Goal: Task Accomplishment & Management: Manage account settings

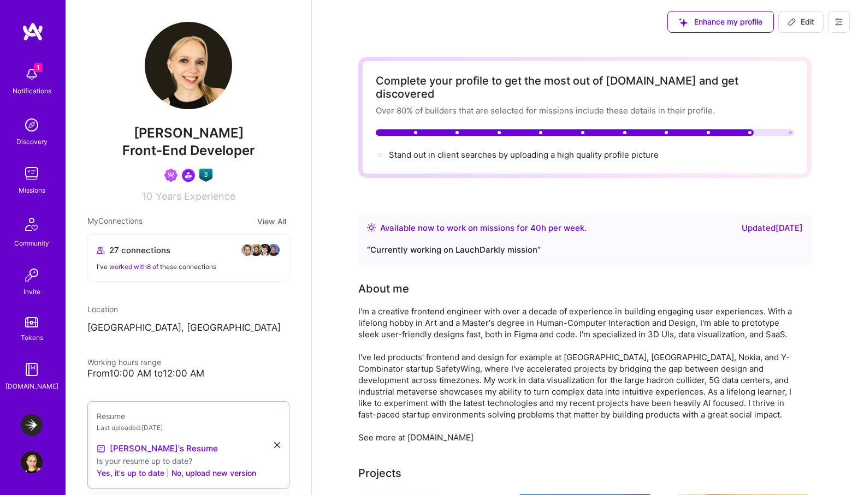
click at [41, 77] on img at bounding box center [32, 74] width 22 height 22
click at [41, 77] on div "1 Notifications Discovery Missions Community Invite Tokens [DOMAIN_NAME]" at bounding box center [33, 226] width 66 height 331
click at [35, 423] on img at bounding box center [32, 425] width 22 height 22
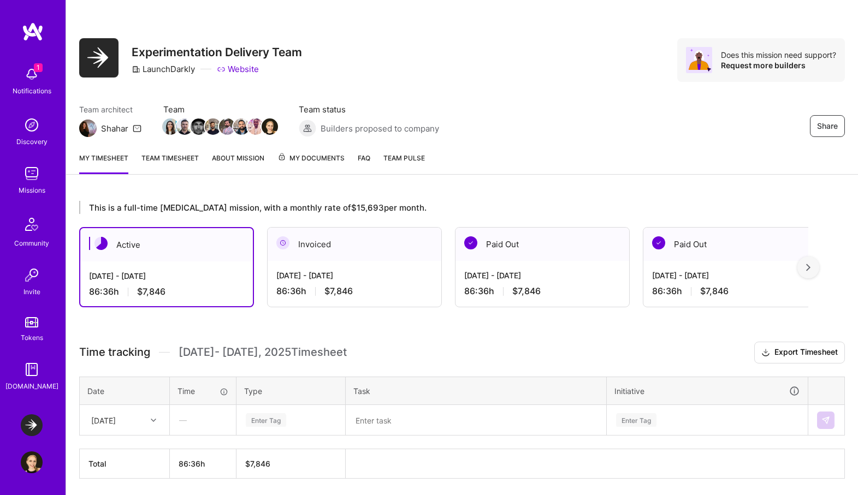
scroll to position [37, 0]
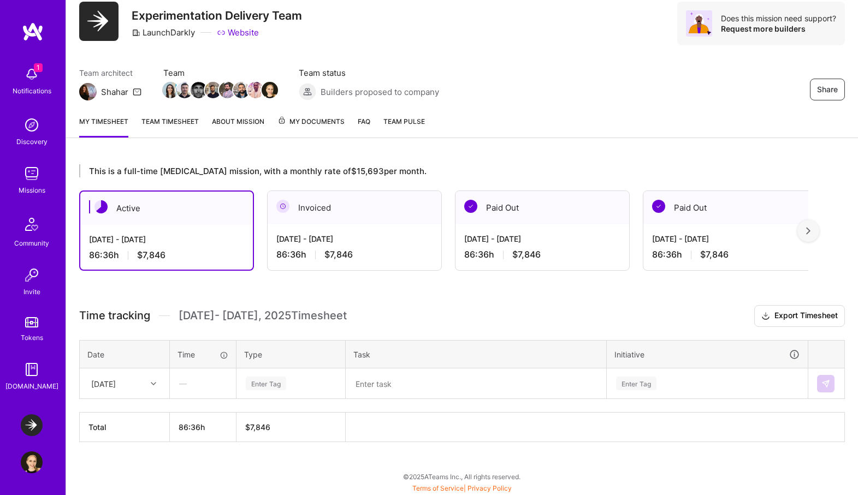
click at [139, 385] on div "[DATE]" at bounding box center [116, 384] width 61 height 18
click at [130, 417] on div "[DATE]" at bounding box center [124, 415] width 88 height 20
click at [257, 383] on div "Enter Tag" at bounding box center [266, 383] width 40 height 17
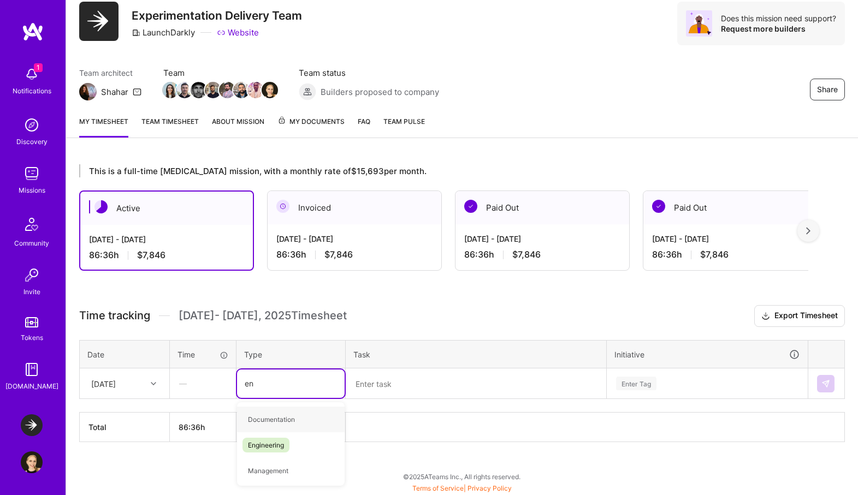
type input "eng"
click at [301, 416] on div "Engineering" at bounding box center [291, 420] width 108 height 26
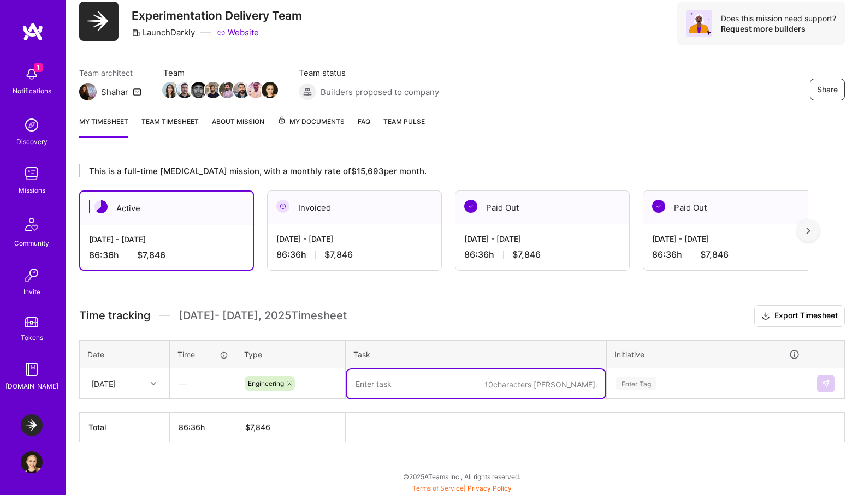
click at [390, 379] on textarea at bounding box center [476, 384] width 258 height 29
type textarea "Image variation thumbnails"
click at [652, 381] on div "Enter Tag" at bounding box center [707, 384] width 200 height 28
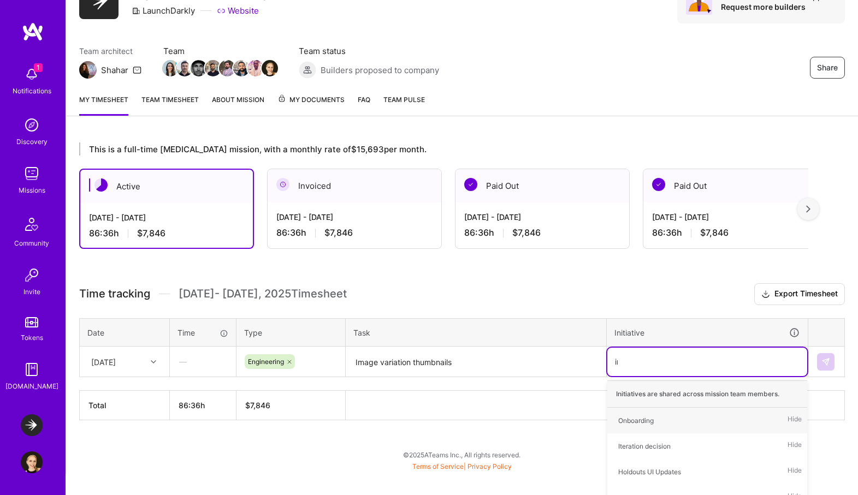
scroll to position [37, 0]
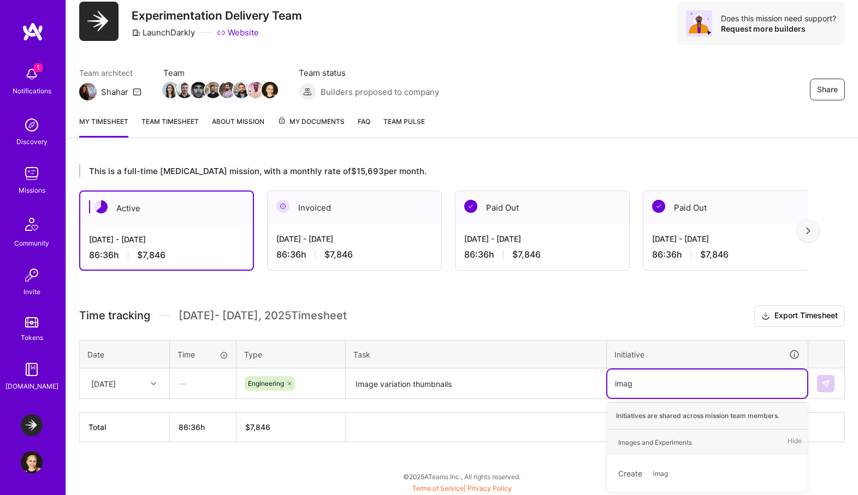
type input "image"
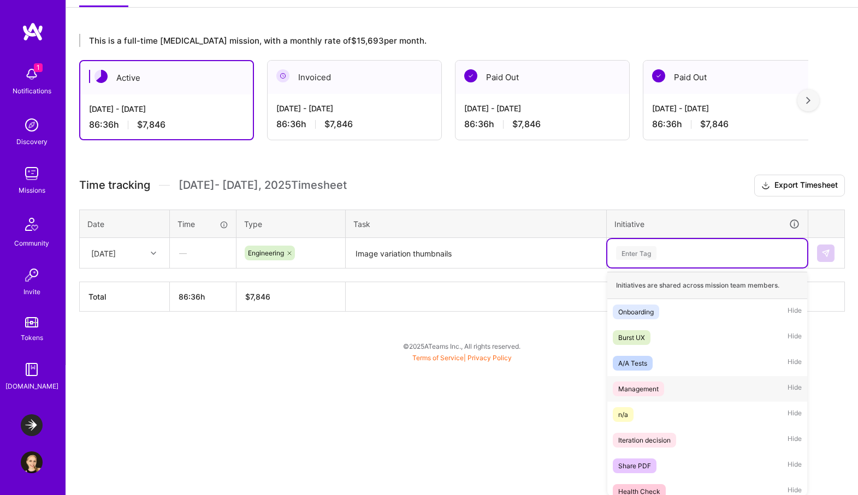
scroll to position [445, 0]
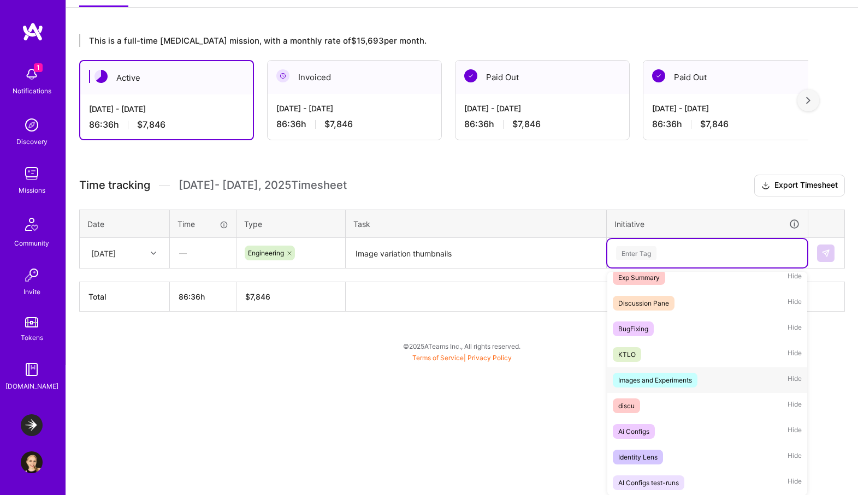
click at [673, 379] on div "Images and Experiments" at bounding box center [655, 380] width 74 height 11
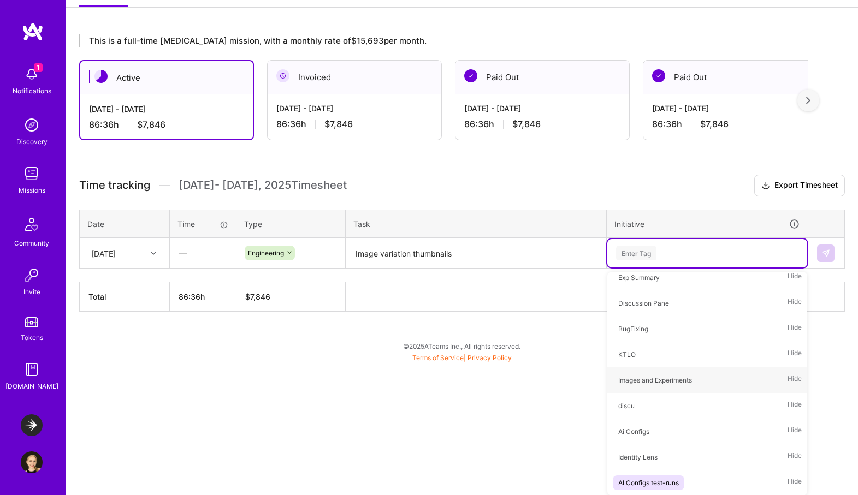
scroll to position [37, 0]
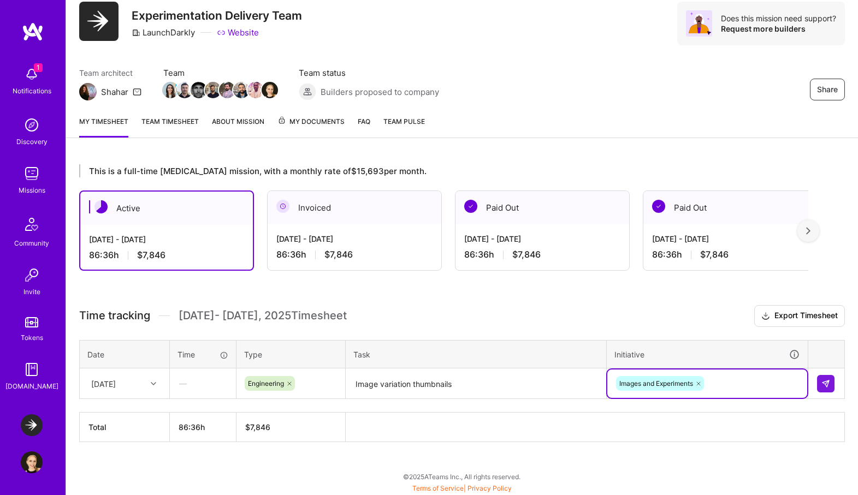
click at [466, 386] on textarea "Image variation thumbnails" at bounding box center [476, 384] width 258 height 29
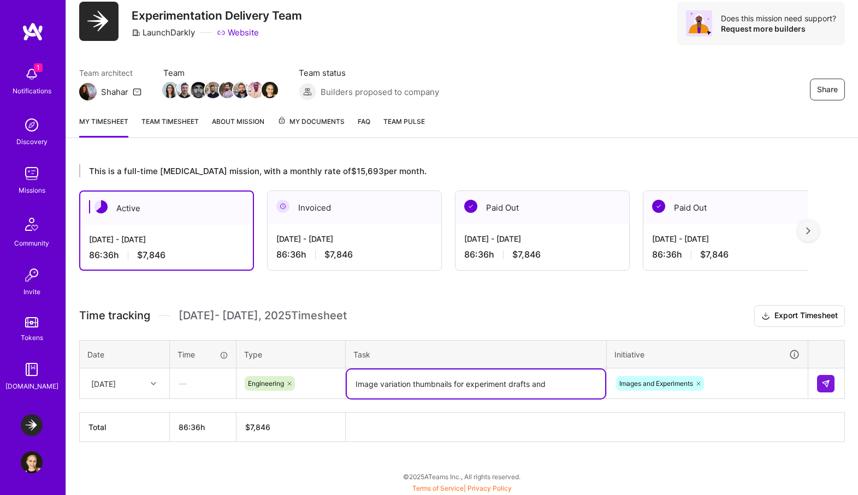
click at [538, 383] on textarea "Image variation thumbnails for experiment drafts and" at bounding box center [476, 384] width 258 height 29
click at [549, 383] on textarea "Image variation thumbnails for experiment drafts and" at bounding box center [476, 384] width 258 height 29
drag, startPoint x: 549, startPoint y: 383, endPoint x: 531, endPoint y: 383, distance: 18.0
click at [531, 383] on textarea "Image variation thumbnails for experiment drafts and" at bounding box center [476, 384] width 258 height 29
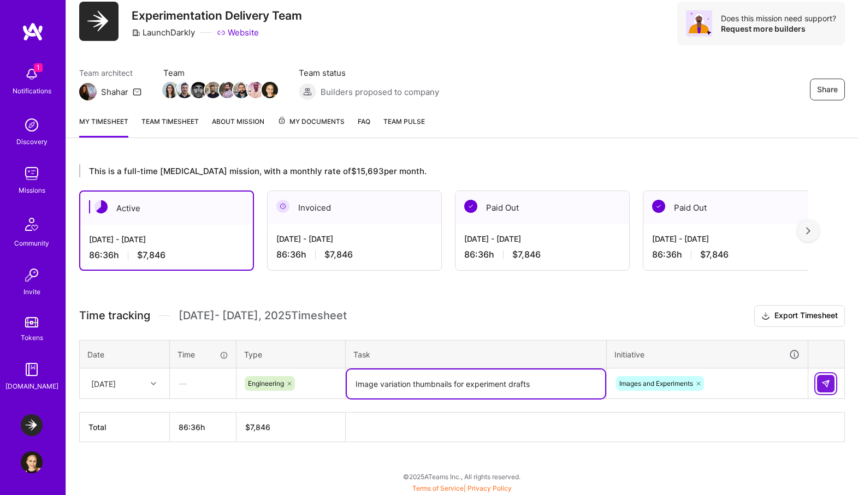
type textarea "Image variation thumbnails for experiment drafts"
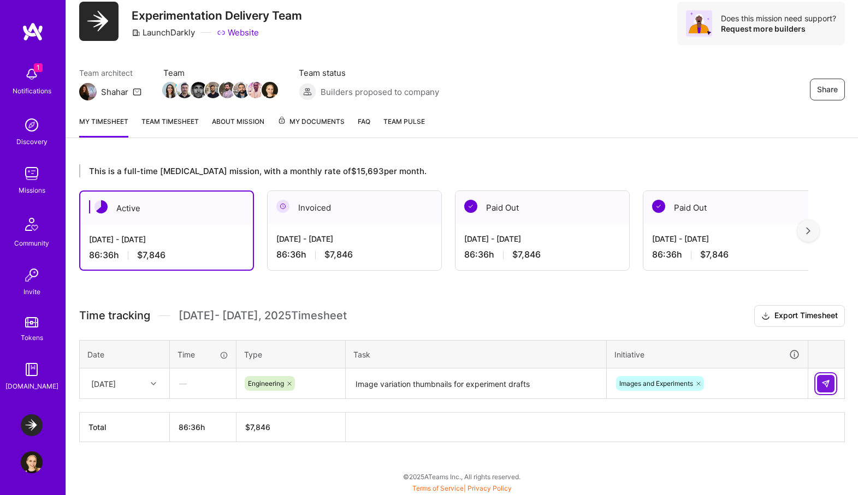
click at [829, 384] on img at bounding box center [825, 383] width 9 height 9
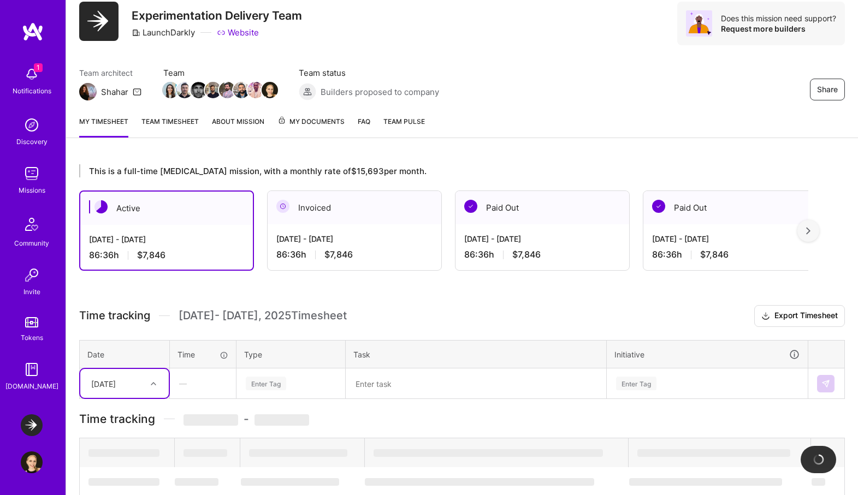
scroll to position [69, 0]
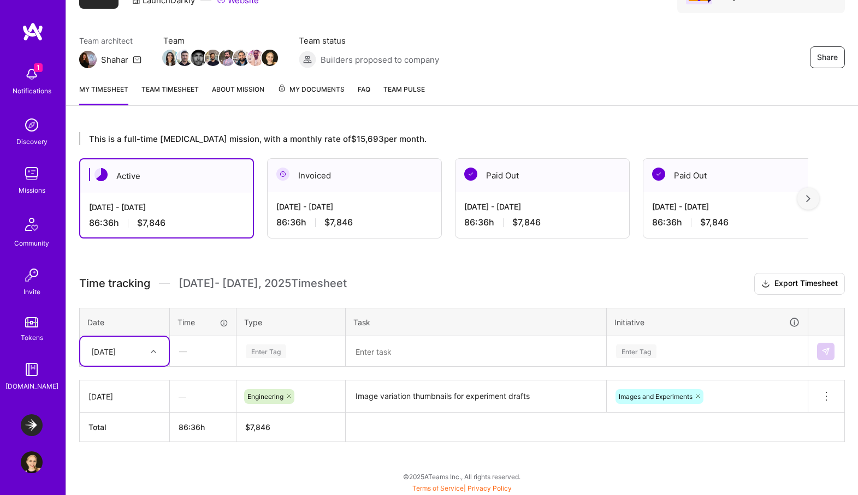
click at [116, 352] on div "[DATE]" at bounding box center [103, 351] width 25 height 11
click at [131, 386] on div "[DATE]" at bounding box center [124, 382] width 88 height 20
click at [379, 352] on textarea at bounding box center [476, 351] width 258 height 29
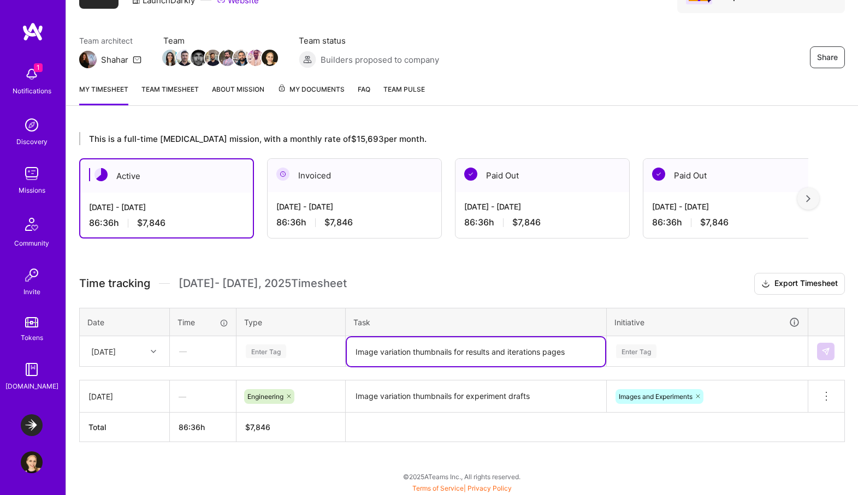
type textarea "Image variation thumbnails for results and iterations pages"
click at [298, 349] on div "Enter Tag" at bounding box center [291, 352] width 92 height 14
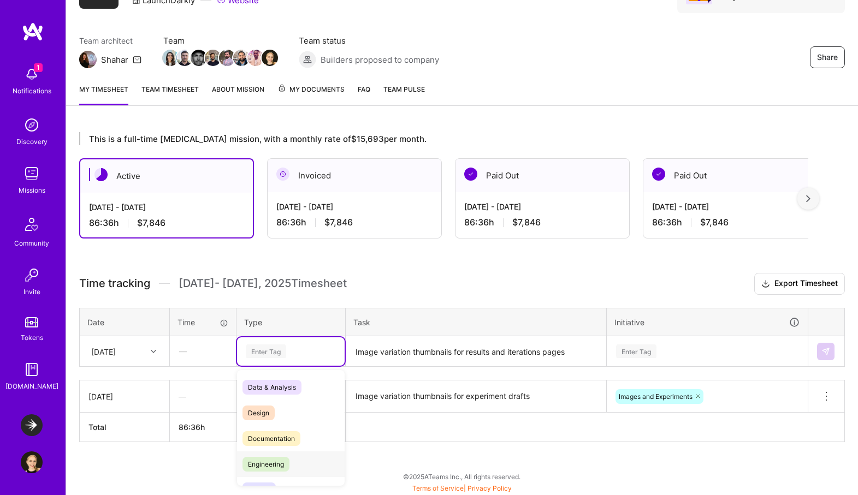
click at [281, 459] on span "Engineering" at bounding box center [265, 464] width 47 height 15
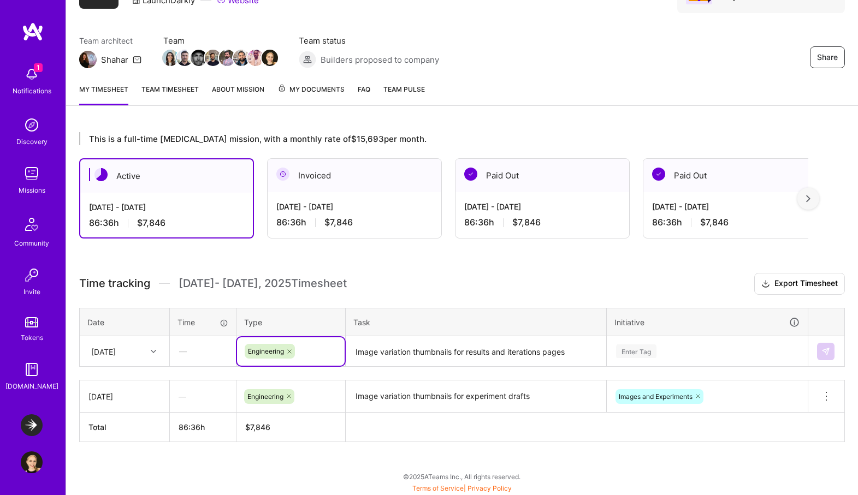
click at [748, 355] on div "Enter Tag" at bounding box center [707, 351] width 200 height 28
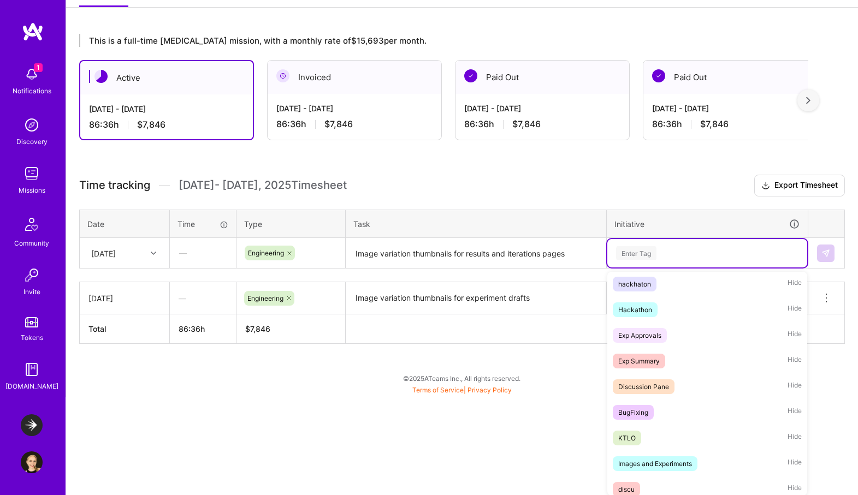
scroll to position [377, 0]
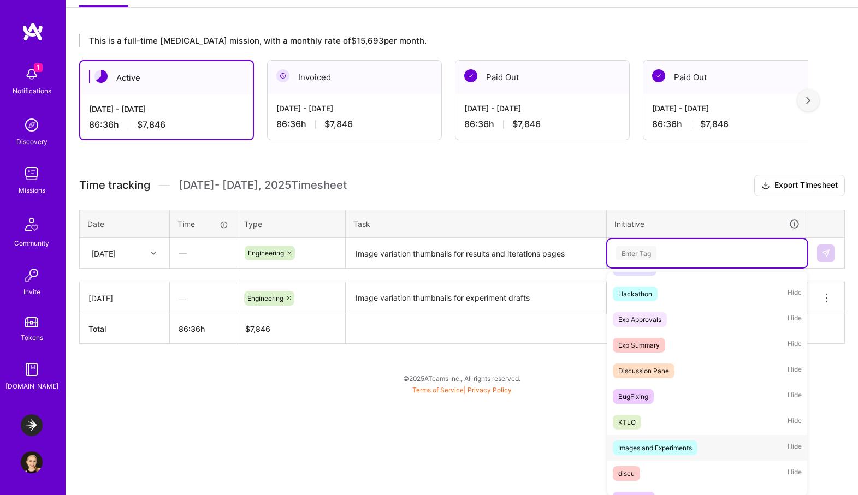
click at [677, 446] on div "Images and Experiments" at bounding box center [655, 447] width 74 height 11
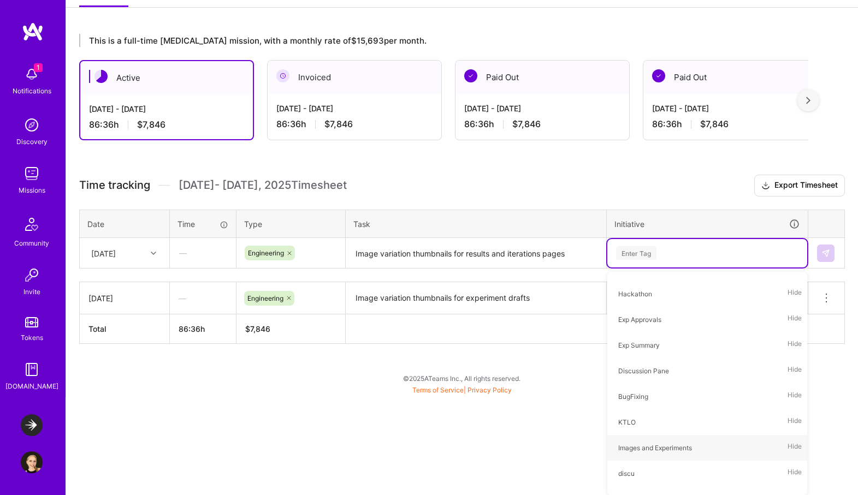
scroll to position [69, 0]
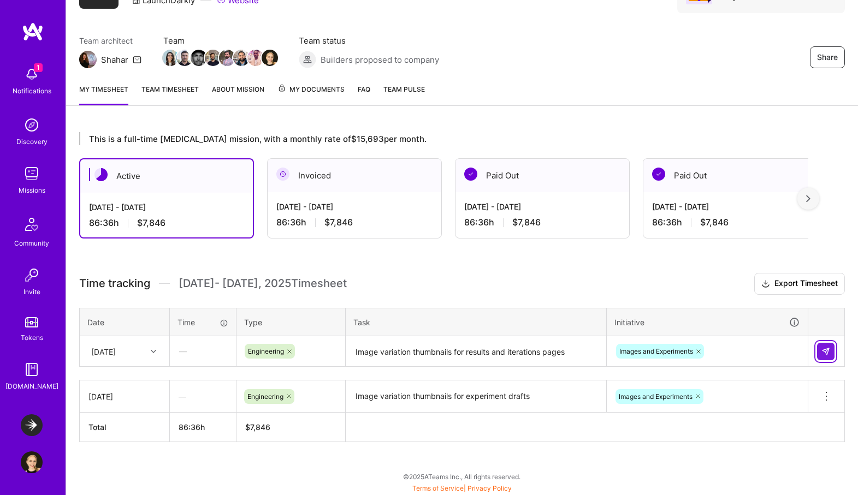
click at [826, 350] on img at bounding box center [825, 351] width 9 height 9
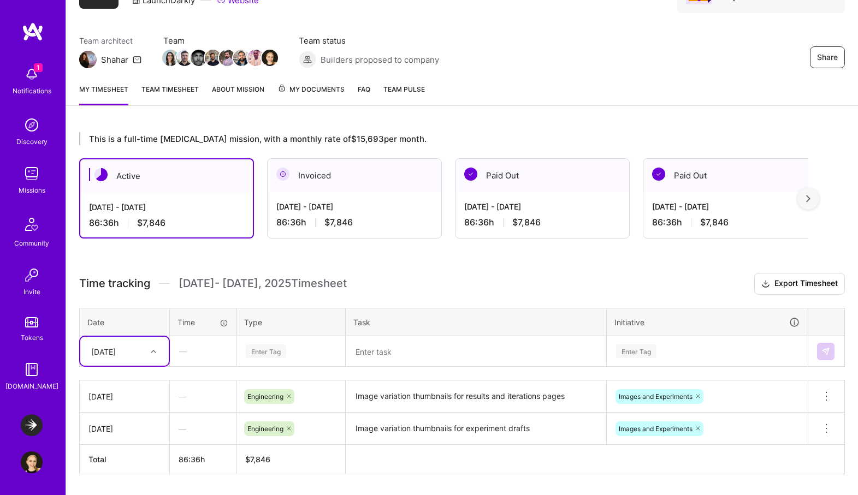
scroll to position [101, 0]
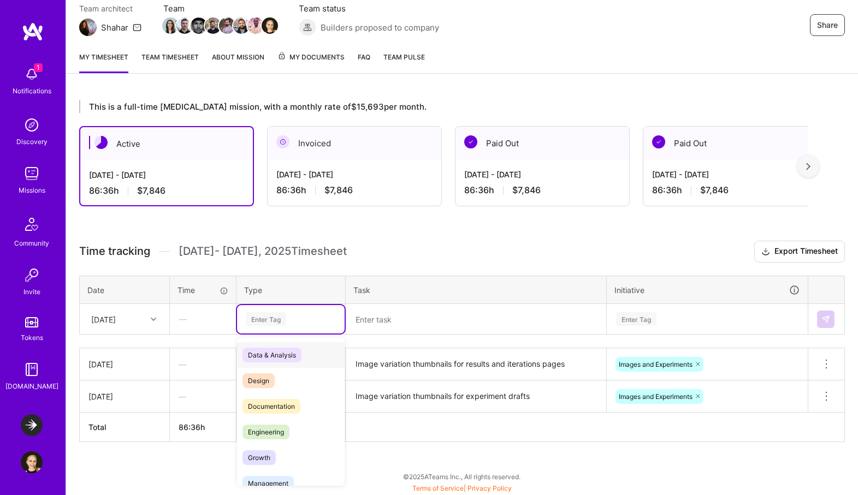
click at [262, 317] on div "Enter Tag" at bounding box center [266, 319] width 40 height 17
click at [279, 432] on span "Engineering" at bounding box center [265, 432] width 47 height 15
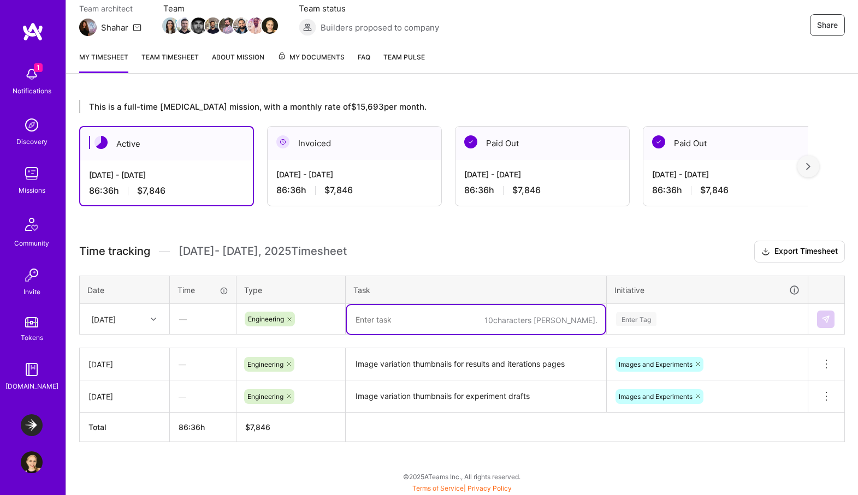
click at [381, 328] on textarea at bounding box center [476, 319] width 258 height 29
type textarea "EXPT-3246 Async"
click at [683, 315] on div "Enter Tag" at bounding box center [707, 319] width 200 height 28
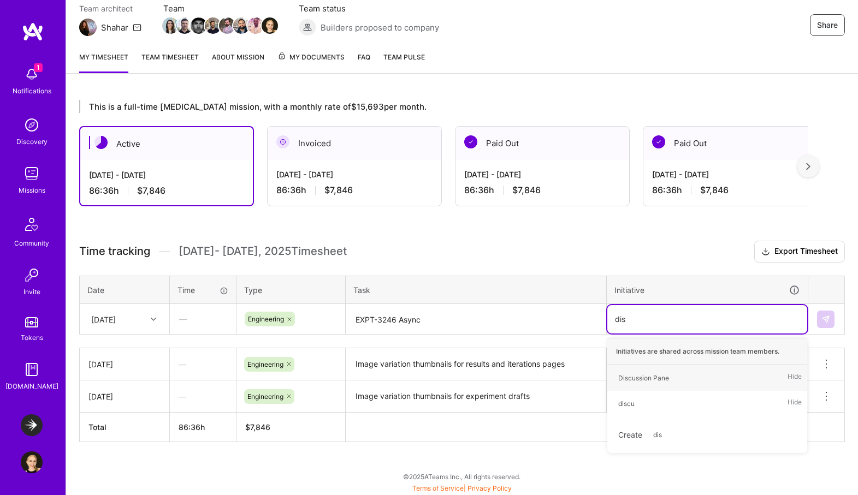
type input "disc"
click at [661, 381] on div "Discussion Pane" at bounding box center [643, 377] width 51 height 11
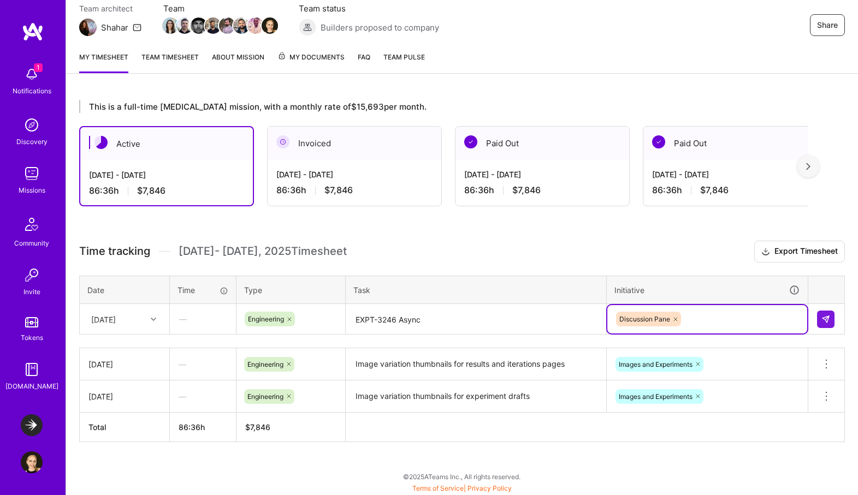
click at [458, 314] on textarea "EXPT-3246 Async" at bounding box center [476, 319] width 258 height 29
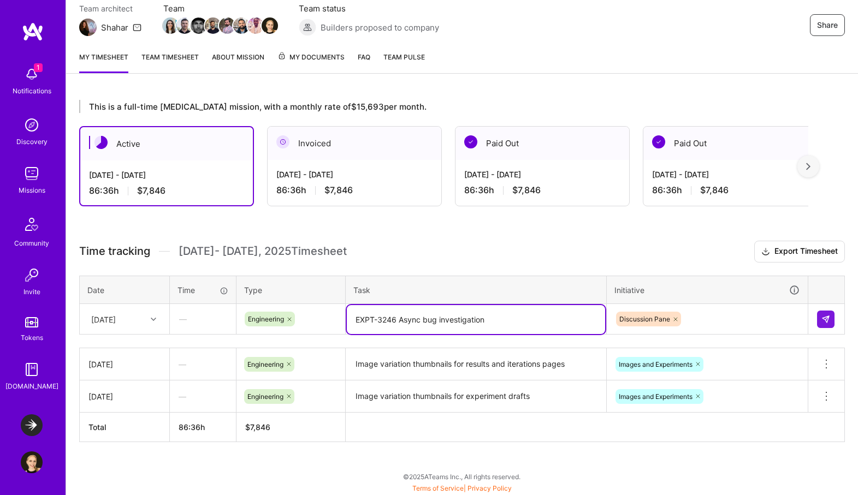
type textarea "EXPT-3246 Async bug investigation"
click at [149, 325] on div at bounding box center [154, 319] width 17 height 14
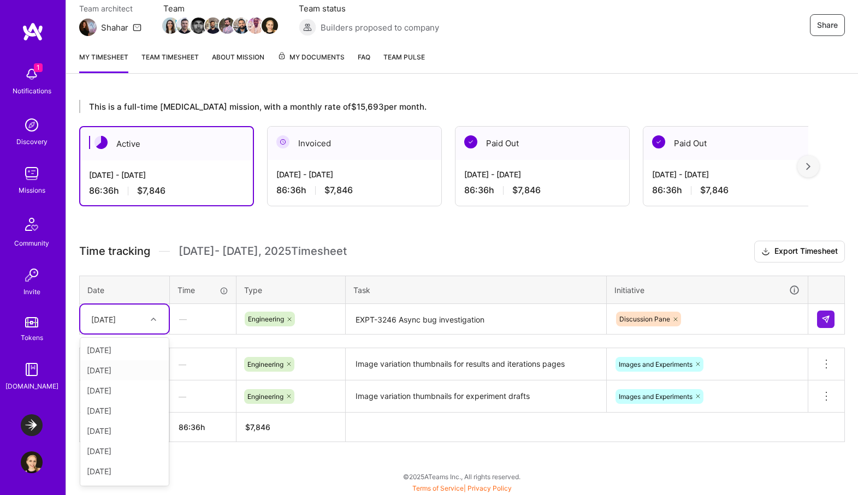
click at [127, 371] on div "[DATE]" at bounding box center [124, 370] width 88 height 20
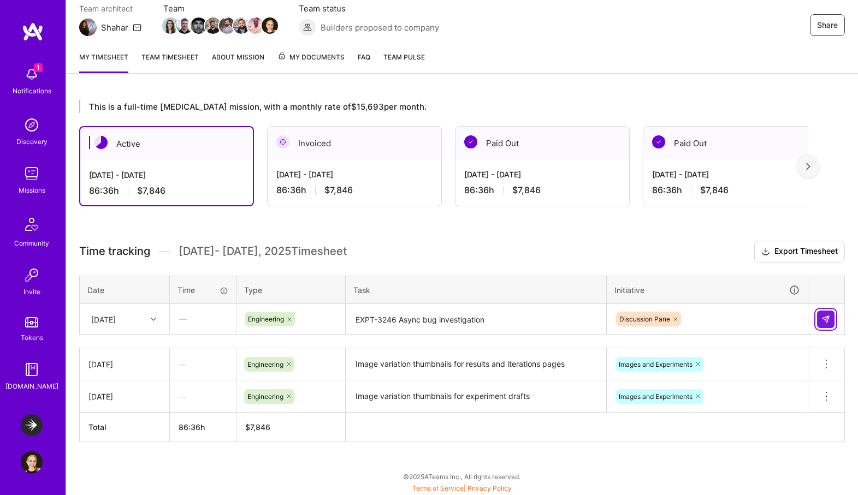
click at [828, 321] on img at bounding box center [825, 319] width 9 height 9
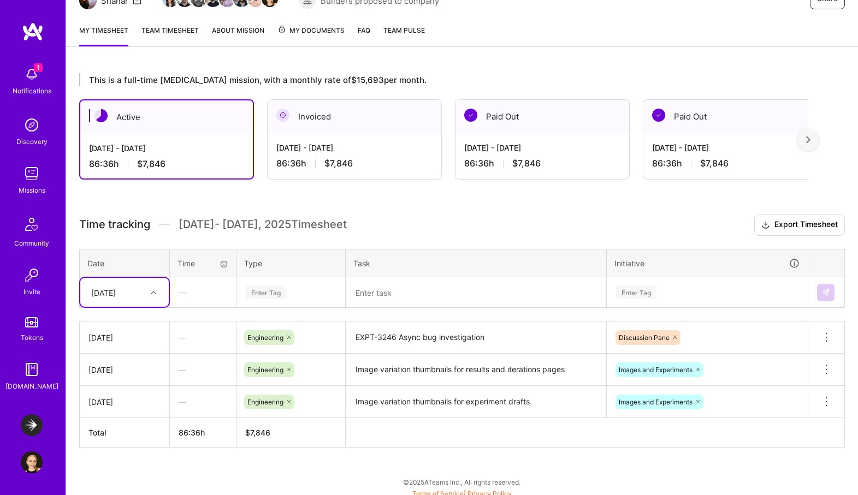
scroll to position [133, 0]
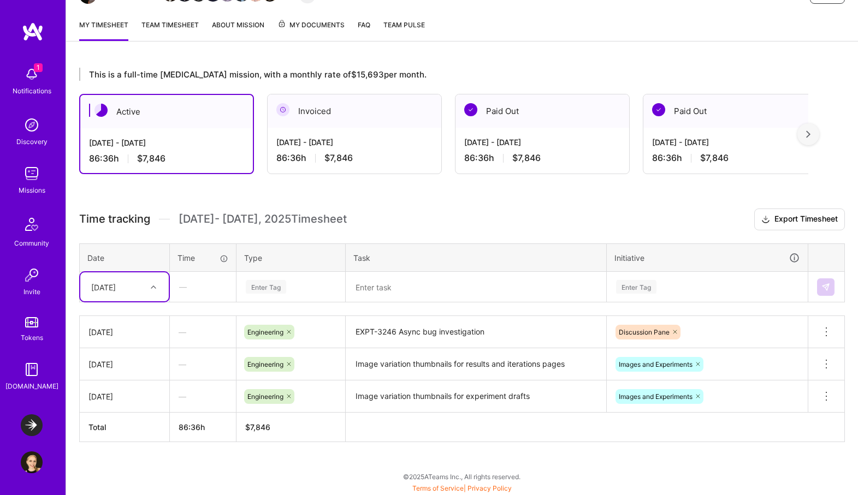
click at [291, 284] on div "Enter Tag" at bounding box center [291, 287] width 92 height 14
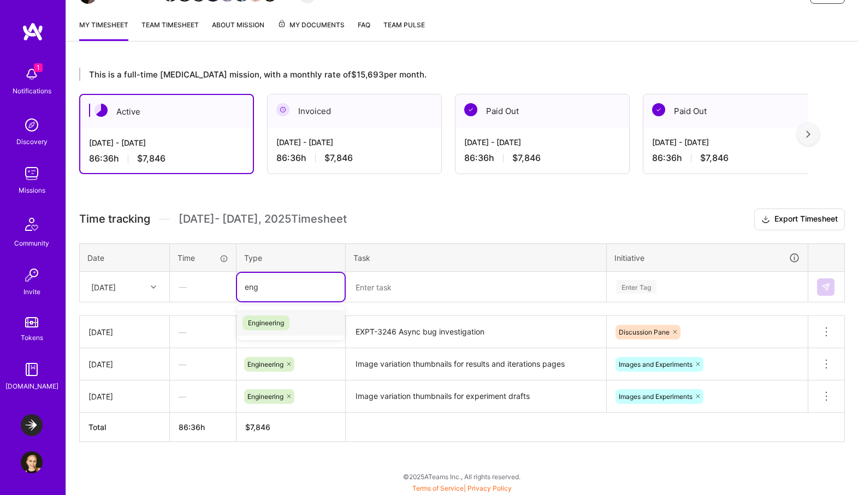
type input "engi"
click at [277, 325] on span "Engineering" at bounding box center [265, 323] width 47 height 15
click at [384, 289] on textarea at bounding box center [476, 287] width 258 height 29
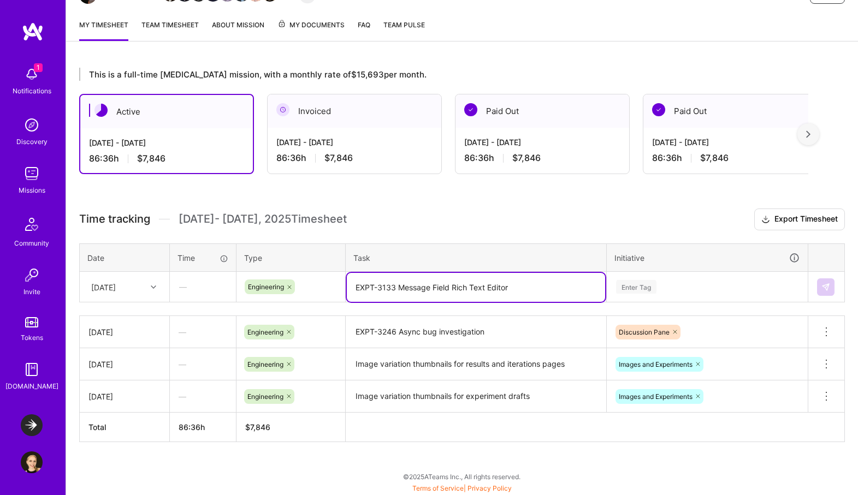
scroll to position [167, 0]
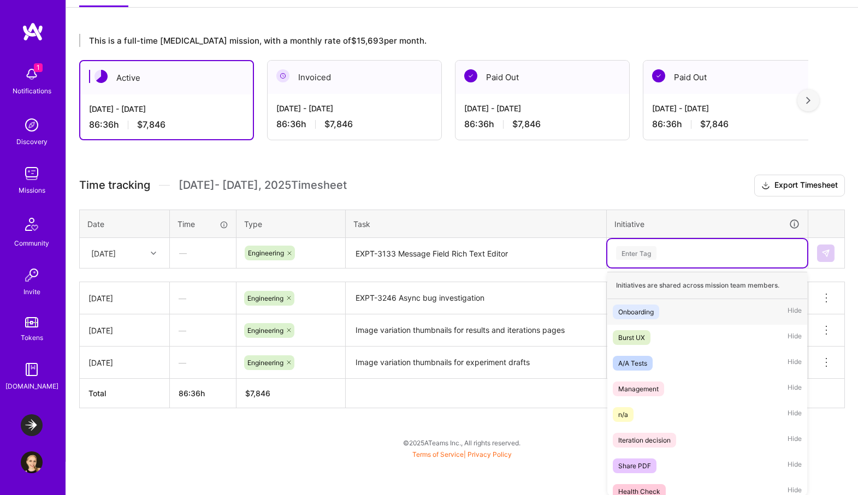
click at [660, 268] on div "option Discussion Pane, selected. option Onboarding focused, 1 of 25. 25 result…" at bounding box center [707, 253] width 200 height 28
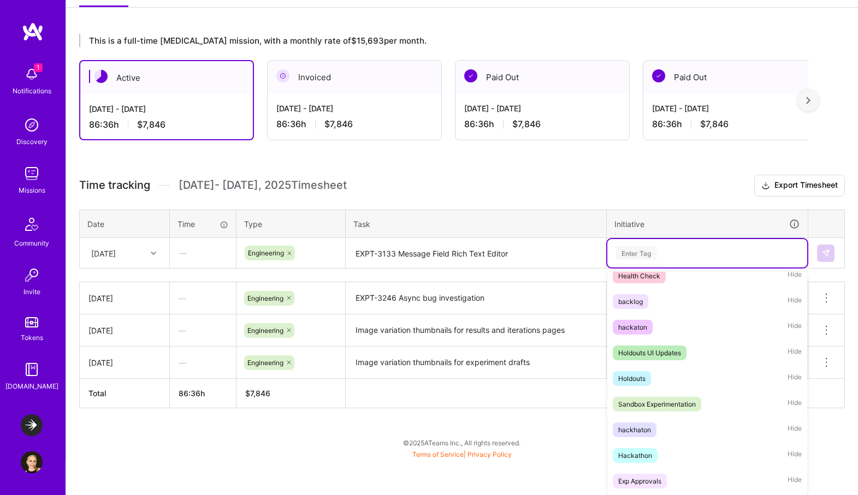
scroll to position [445, 0]
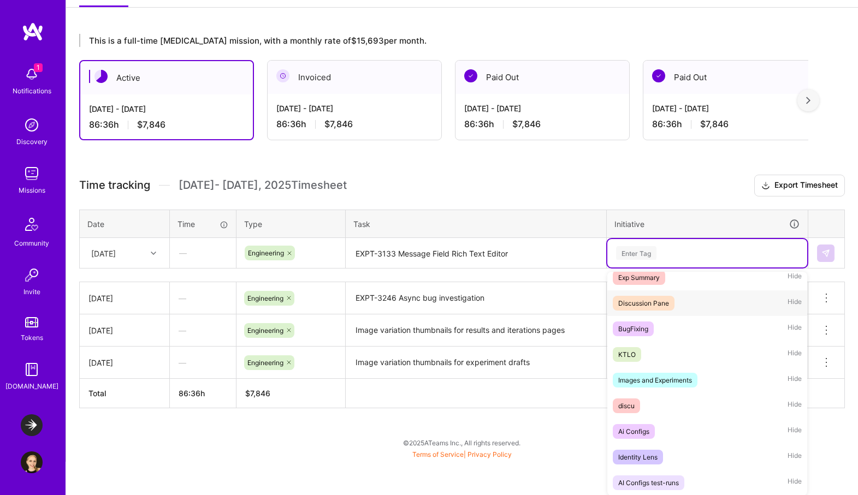
click at [686, 306] on div "Discussion Pane Hide" at bounding box center [707, 303] width 200 height 26
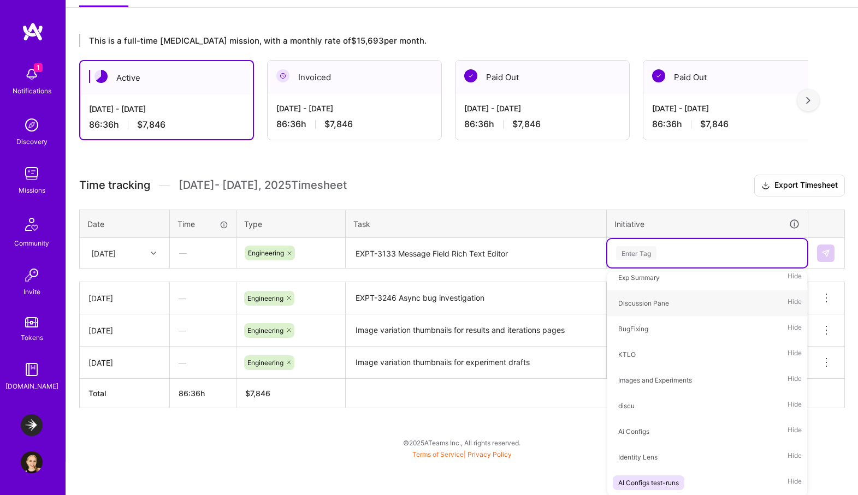
scroll to position [133, 0]
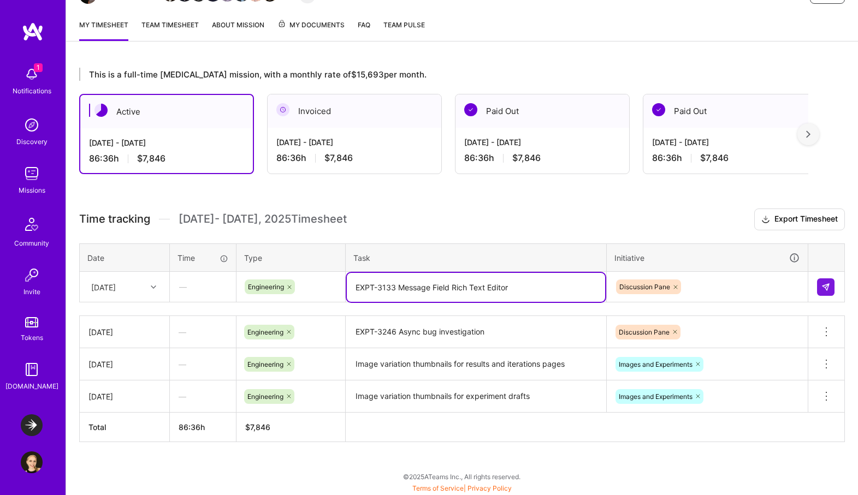
drag, startPoint x: 450, startPoint y: 289, endPoint x: 518, endPoint y: 288, distance: 67.7
click at [518, 288] on textarea "EXPT-3133 Message Field Rich Text Editor" at bounding box center [476, 287] width 258 height 29
click at [471, 285] on textarea "EXPT-3133 Message Field Rich Text Editor" at bounding box center [476, 287] width 258 height 29
click at [500, 286] on textarea "EXPT-3133 Message Field Rich Text Editor" at bounding box center [476, 287] width 258 height 29
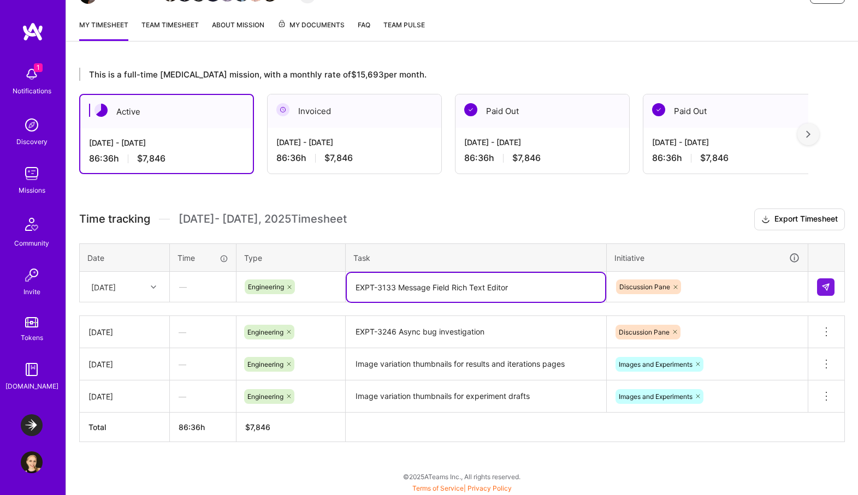
click at [500, 286] on textarea "EXPT-3133 Message Field Rich Text Editor" at bounding box center [476, 287] width 258 height 29
click at [146, 286] on div "[DATE]" at bounding box center [116, 287] width 61 height 18
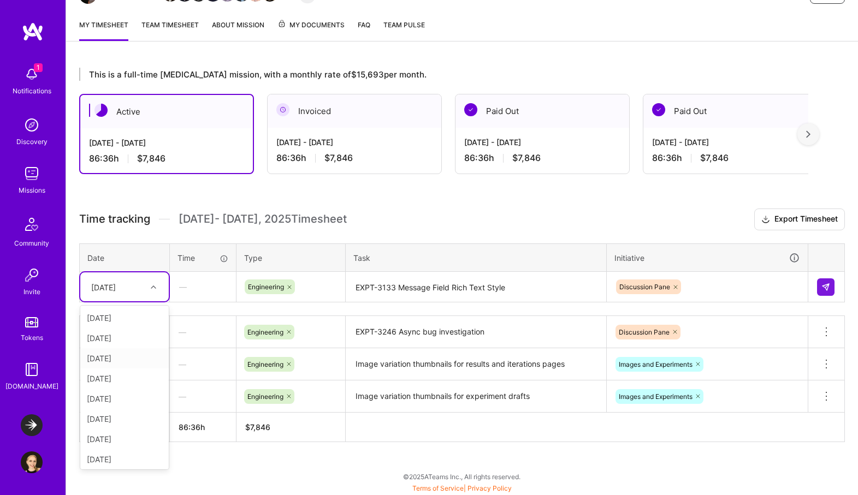
click at [123, 365] on div "[DATE]" at bounding box center [124, 358] width 88 height 20
click at [508, 288] on textarea "EXPT-3133 Message Field Rich Text Style" at bounding box center [476, 287] width 258 height 29
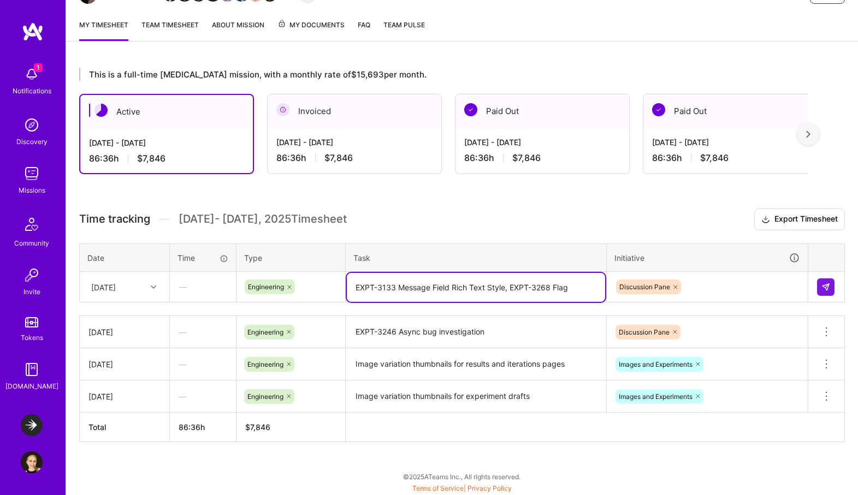
click at [549, 293] on textarea "EXPT-3133 Message Field Rich Text Style, EXPT-3268 Flag" at bounding box center [476, 287] width 258 height 29
click at [557, 290] on textarea "EXPT-3133 Message Field Rich Text Style, EXPT-3268 Flag" at bounding box center [476, 287] width 258 height 29
click at [574, 287] on textarea "EXPT-3133 Message Field Rich Text Style, EXPT-3268 new Flag" at bounding box center [476, 287] width 258 height 29
type textarea "EXPT-3133 Message Field Rich Text Style, EXPT-3268 new flag"
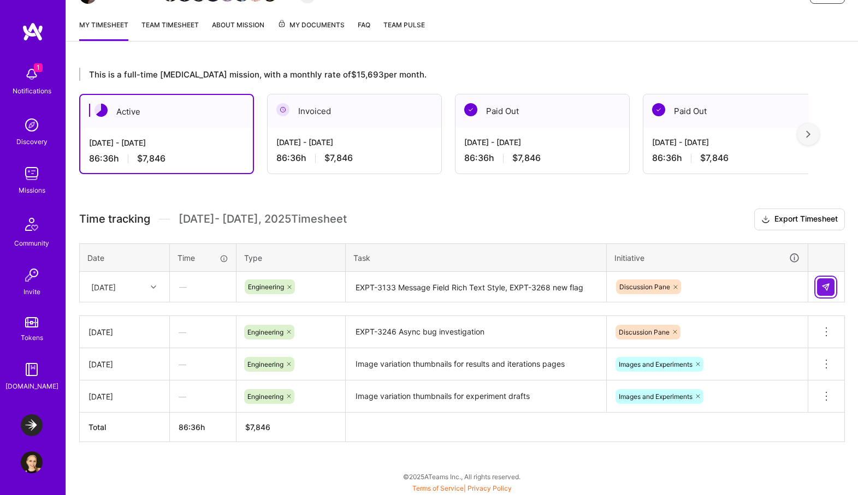
click at [829, 287] on img at bounding box center [825, 287] width 9 height 9
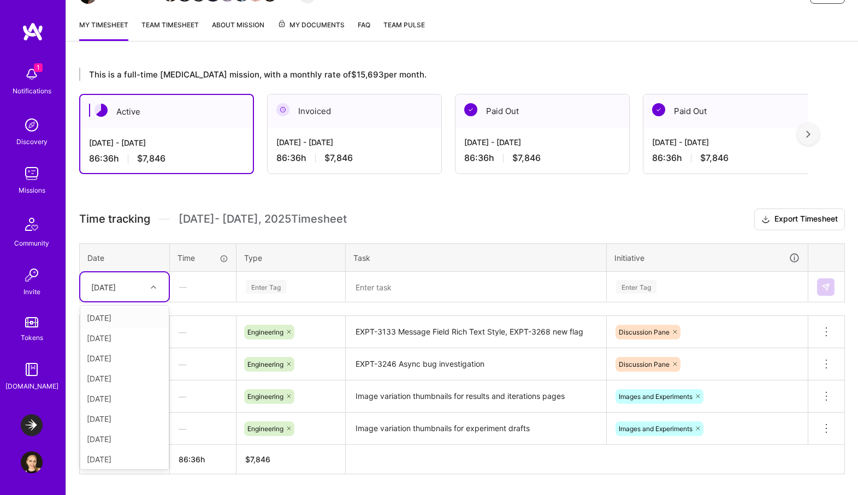
click at [149, 281] on div at bounding box center [154, 287] width 17 height 14
click at [116, 418] on div "[DATE]" at bounding box center [124, 419] width 88 height 20
click at [290, 284] on div "Enter Tag" at bounding box center [291, 287] width 92 height 14
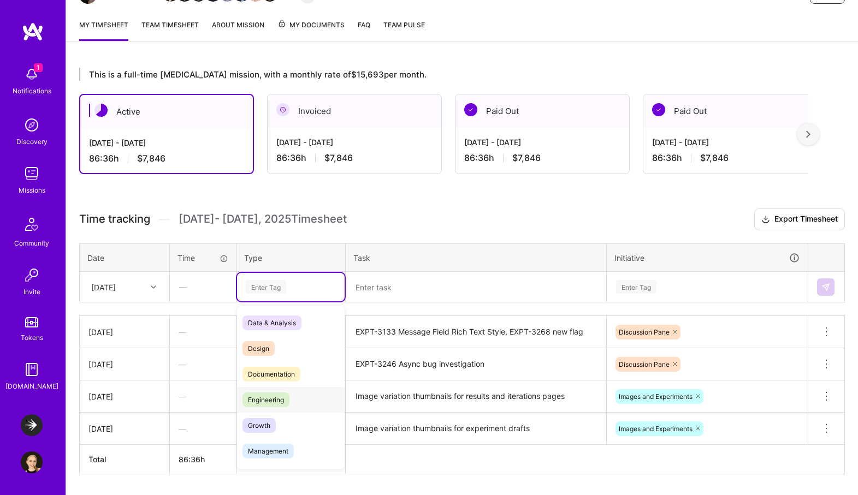
click at [279, 394] on span "Engineering" at bounding box center [265, 400] width 47 height 15
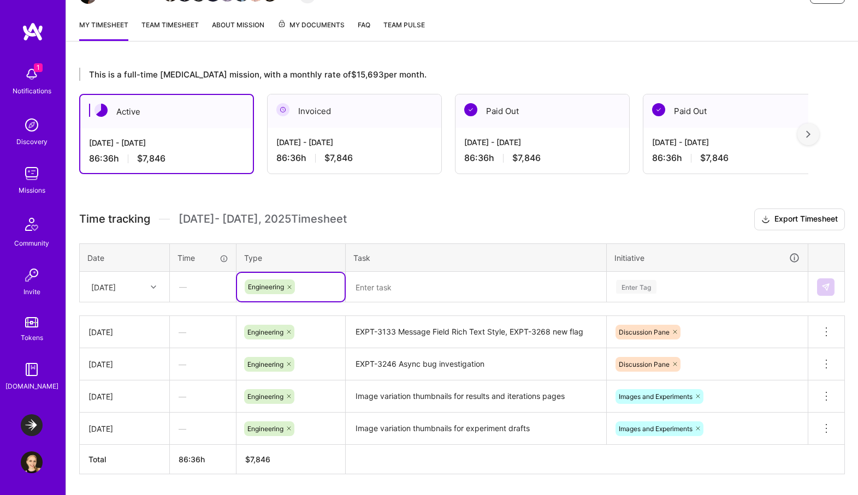
click at [285, 286] on div at bounding box center [289, 287] width 11 height 15
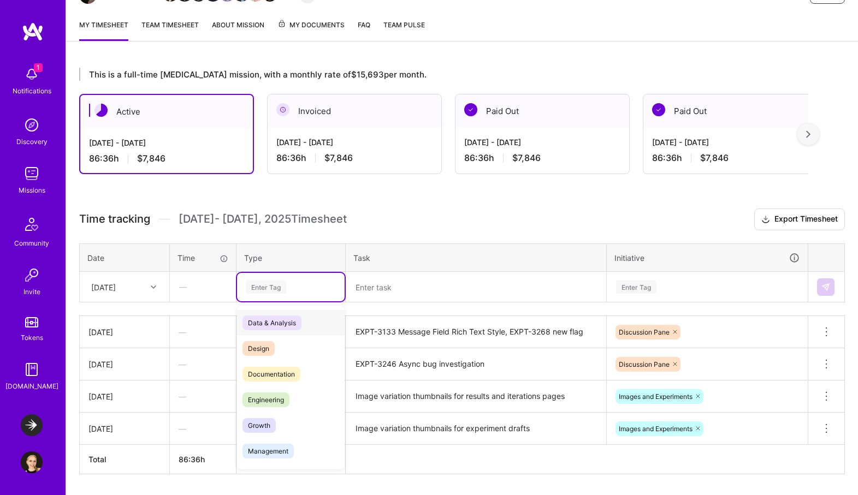
click at [292, 284] on div "Enter Tag" at bounding box center [291, 287] width 92 height 14
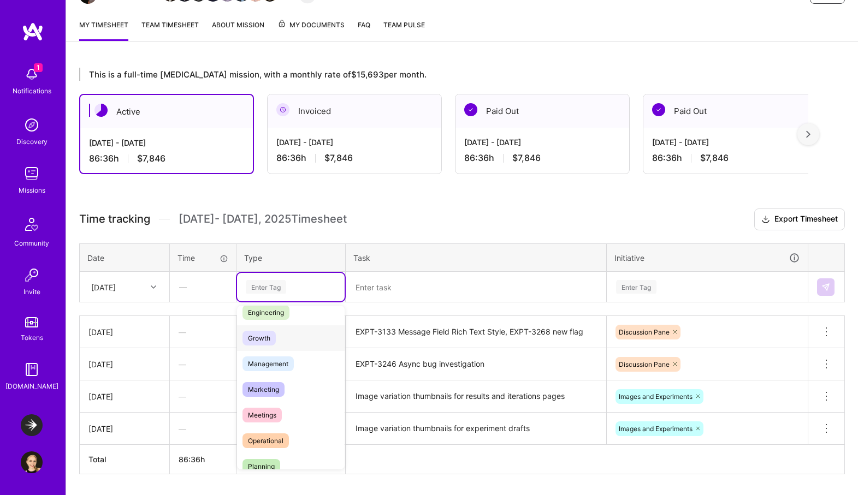
scroll to position [98, 0]
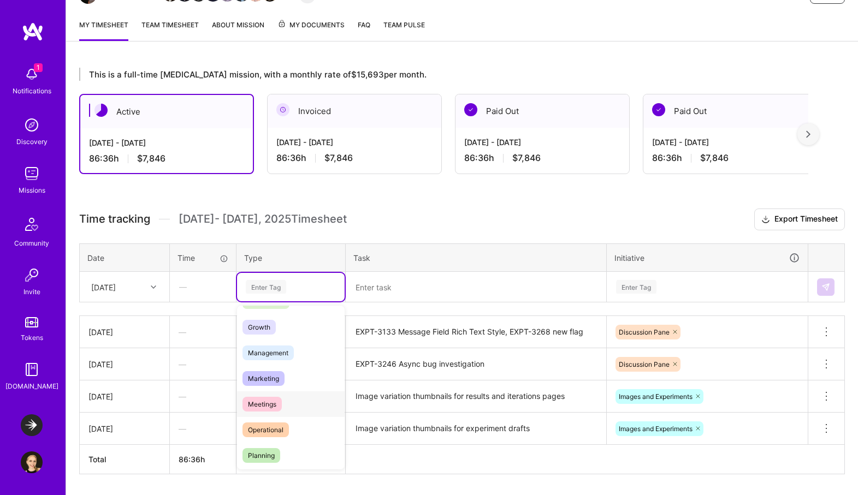
click at [280, 404] on span "Meetings" at bounding box center [261, 404] width 39 height 15
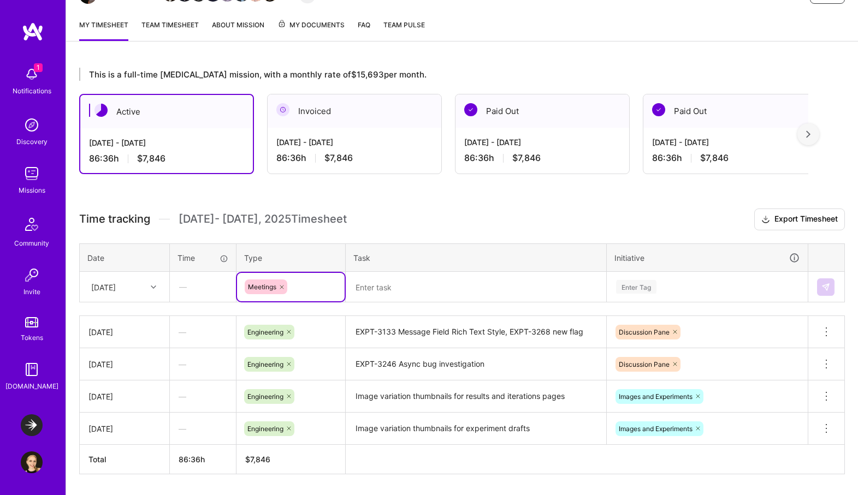
click at [678, 286] on div "Enter Tag" at bounding box center [707, 287] width 200 height 28
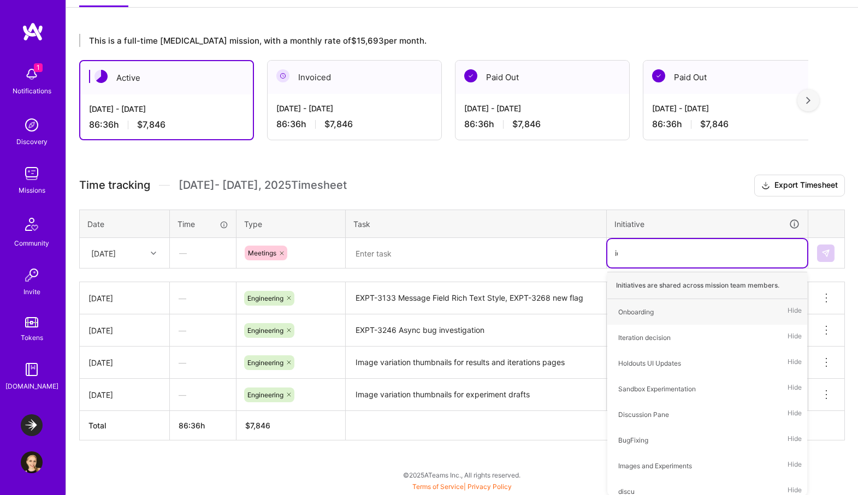
scroll to position [165, 0]
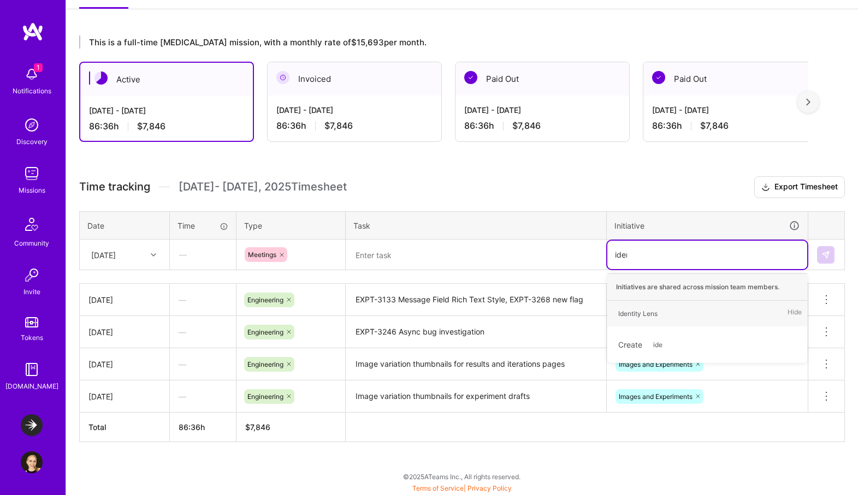
type input "ident"
click at [678, 312] on div "Identity Lens Hide" at bounding box center [707, 314] width 200 height 26
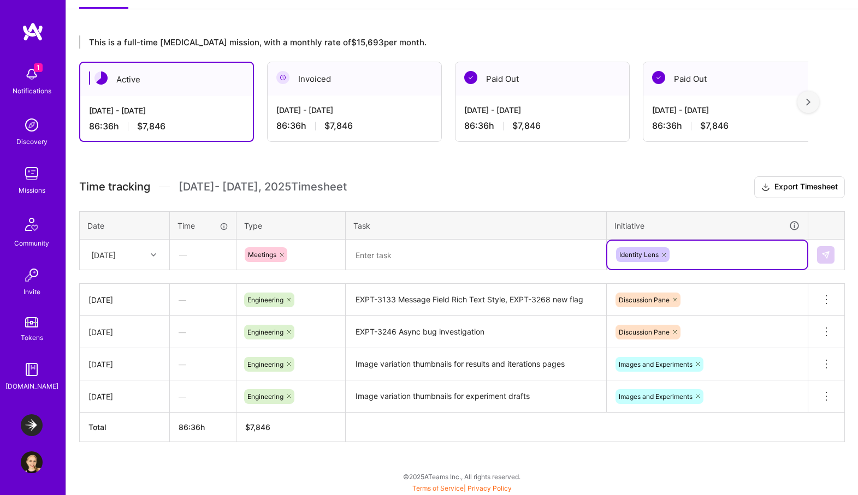
click at [439, 249] on textarea at bounding box center [476, 255] width 258 height 29
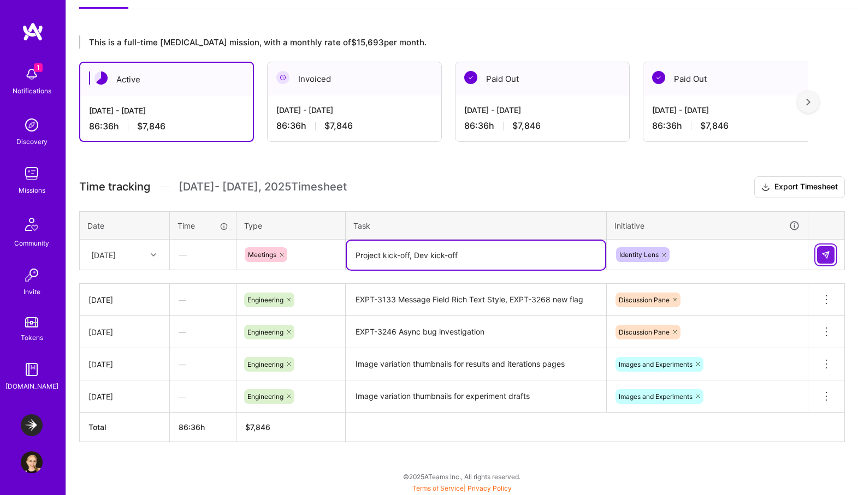
type textarea "Project kick-off, Dev kick-off"
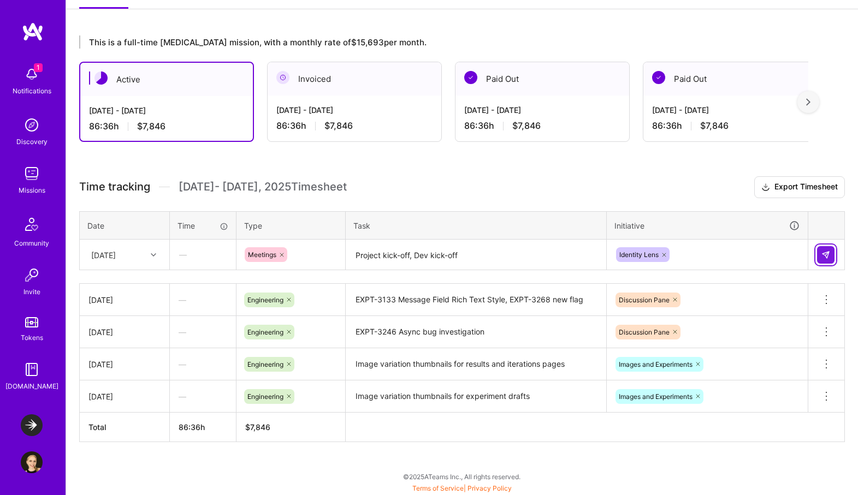
click at [828, 255] on img at bounding box center [825, 255] width 9 height 9
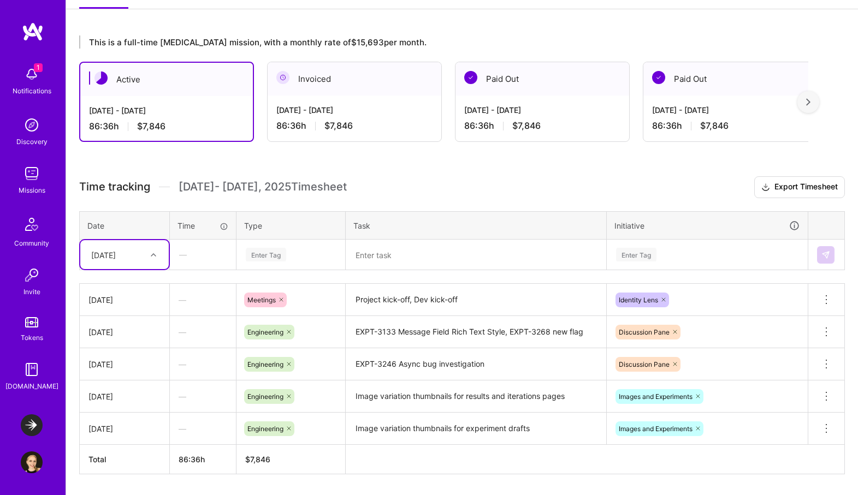
click at [154, 256] on icon at bounding box center [153, 254] width 5 height 5
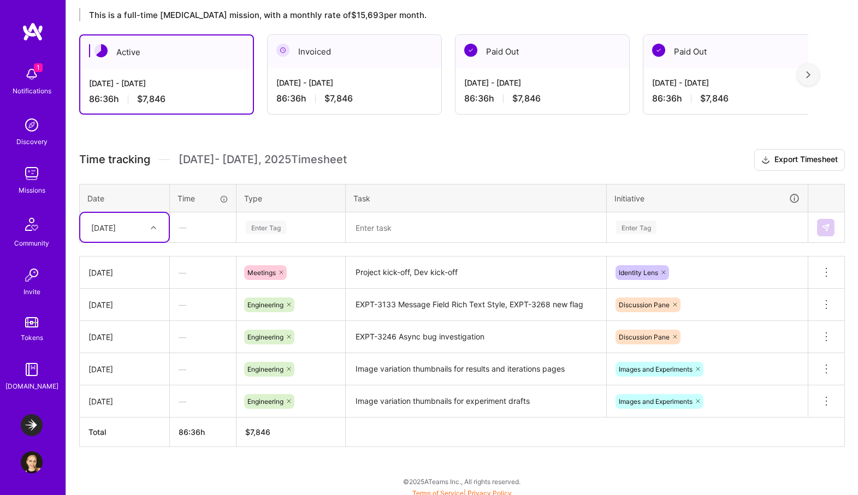
scroll to position [198, 0]
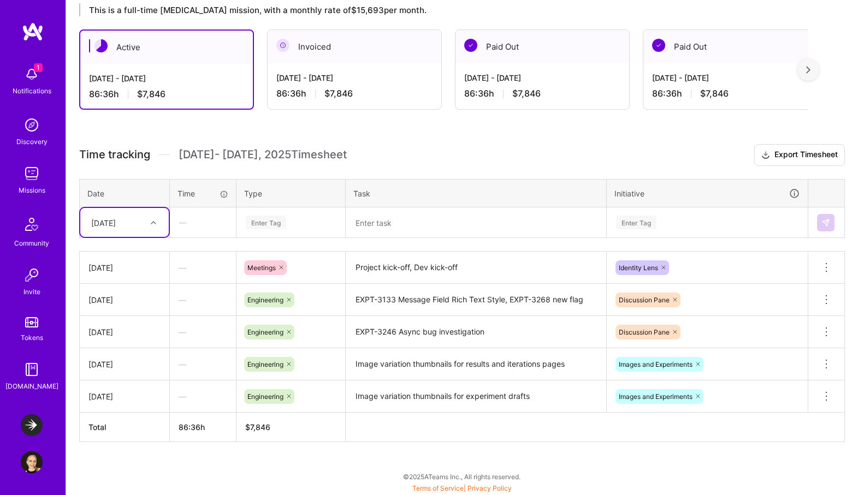
click at [363, 230] on textarea at bounding box center [476, 223] width 258 height 29
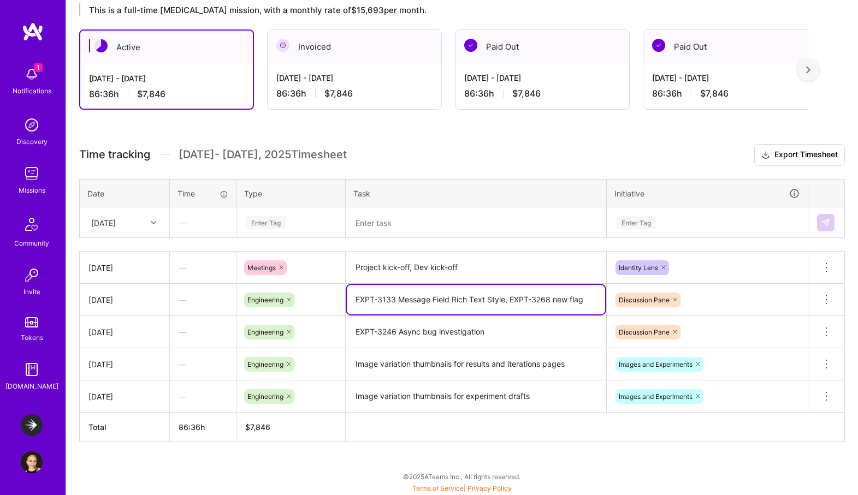
drag, startPoint x: 510, startPoint y: 298, endPoint x: 550, endPoint y: 298, distance: 39.9
click at [550, 298] on textarea "EXPT-3133 Message Field Rich Text Style, EXPT-3268 new flag" at bounding box center [476, 299] width 258 height 29
click at [373, 225] on textarea at bounding box center [476, 223] width 258 height 29
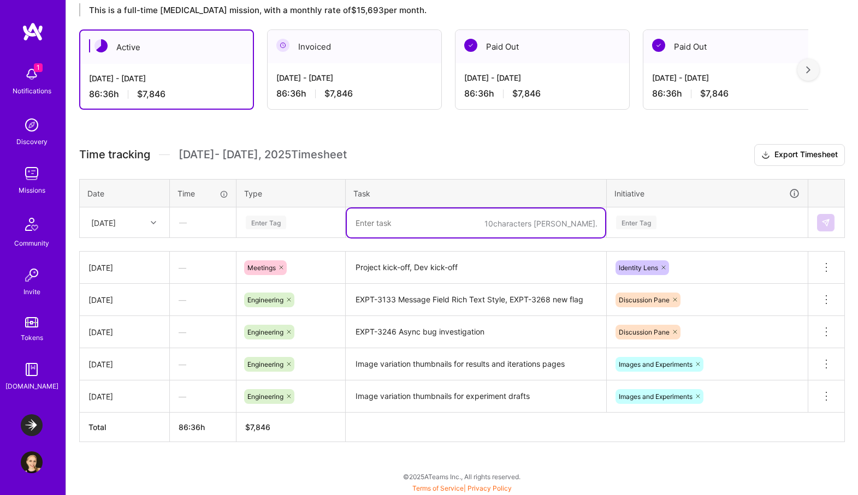
paste textarea "EXPT-3268"
type textarea "EXPT-3268"
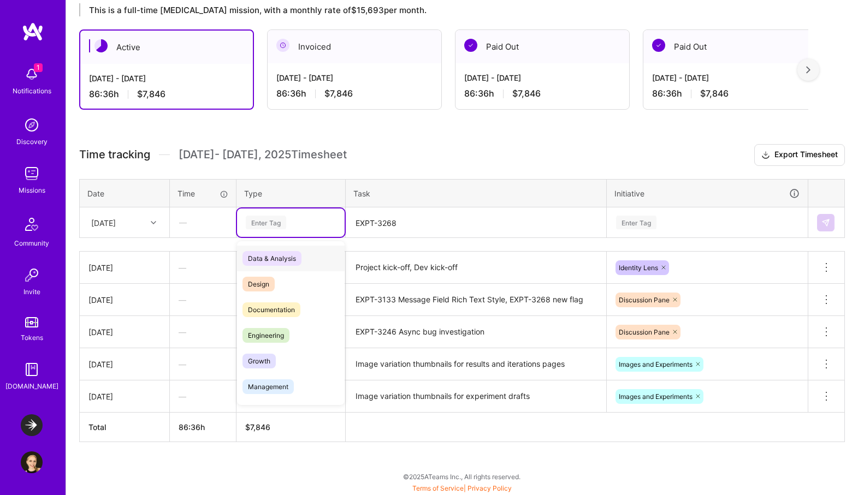
click at [251, 216] on div "Enter Tag" at bounding box center [266, 222] width 40 height 17
click at [278, 335] on span "Engineering" at bounding box center [265, 335] width 47 height 15
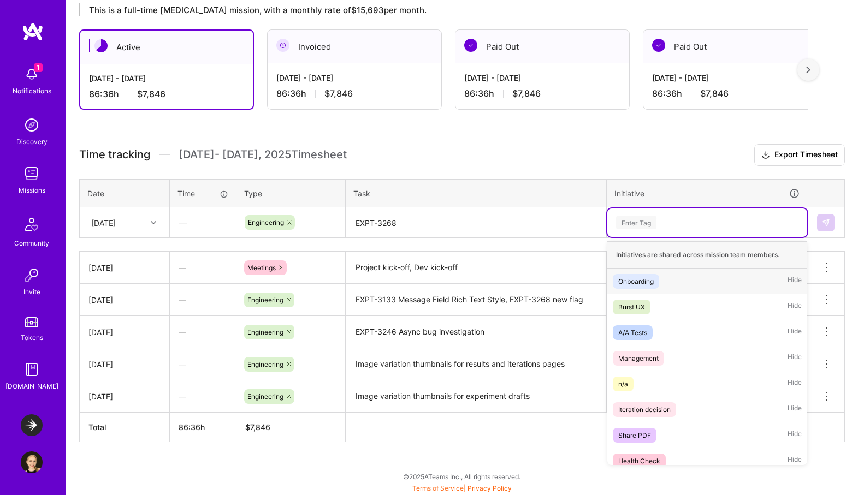
click at [654, 223] on div "Enter Tag" at bounding box center [636, 222] width 40 height 17
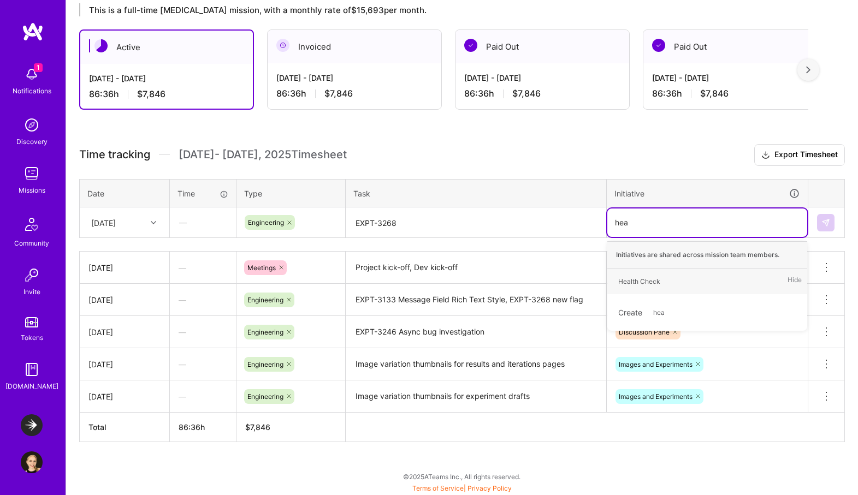
type input "heal"
click at [680, 286] on div "Health Check Hide" at bounding box center [707, 282] width 200 height 26
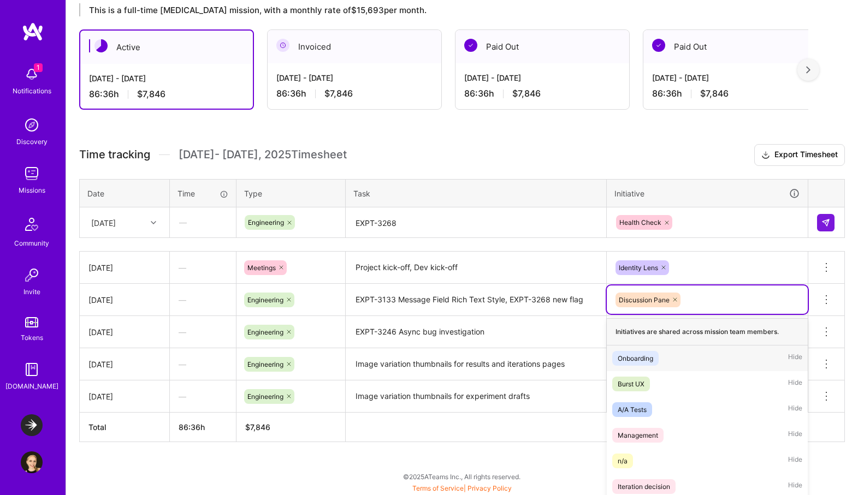
scroll to position [244, 0]
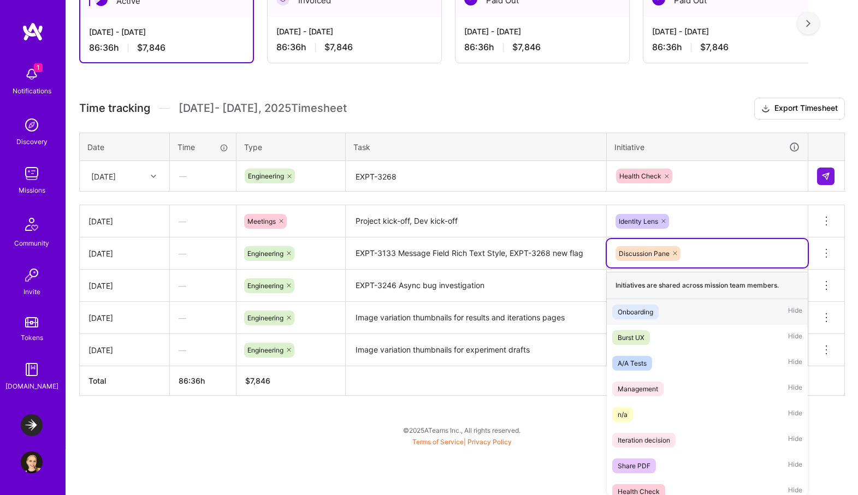
click at [721, 268] on div "option Onboarding focused, 1 of 25. 24 results available. Use Up and Down to ch…" at bounding box center [707, 253] width 201 height 28
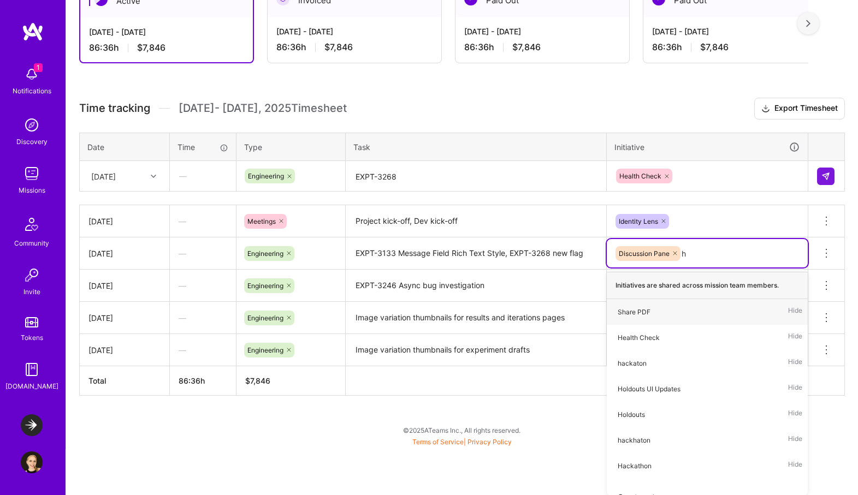
scroll to position [198, 0]
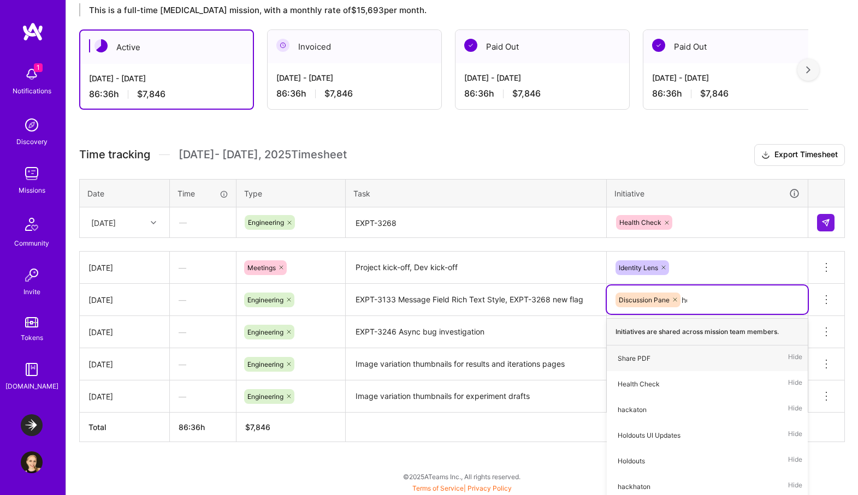
type input "heal"
click at [648, 358] on div "Health Check" at bounding box center [639, 358] width 42 height 11
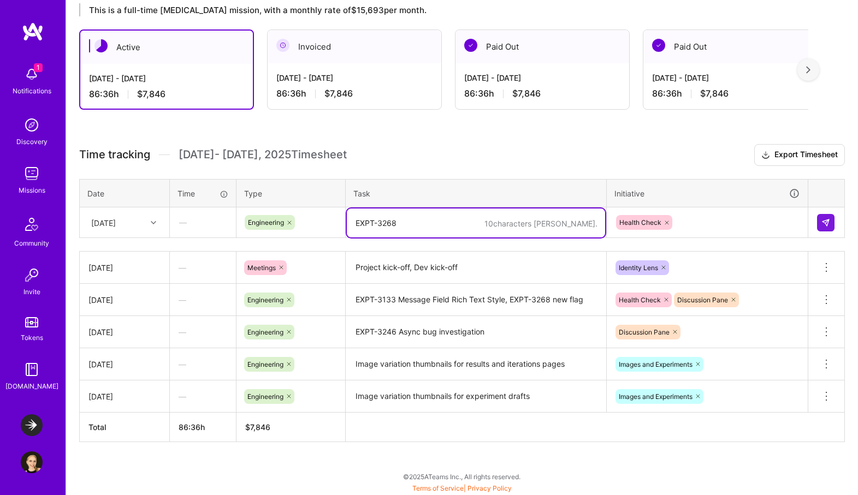
click at [498, 229] on textarea "EXPT-3268" at bounding box center [476, 223] width 258 height 29
type textarea "EXPT-3268 PR updates,"
click at [713, 216] on div "Health Check" at bounding box center [707, 222] width 185 height 17
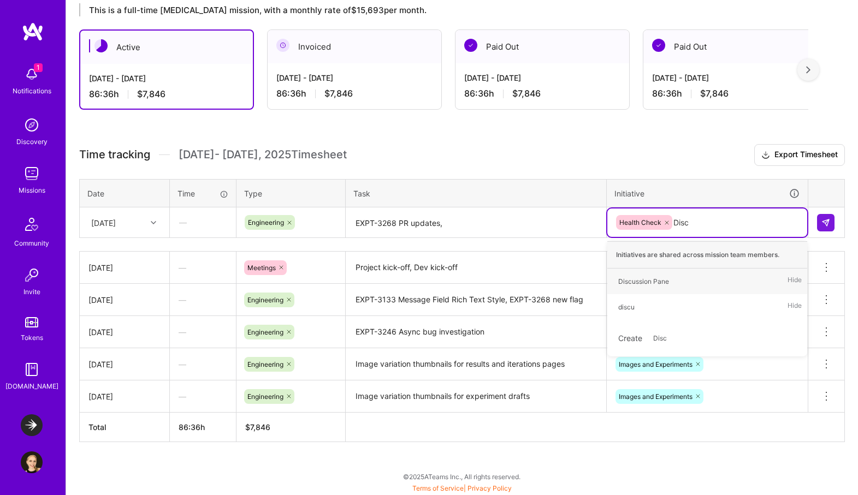
type input "Discu"
click at [669, 283] on span "Discussion Pane" at bounding box center [644, 281] width 62 height 15
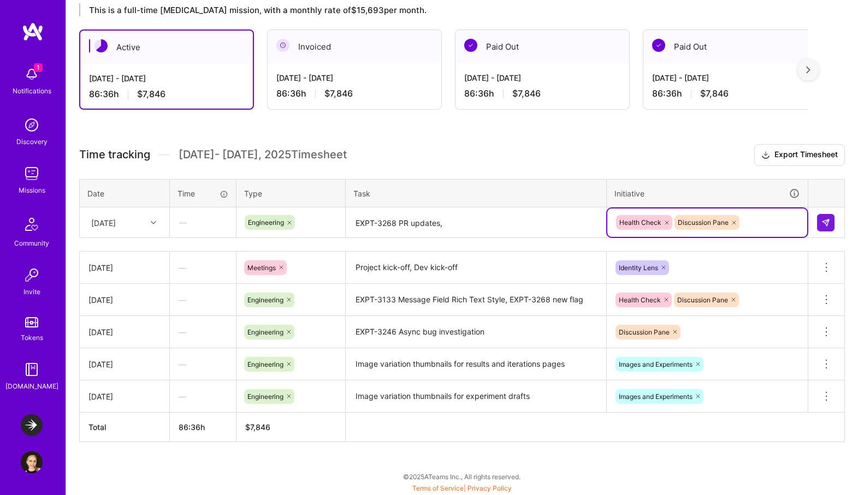
click at [496, 222] on textarea "EXPT-3268 PR updates," at bounding box center [476, 223] width 258 height 29
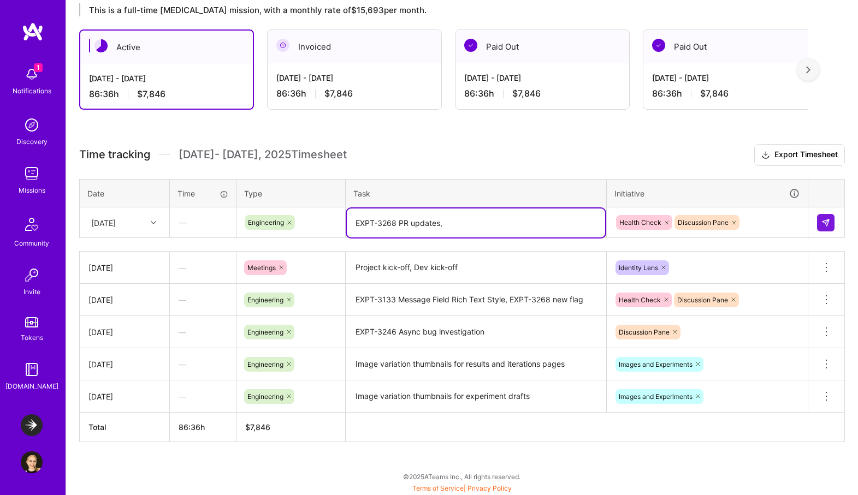
click at [413, 219] on textarea "EXPT-3268 PR updates," at bounding box center [476, 223] width 258 height 29
click at [411, 219] on textarea "EXPT-3268 PR updates," at bounding box center [476, 223] width 258 height 29
drag, startPoint x: 486, startPoint y: 222, endPoint x: 549, endPoint y: 222, distance: 62.8
click at [549, 222] on textarea "EXPT-3268 PR feedback addressed updates," at bounding box center [476, 223] width 258 height 29
drag, startPoint x: 400, startPoint y: 220, endPoint x: 328, endPoint y: 220, distance: 72.6
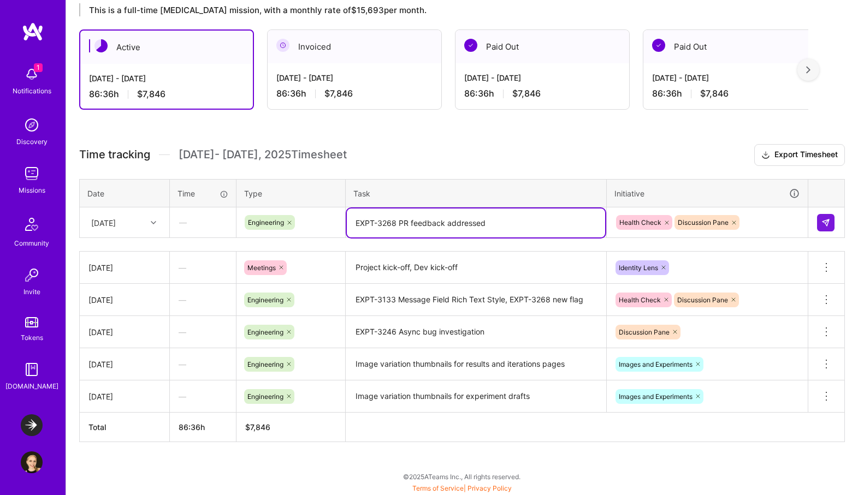
click at [328, 220] on tr "[DATE] — Engineering EXPT-3268 PR feedback addressed Health Check Discussion Pa…" at bounding box center [462, 222] width 765 height 31
click at [476, 222] on textarea "Open PR feedback addressed" at bounding box center [476, 223] width 258 height 29
type textarea "Open PR feedback addressed"
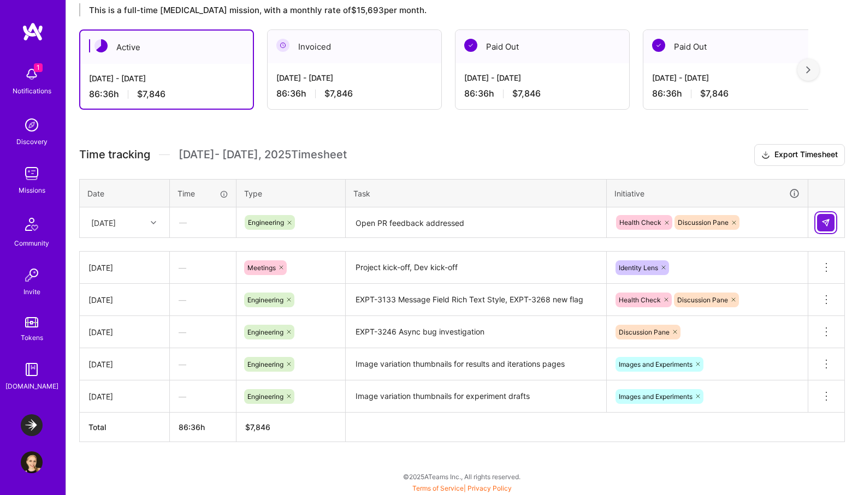
click at [826, 226] on button at bounding box center [825, 222] width 17 height 17
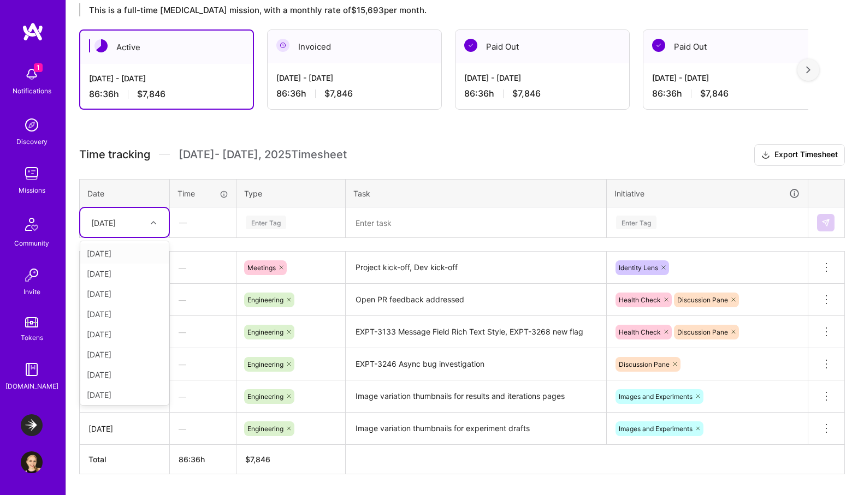
click at [148, 220] on div at bounding box center [154, 223] width 17 height 14
click at [129, 375] on div "[DATE]" at bounding box center [124, 375] width 88 height 20
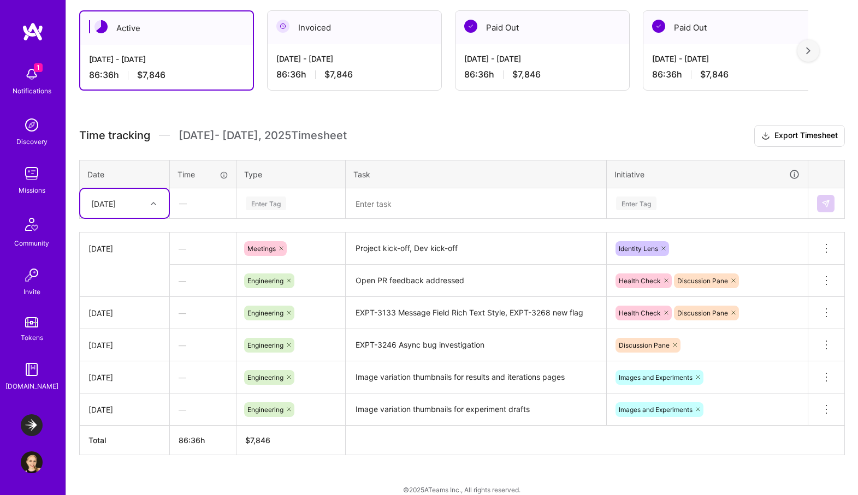
scroll to position [219, 0]
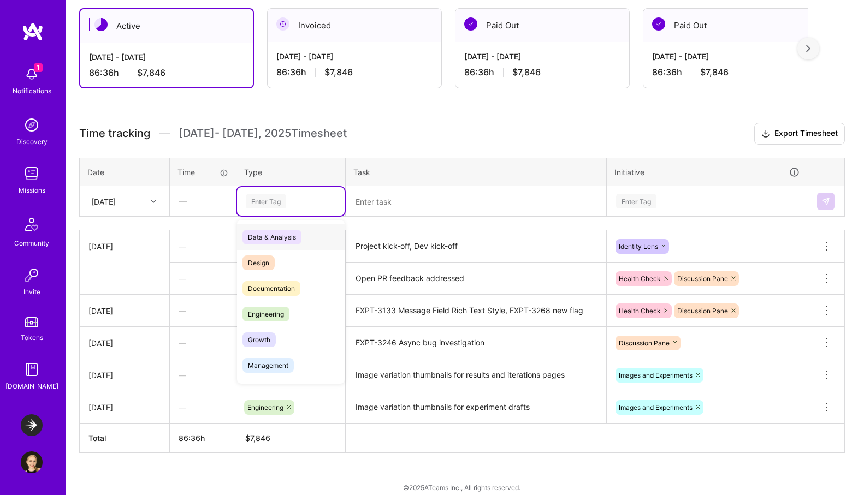
click at [292, 199] on div "Enter Tag" at bounding box center [291, 201] width 92 height 14
click at [277, 309] on span "Engineering" at bounding box center [265, 314] width 47 height 15
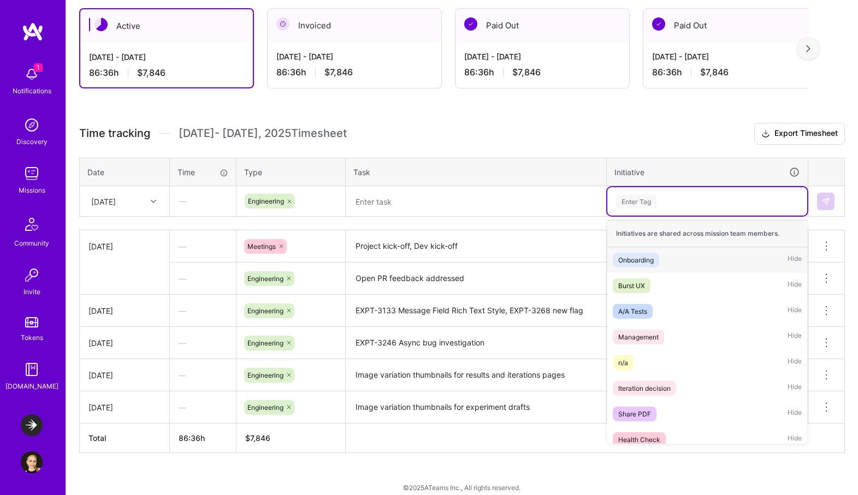
click at [692, 192] on div "Enter Tag" at bounding box center [707, 201] width 200 height 28
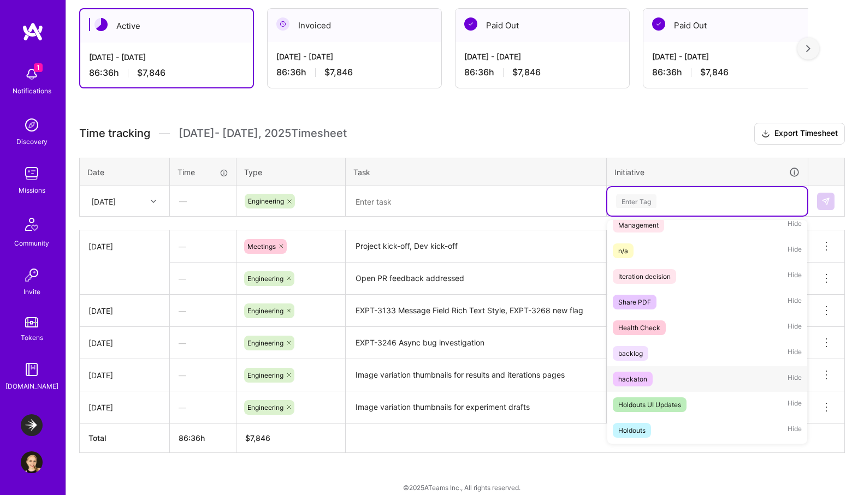
scroll to position [112, 0]
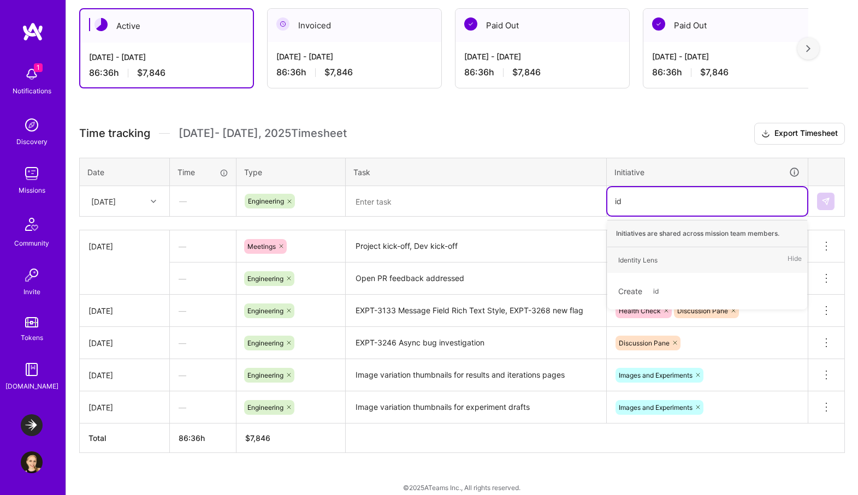
type input "ide"
click at [661, 255] on span "Identity Lens" at bounding box center [638, 260] width 50 height 15
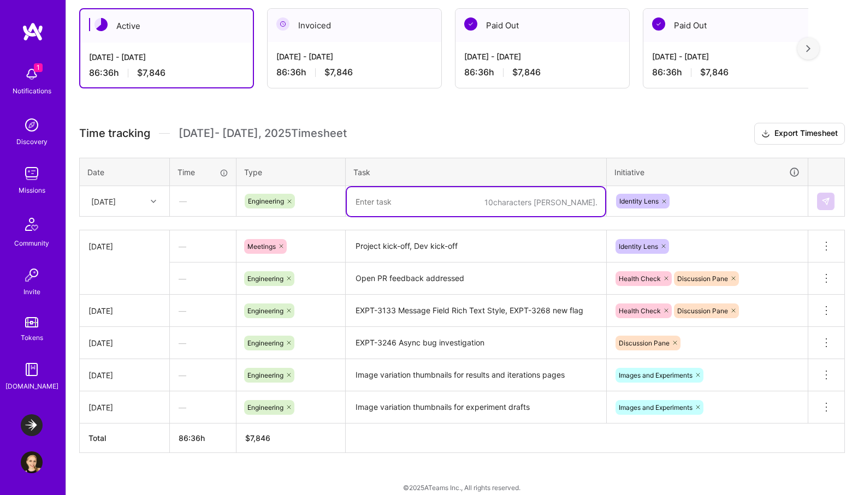
click at [488, 201] on textarea at bounding box center [476, 201] width 258 height 29
type textarea "Project documents overview"
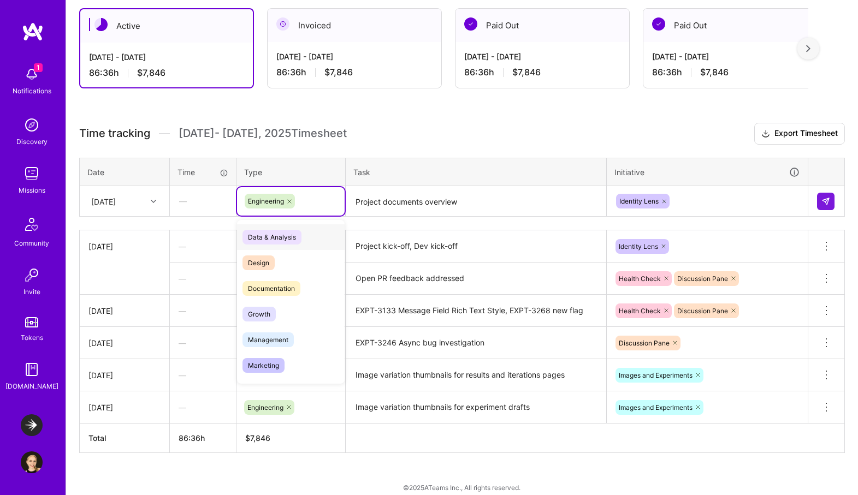
click at [305, 207] on div "Engineering" at bounding box center [291, 201] width 108 height 28
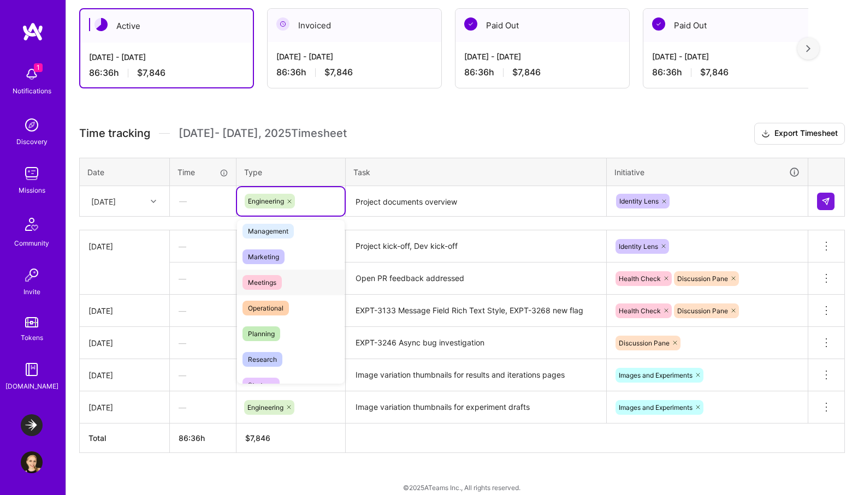
scroll to position [191, 0]
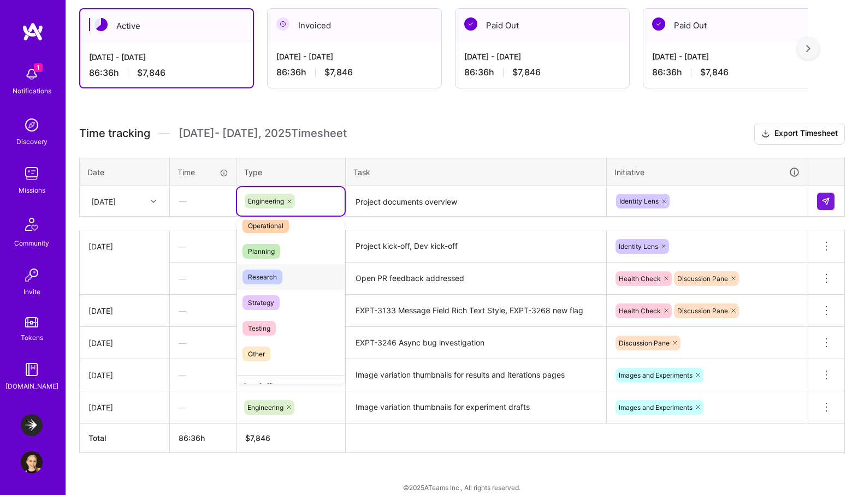
click at [294, 281] on div "Research" at bounding box center [291, 277] width 108 height 26
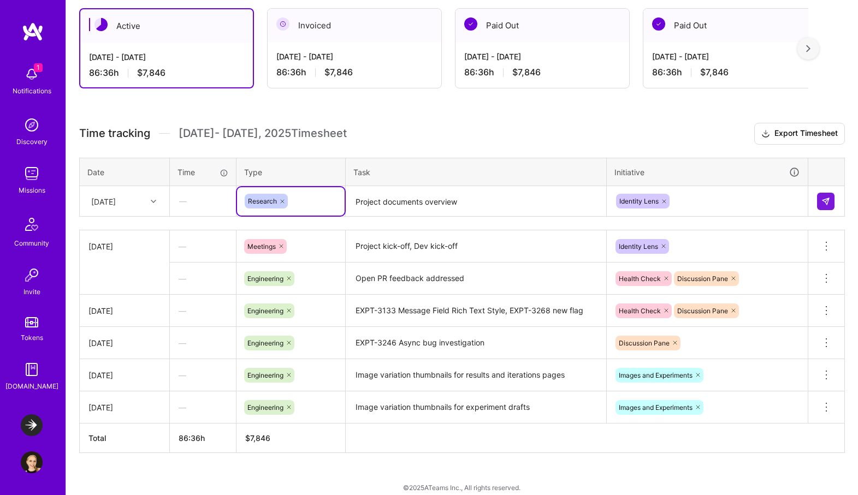
click at [479, 215] on textarea "Project documents overview" at bounding box center [476, 201] width 258 height 29
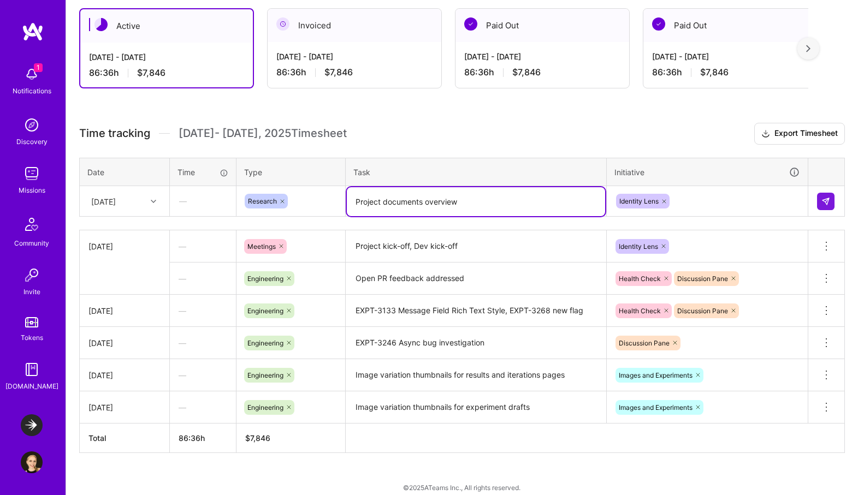
click at [425, 201] on textarea "Project documents overview" at bounding box center [476, 201] width 258 height 29
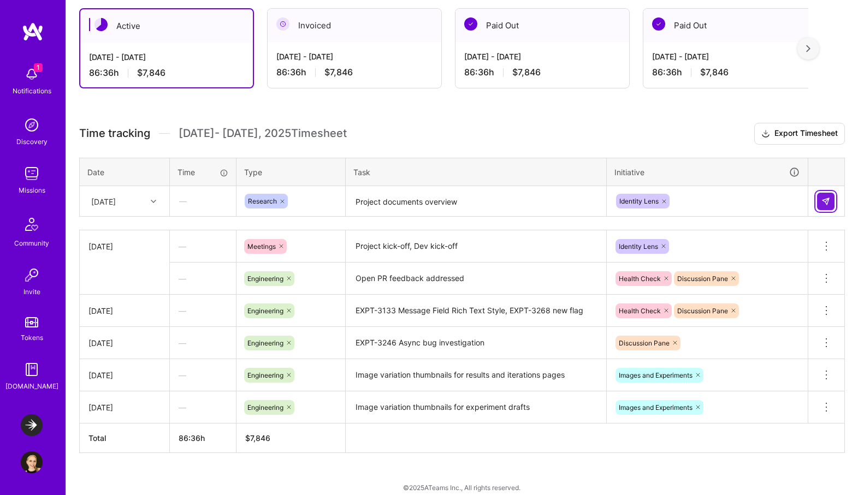
click at [831, 201] on button at bounding box center [825, 201] width 17 height 17
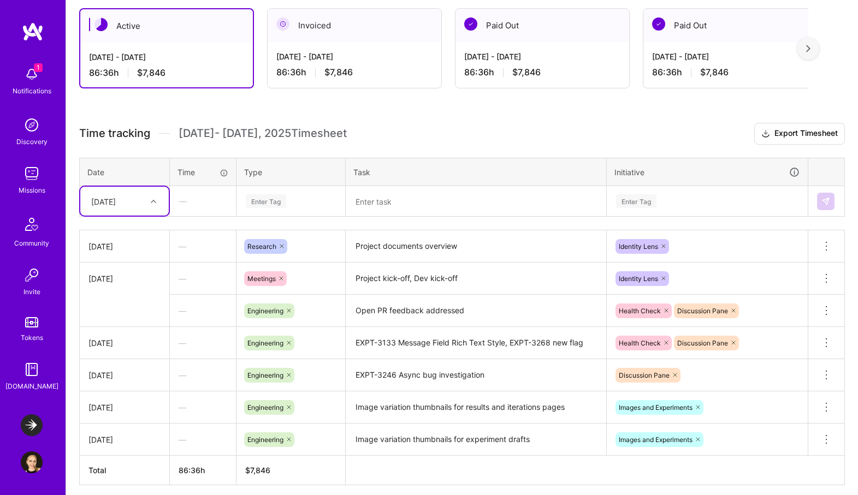
click at [290, 204] on div "Enter Tag" at bounding box center [291, 201] width 92 height 14
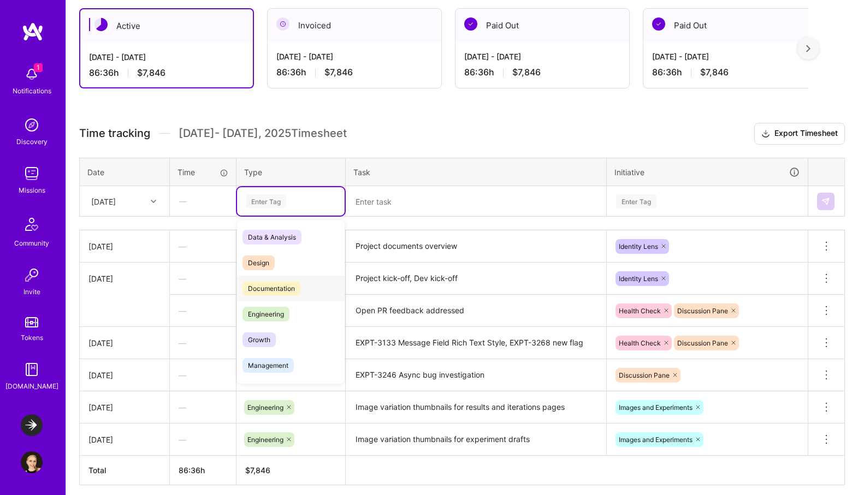
scroll to position [7, 0]
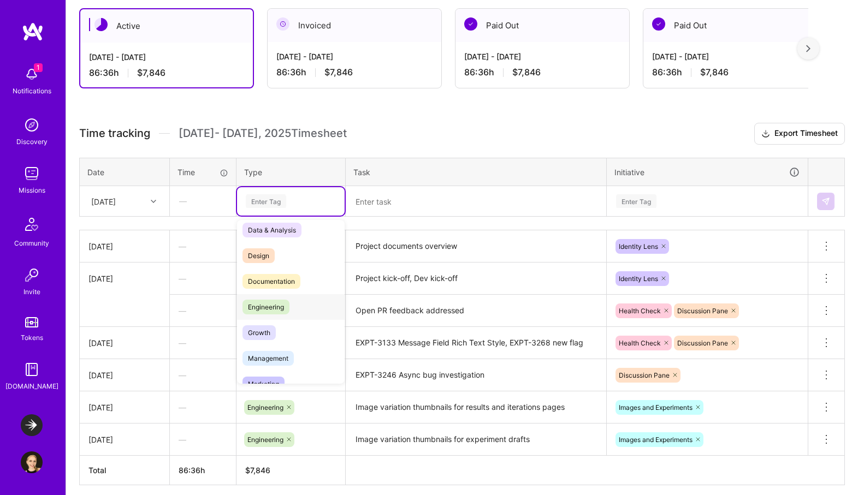
click at [281, 307] on span "Engineering" at bounding box center [265, 307] width 47 height 15
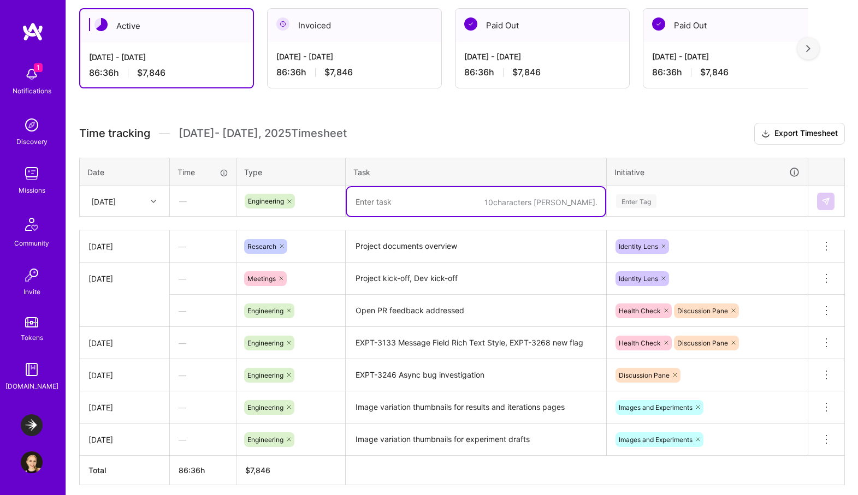
click at [383, 204] on textarea at bounding box center [476, 201] width 258 height 29
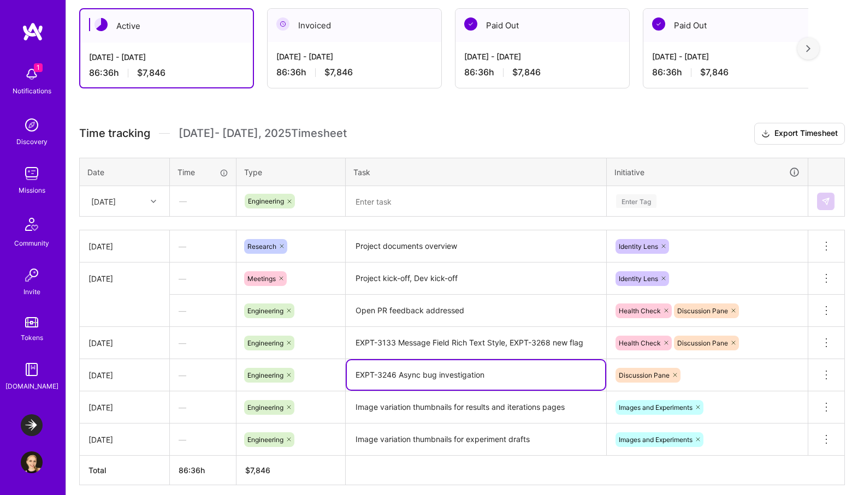
drag, startPoint x: 396, startPoint y: 374, endPoint x: 355, endPoint y: 372, distance: 41.0
click at [355, 372] on textarea "EXPT-3246 Async bug investigation" at bounding box center [476, 374] width 258 height 29
click at [363, 201] on textarea at bounding box center [476, 201] width 258 height 29
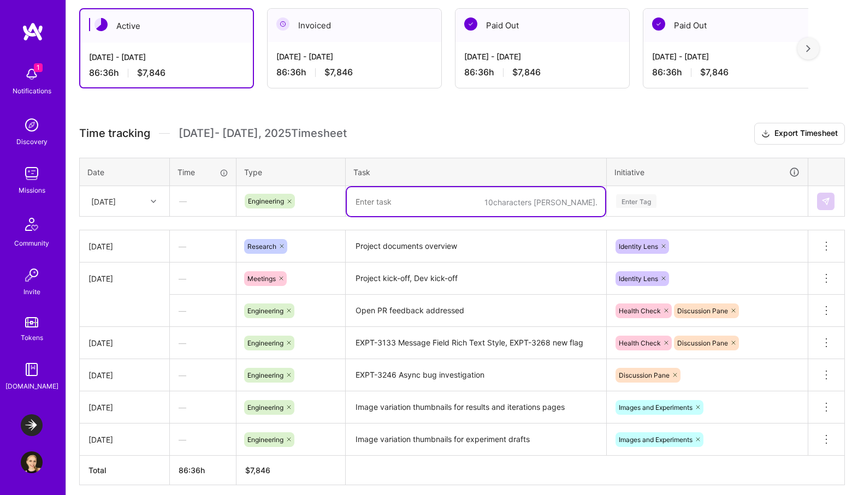
paste textarea "EXPT-3246"
type textarea "EXPT-3246 Refactoring of legacy query"
click at [650, 209] on div "Enter Tag" at bounding box center [707, 201] width 200 height 28
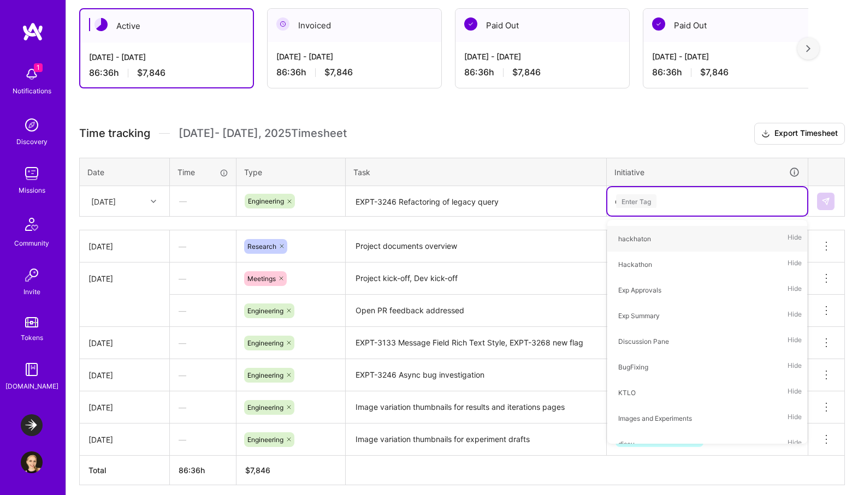
scroll to position [0, 0]
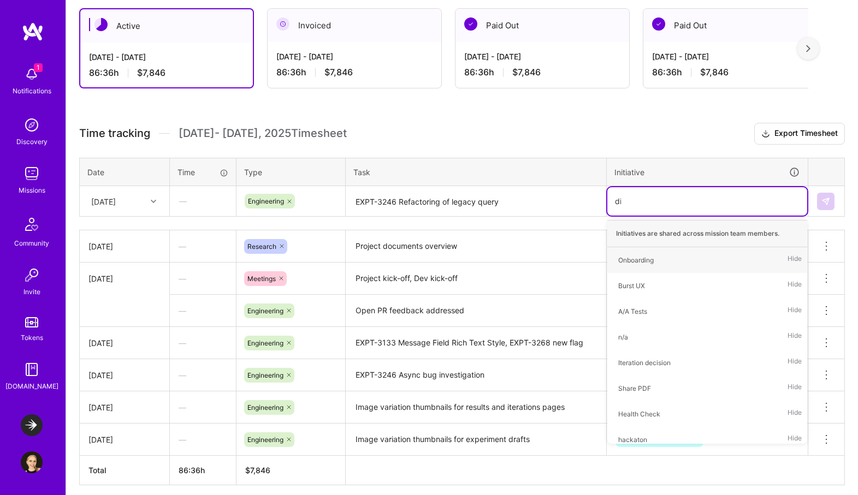
type input "dis"
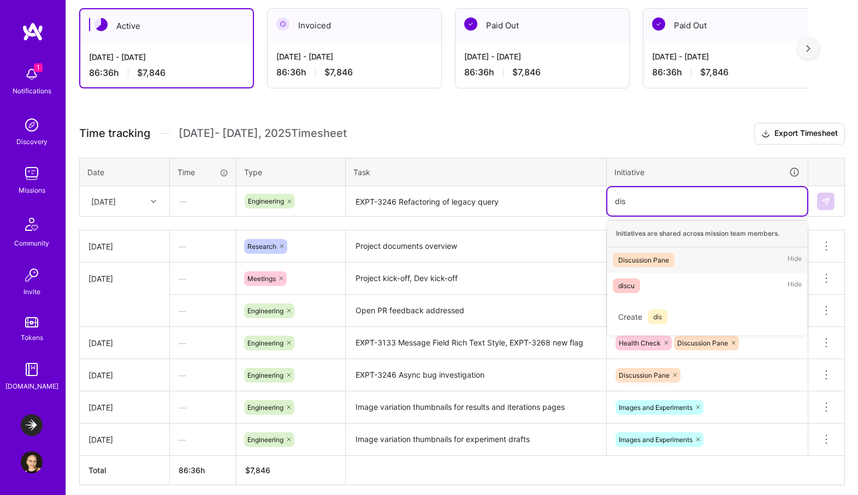
click at [696, 259] on div "Discussion Pane Hide" at bounding box center [707, 260] width 200 height 26
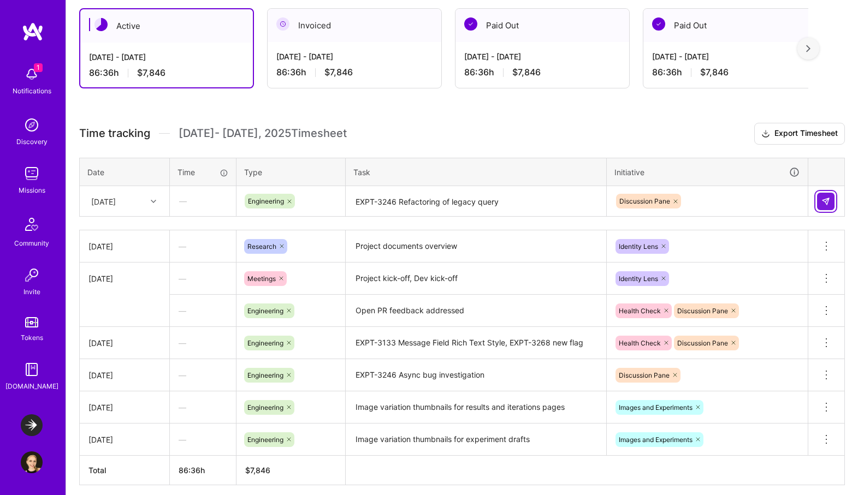
click at [828, 204] on img at bounding box center [825, 201] width 9 height 9
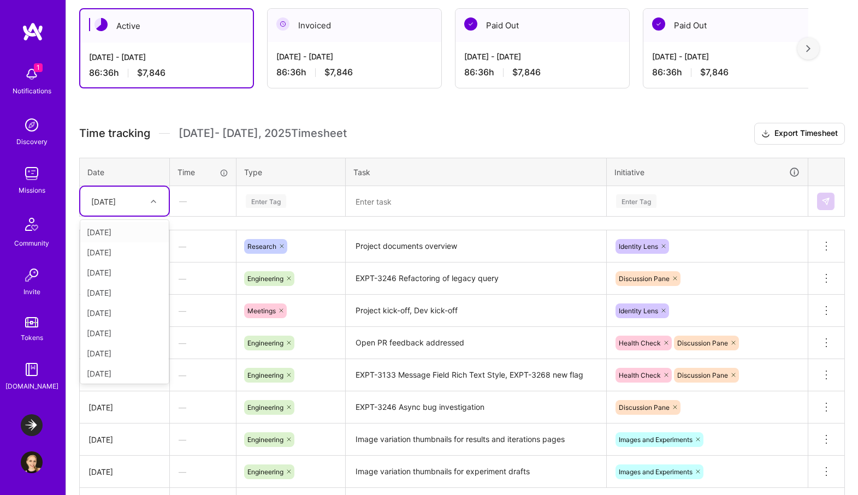
click at [154, 200] on icon at bounding box center [153, 201] width 5 height 5
click at [103, 248] on div "[DATE]" at bounding box center [124, 252] width 88 height 20
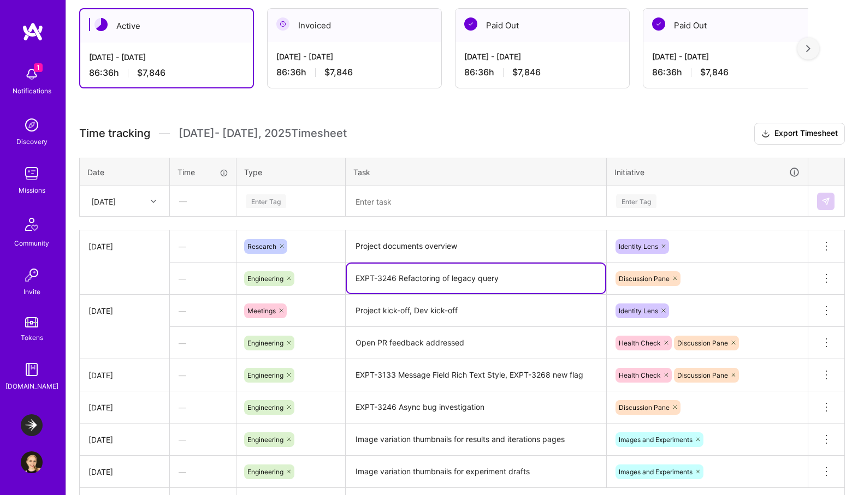
drag, startPoint x: 490, startPoint y: 281, endPoint x: 349, endPoint y: 279, distance: 140.9
click at [349, 279] on textarea "EXPT-3246 Refactoring of legacy query" at bounding box center [476, 278] width 258 height 29
click at [401, 200] on textarea at bounding box center [476, 201] width 258 height 29
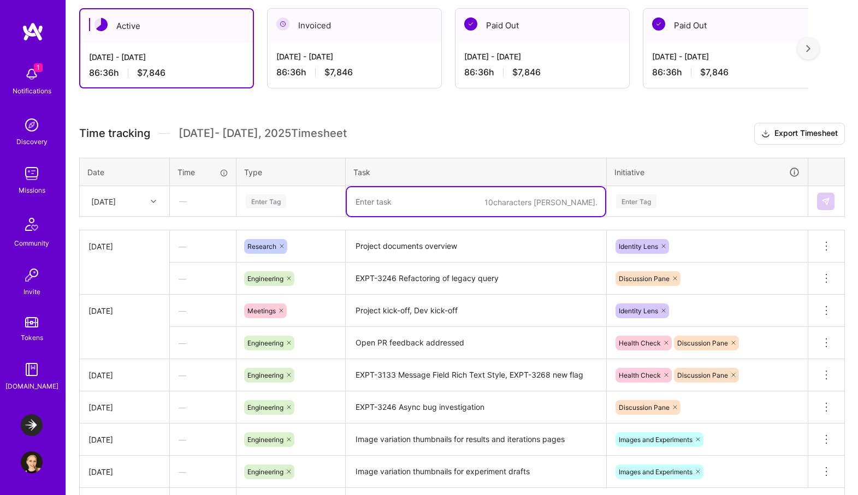
paste textarea "EXPT-3246 Refactoring of legacy query"
type textarea "EXPT-3246 Refactoring of legacy query"
click at [298, 200] on div "Enter Tag" at bounding box center [291, 201] width 92 height 14
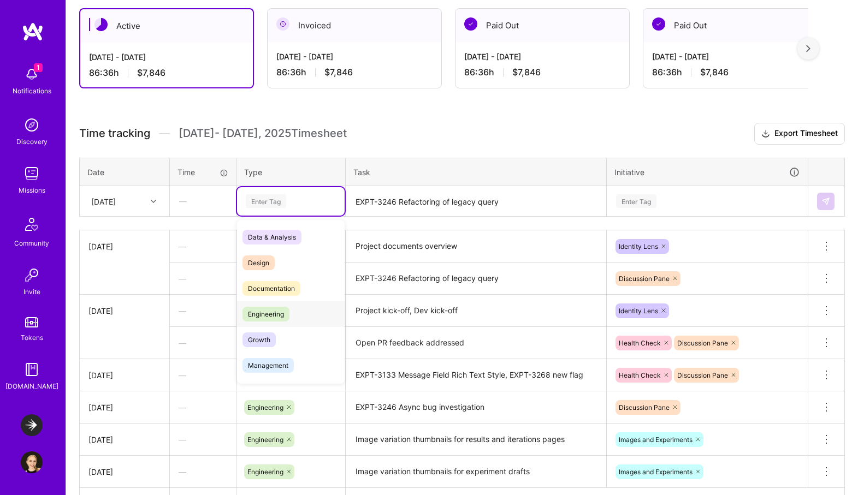
click at [288, 313] on span "Engineering" at bounding box center [265, 314] width 47 height 15
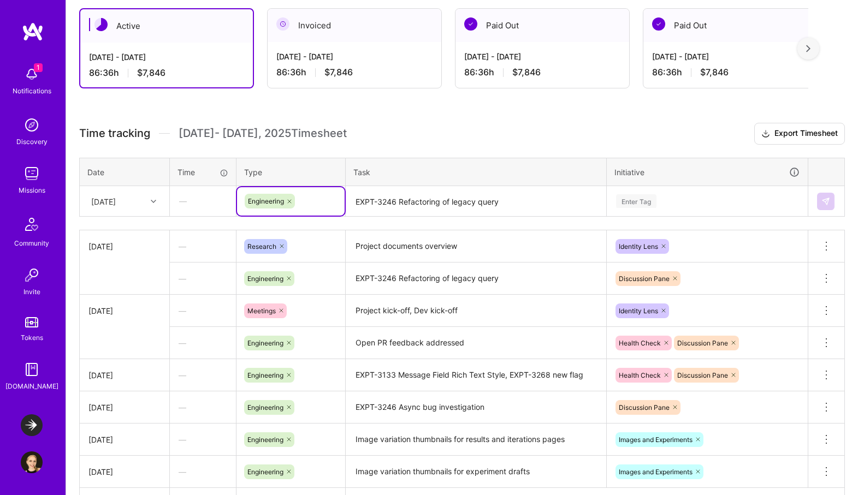
click at [678, 191] on div "Enter Tag" at bounding box center [707, 201] width 200 height 28
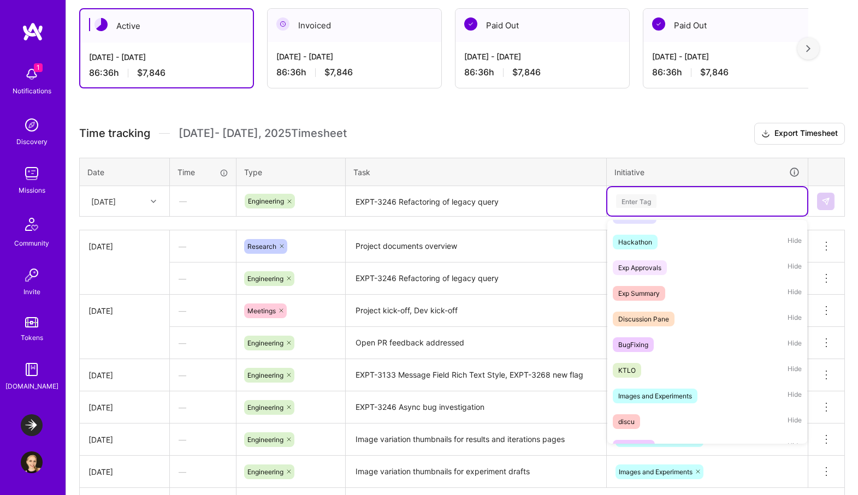
scroll to position [378, 0]
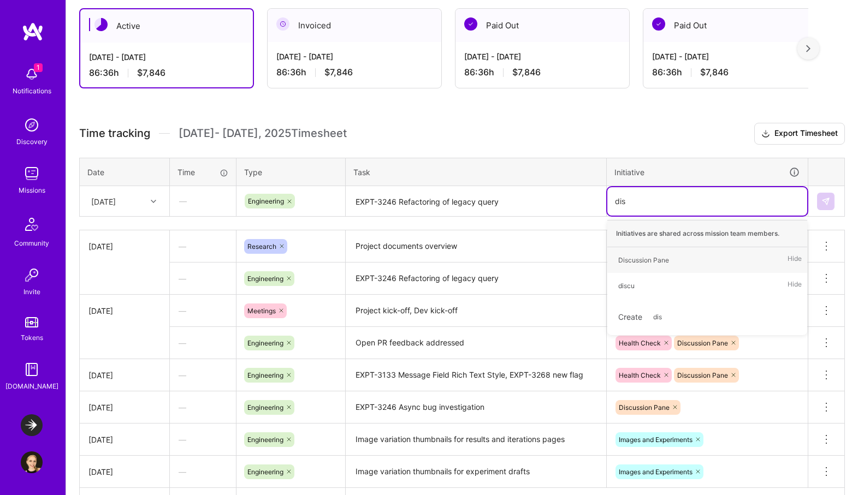
type input "disc"
click at [679, 261] on div "Discussion Pane Hide" at bounding box center [707, 260] width 200 height 26
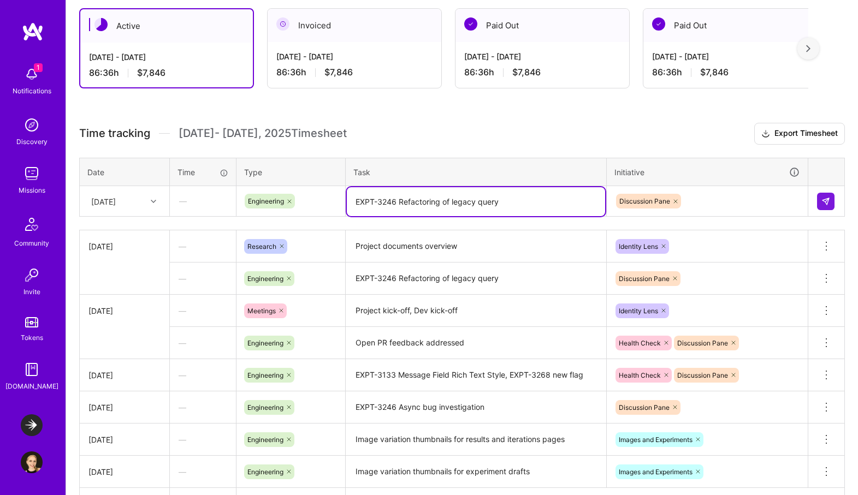
click at [547, 201] on textarea "EXPT-3246 Refactoring of legacy query" at bounding box center [476, 201] width 258 height 29
type textarea "EXPT-3246 Refactoring of legacy query"
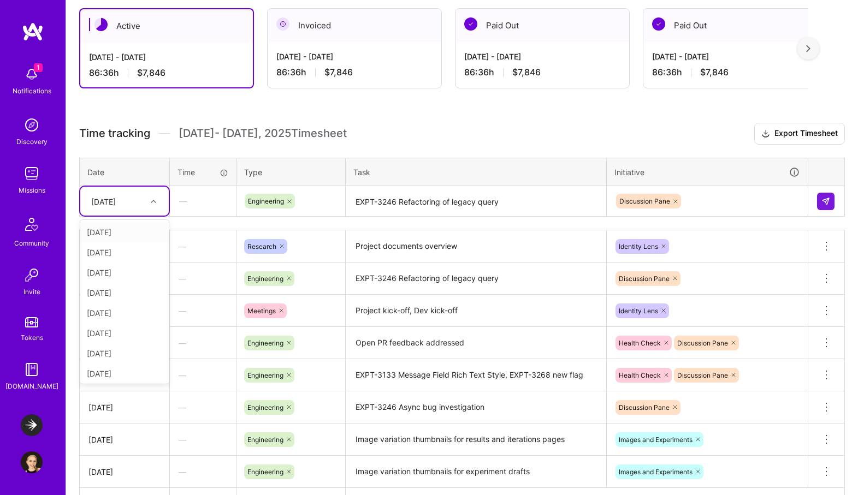
click at [128, 207] on div "[DATE]" at bounding box center [116, 201] width 61 height 18
click at [126, 328] on div "[DATE]" at bounding box center [124, 331] width 88 height 20
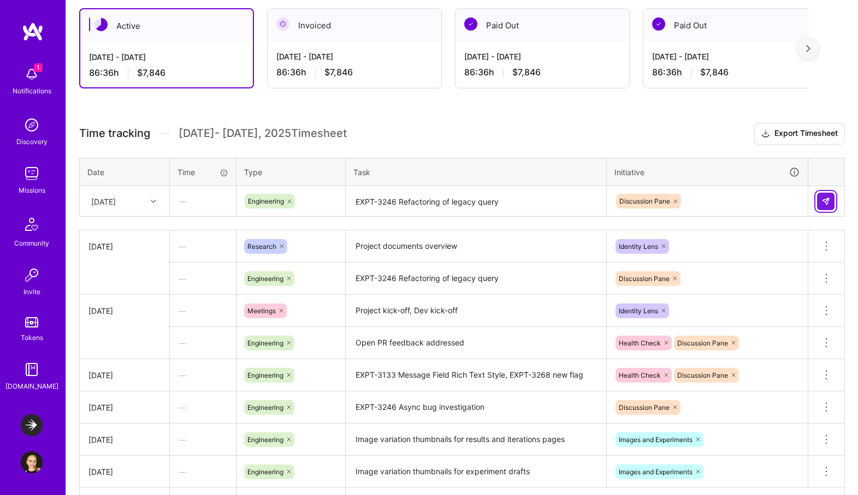
click at [824, 199] on img at bounding box center [825, 201] width 9 height 9
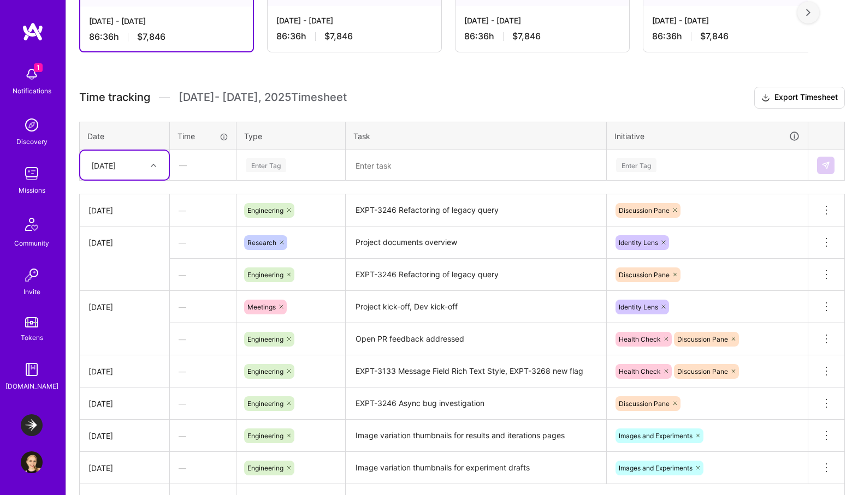
scroll to position [247, 0]
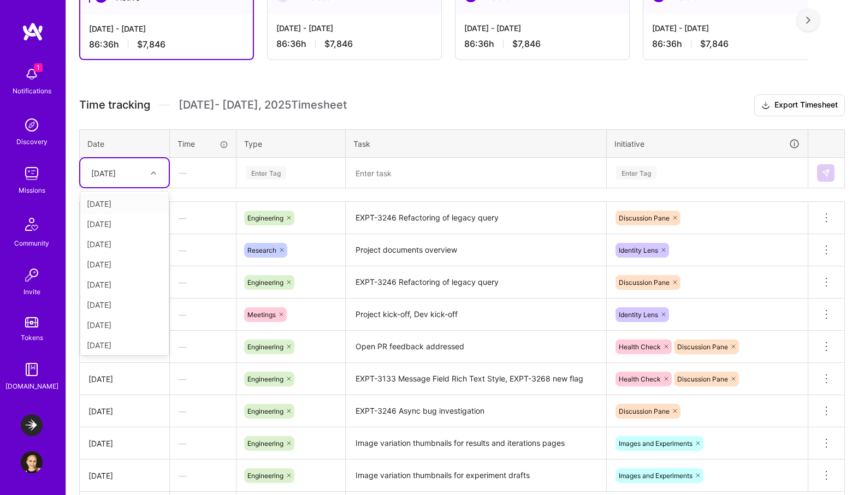
click at [116, 175] on div "[DATE]" at bounding box center [103, 172] width 25 height 11
click at [118, 245] on div "[DATE]" at bounding box center [124, 244] width 88 height 20
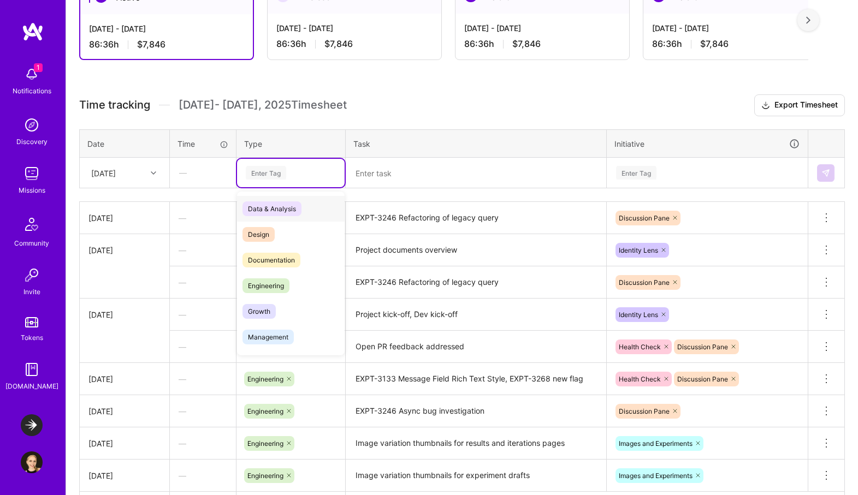
click at [263, 174] on div "Enter Tag" at bounding box center [266, 172] width 40 height 17
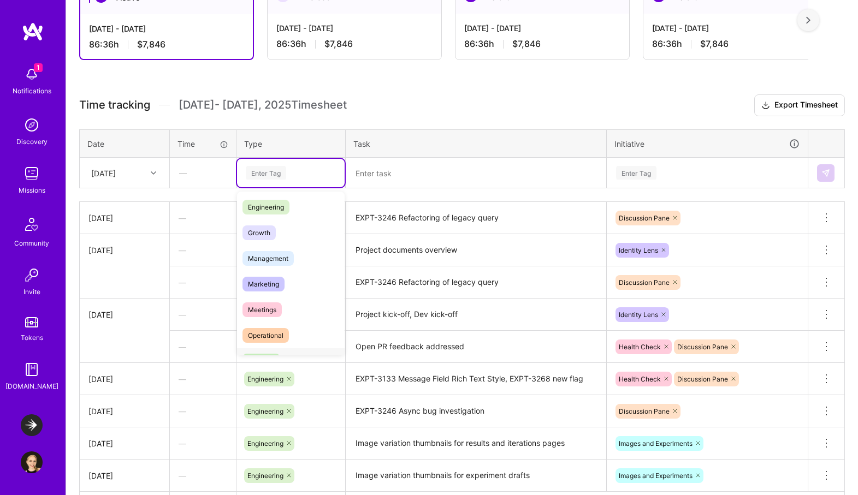
scroll to position [66, 0]
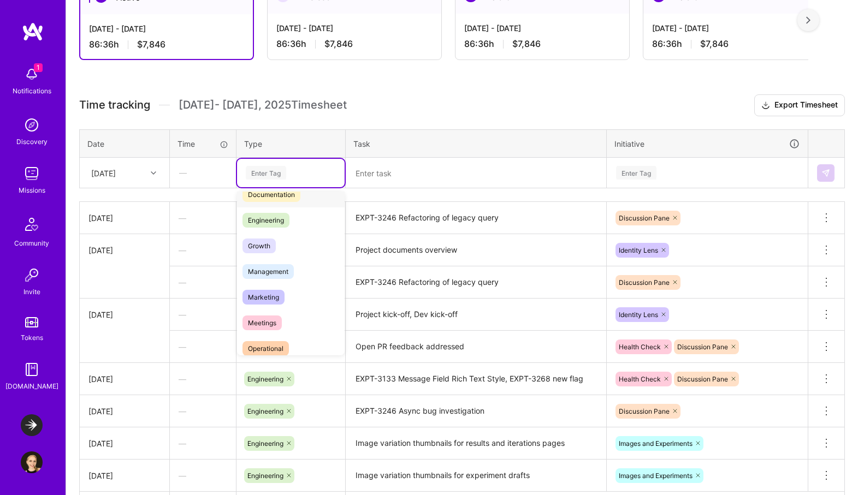
click at [288, 198] on span "Documentation" at bounding box center [271, 194] width 58 height 15
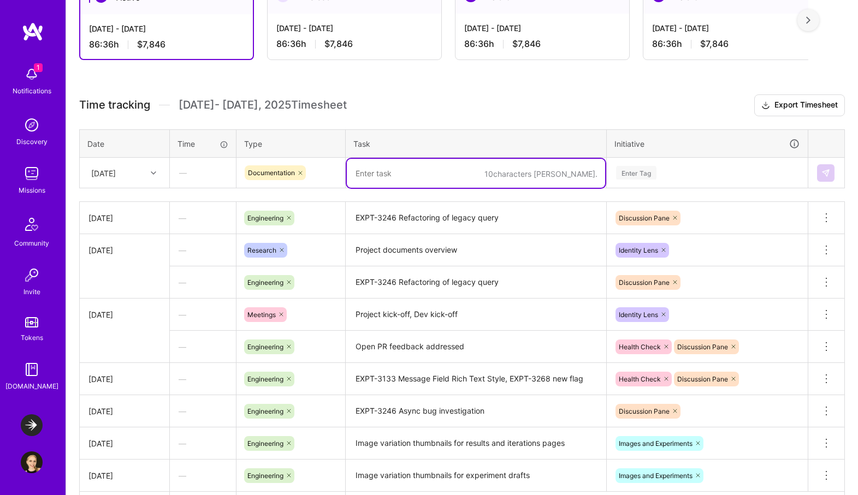
click at [424, 177] on textarea at bounding box center [476, 173] width 258 height 29
click at [663, 170] on div "Enter Tag" at bounding box center [707, 173] width 185 height 14
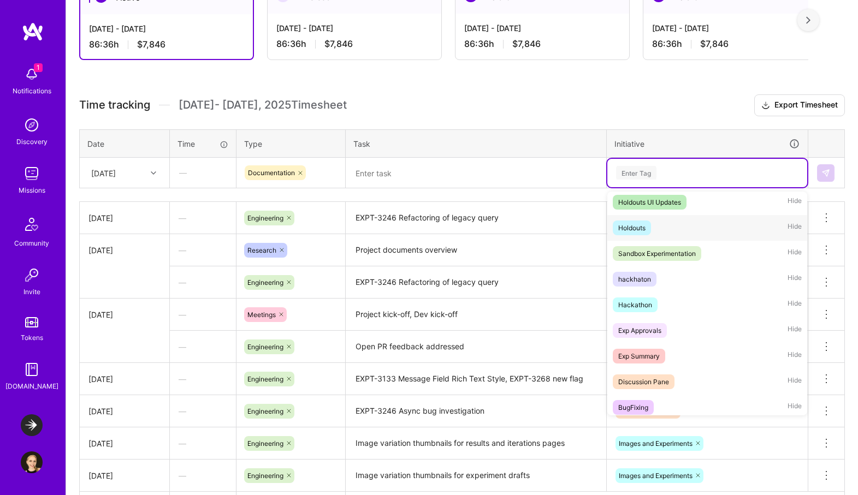
scroll to position [445, 0]
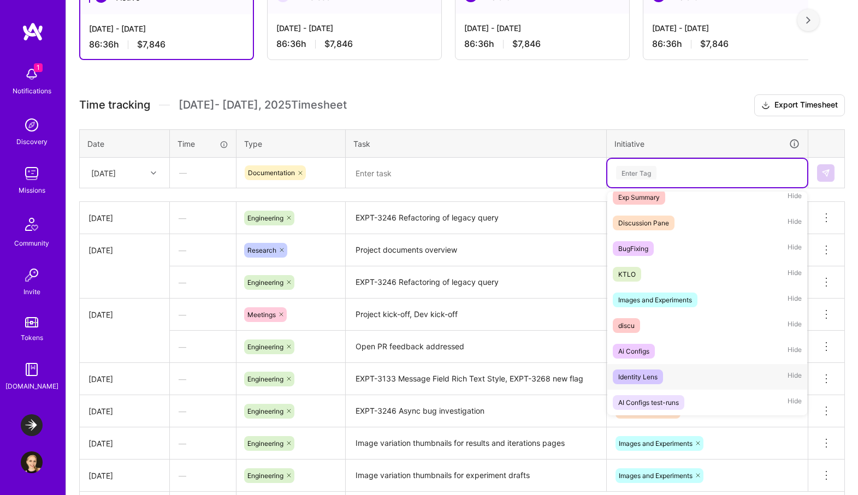
click at [657, 375] on div "Identity Lens" at bounding box center [637, 376] width 39 height 11
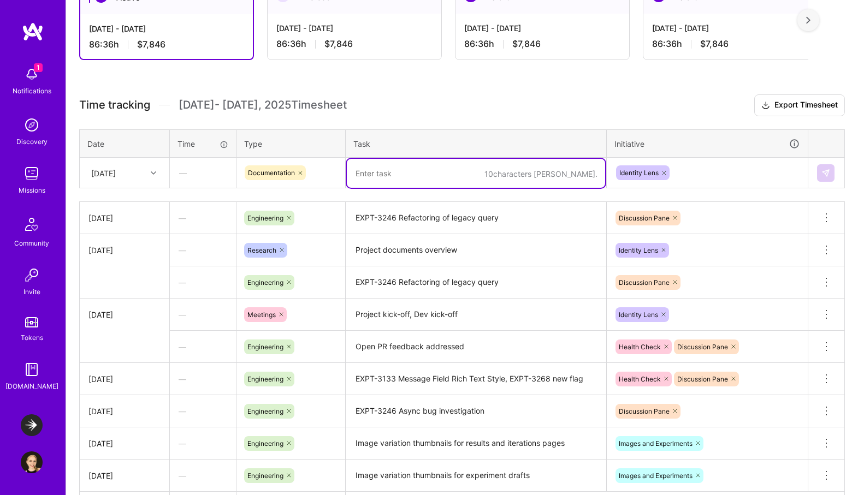
click at [495, 177] on textarea at bounding box center [476, 173] width 258 height 29
click at [452, 170] on textarea "FE Tech spec: component break down" at bounding box center [476, 173] width 258 height 29
click at [578, 176] on textarea "FE Tech spec: component and API integration break down" at bounding box center [476, 173] width 258 height 29
type textarea "FE Tech spec: component and API integration break down"
click at [146, 167] on div "[DATE]" at bounding box center [116, 173] width 61 height 18
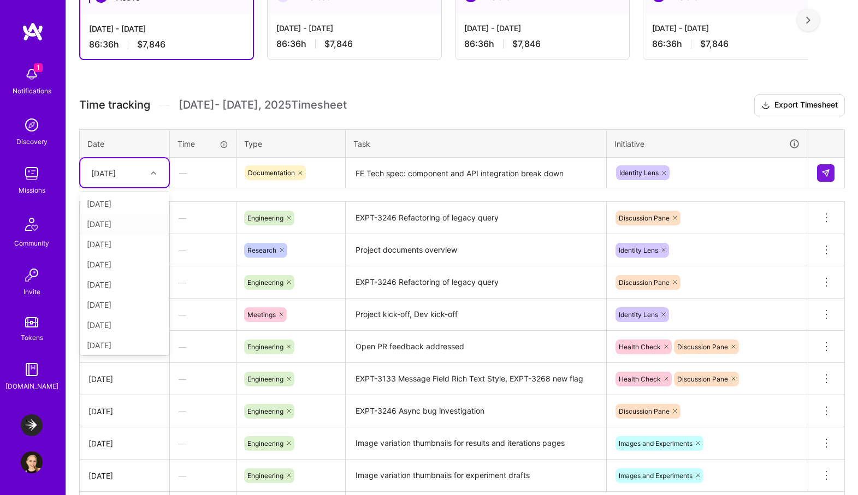
click at [111, 225] on div "[DATE]" at bounding box center [124, 224] width 88 height 20
click at [831, 171] on button at bounding box center [825, 172] width 17 height 17
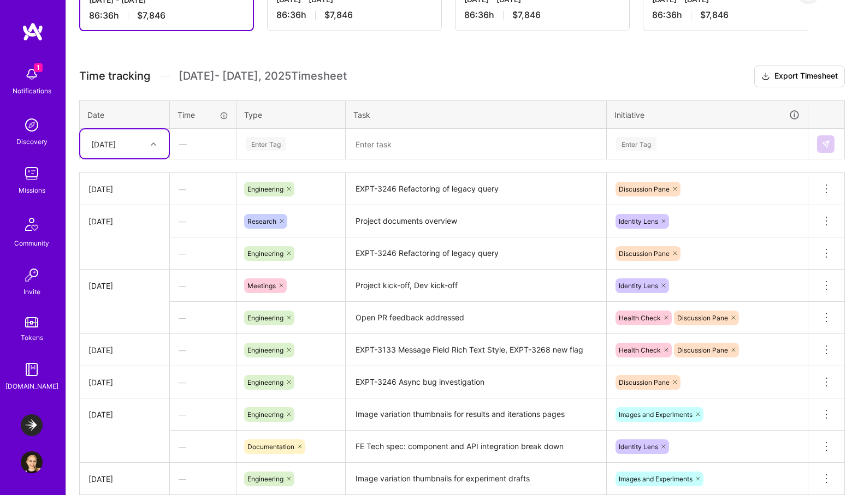
scroll to position [359, 0]
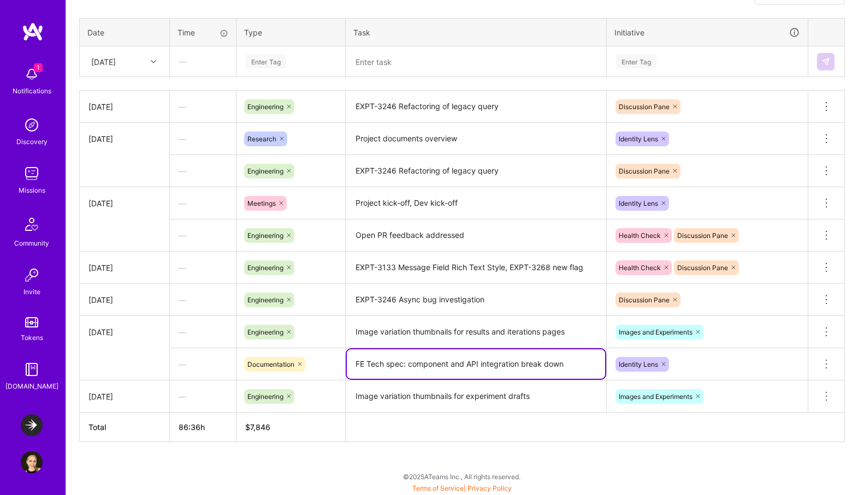
drag, startPoint x: 576, startPoint y: 364, endPoint x: 336, endPoint y: 365, distance: 239.7
click at [336, 365] on tr "— Documentation FE Tech spec: component and API integration break down Identity…" at bounding box center [462, 364] width 765 height 32
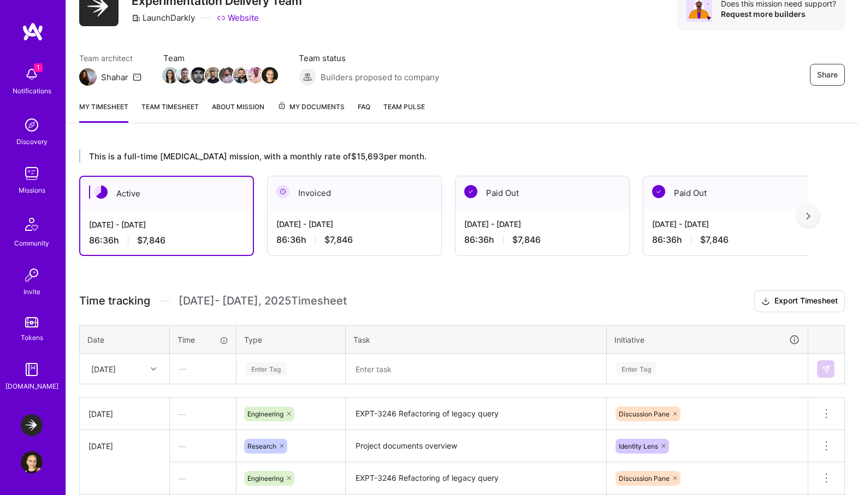
scroll to position [0, 0]
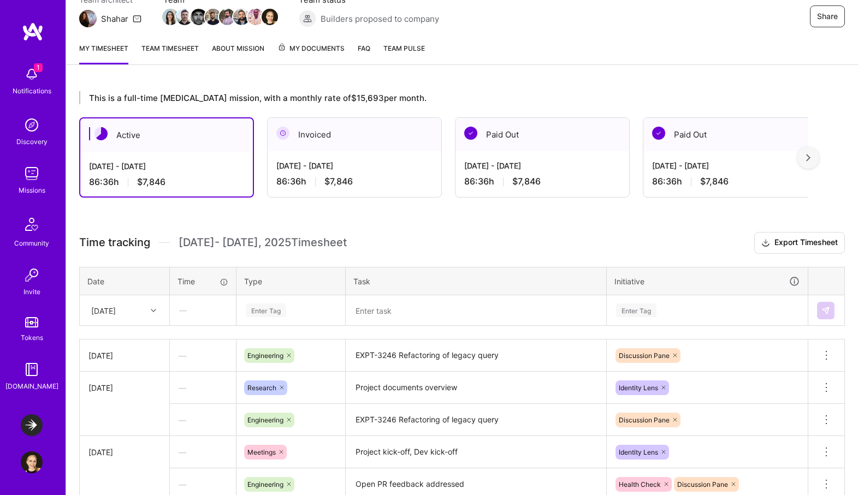
click at [123, 325] on div "[DATE]" at bounding box center [124, 310] width 88 height 29
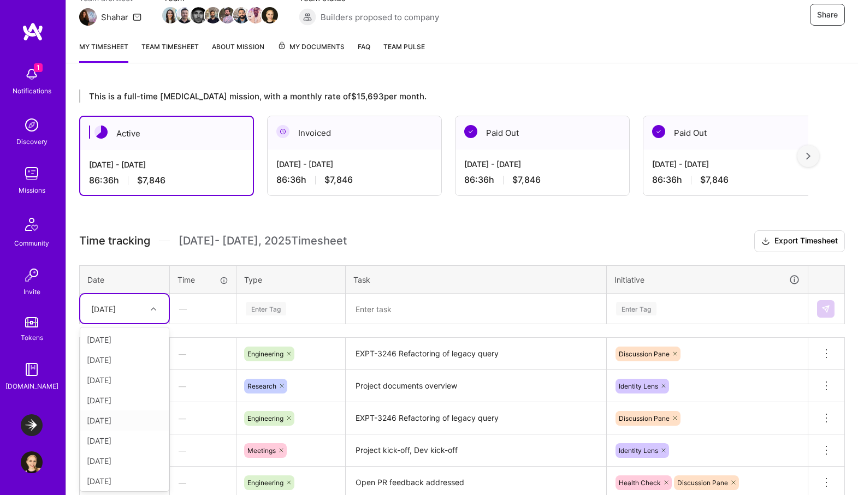
scroll to position [43, 0]
click at [121, 440] on div "[DATE]" at bounding box center [124, 439] width 88 height 20
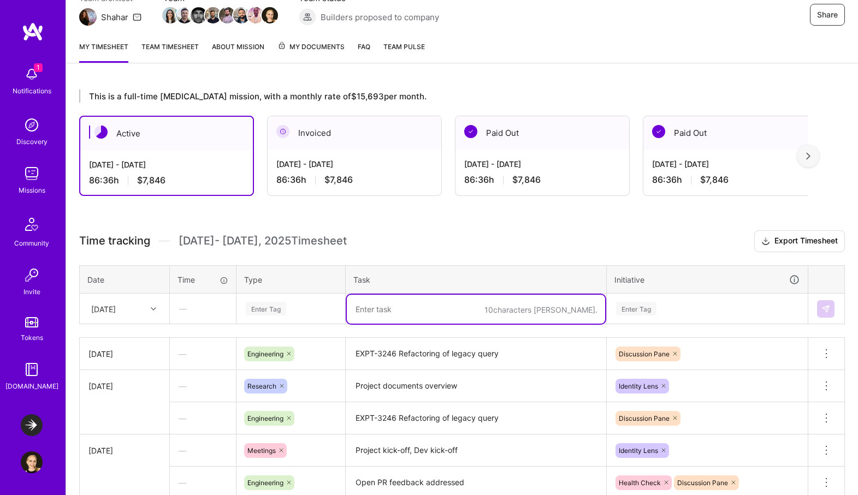
click at [383, 306] on textarea at bounding box center [476, 309] width 258 height 29
paste textarea "FE Tech spec: component and API integration break down"
type textarea "FE Tech spec: component and API integration break down"
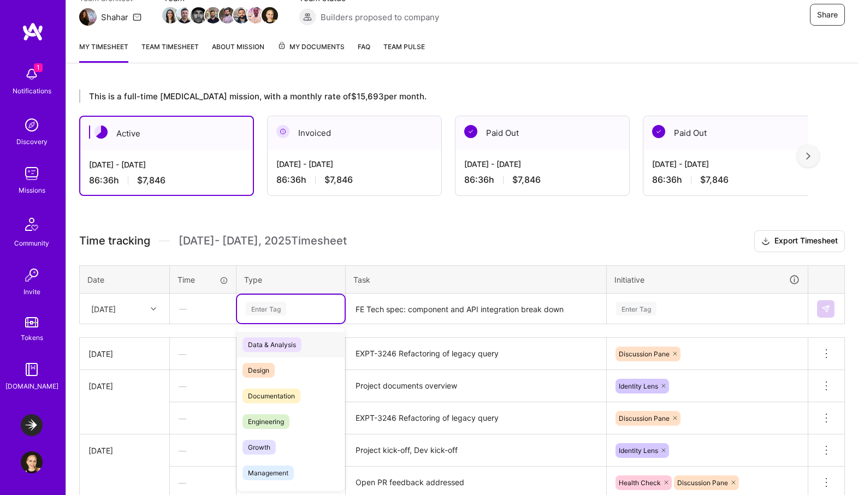
click at [303, 309] on div "Enter Tag" at bounding box center [291, 309] width 92 height 14
click at [290, 393] on span "Documentation" at bounding box center [271, 396] width 58 height 15
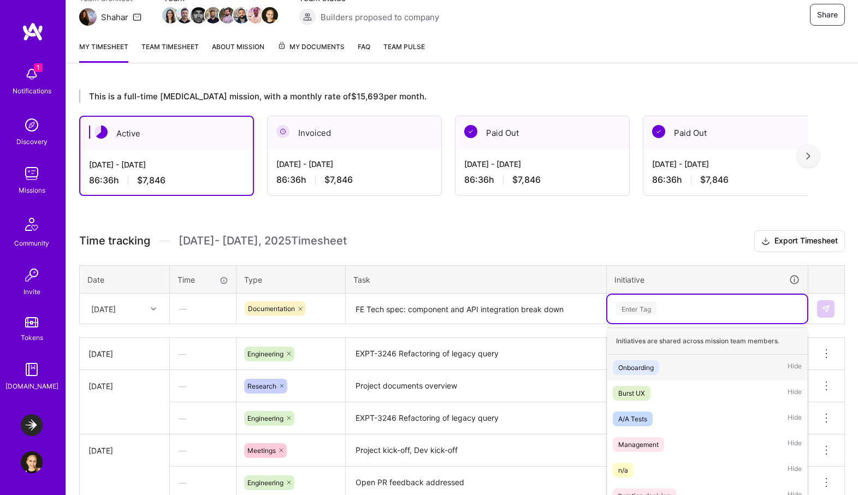
scroll to position [171, 0]
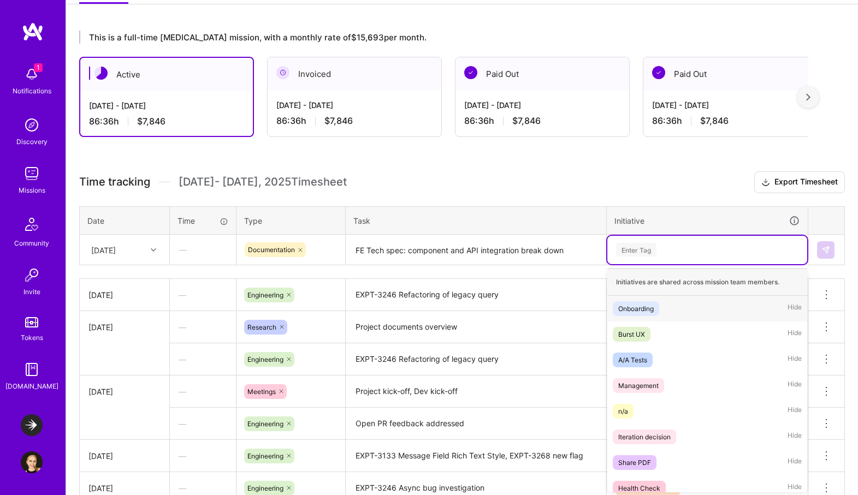
click at [673, 264] on div "option Identity Lens, selected. option Onboarding focused, 1 of 25. 25 results …" at bounding box center [707, 250] width 200 height 28
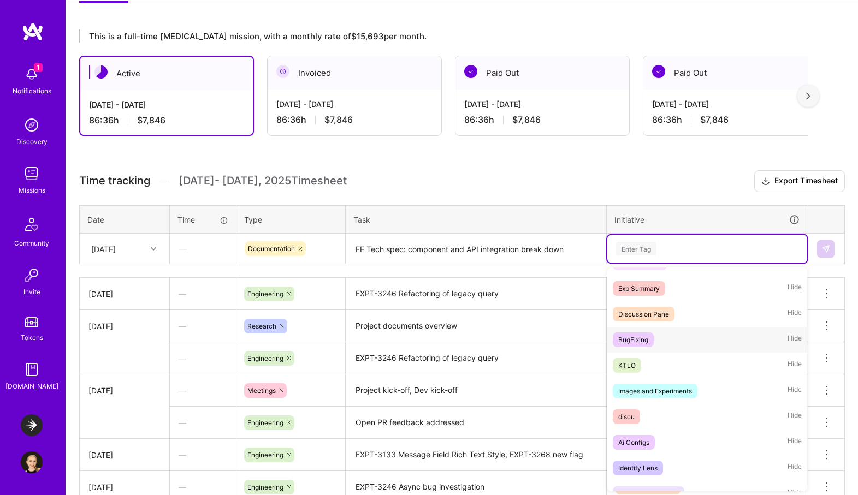
scroll to position [431, 0]
click at [661, 458] on div "Identity Lens Hide" at bounding box center [707, 467] width 200 height 26
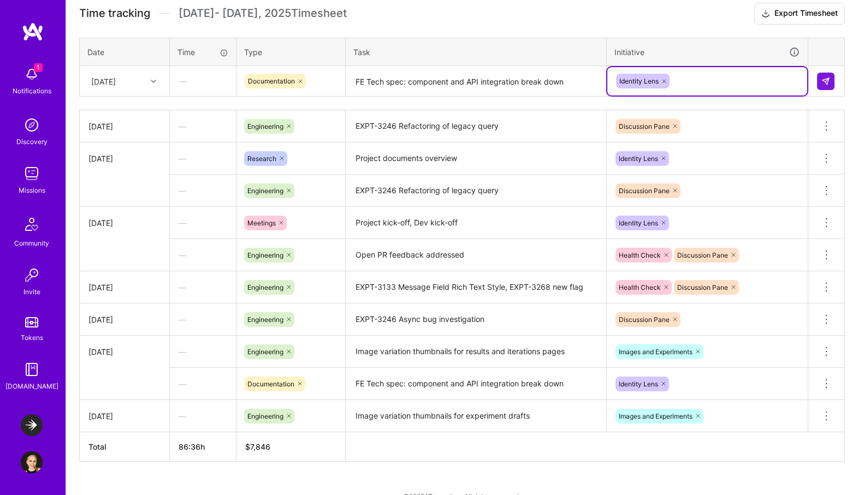
scroll to position [342, 0]
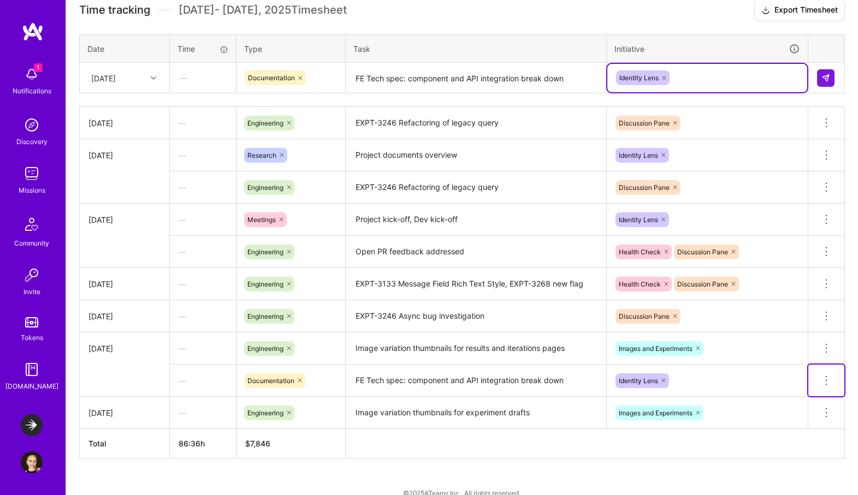
click at [828, 382] on icon at bounding box center [826, 380] width 13 height 13
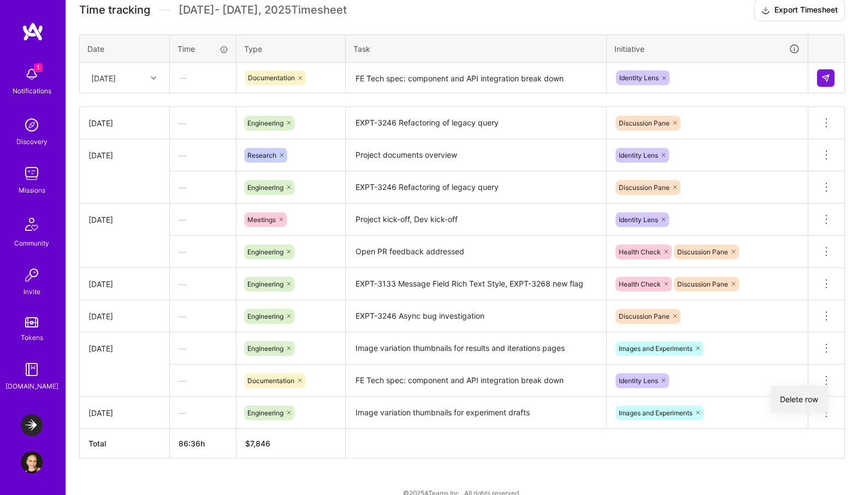
click at [801, 402] on button "Delete row" at bounding box center [799, 399] width 57 height 27
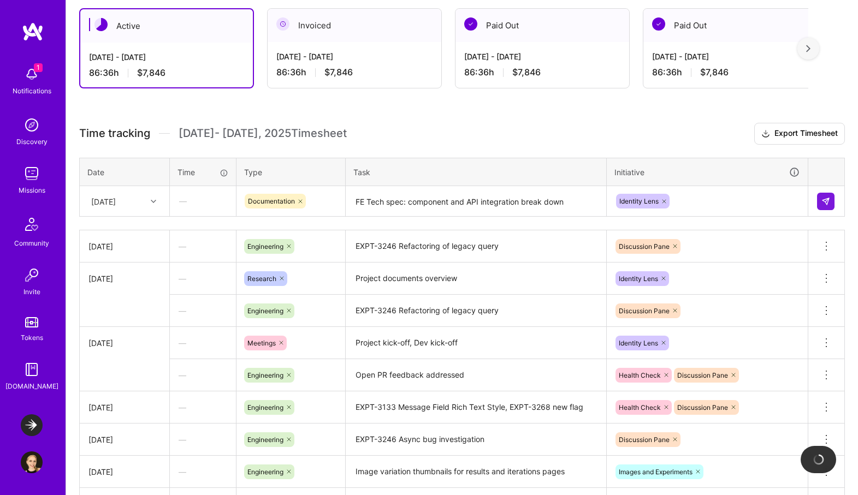
scroll to position [164, 0]
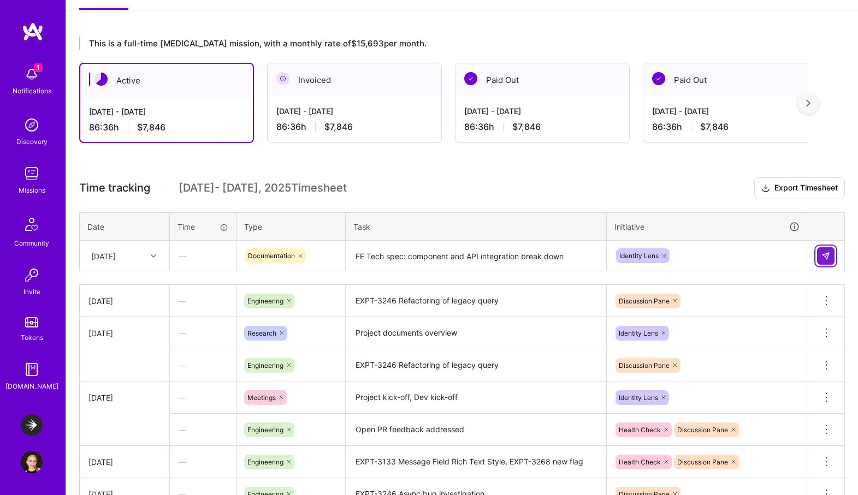
click at [822, 257] on img at bounding box center [825, 256] width 9 height 9
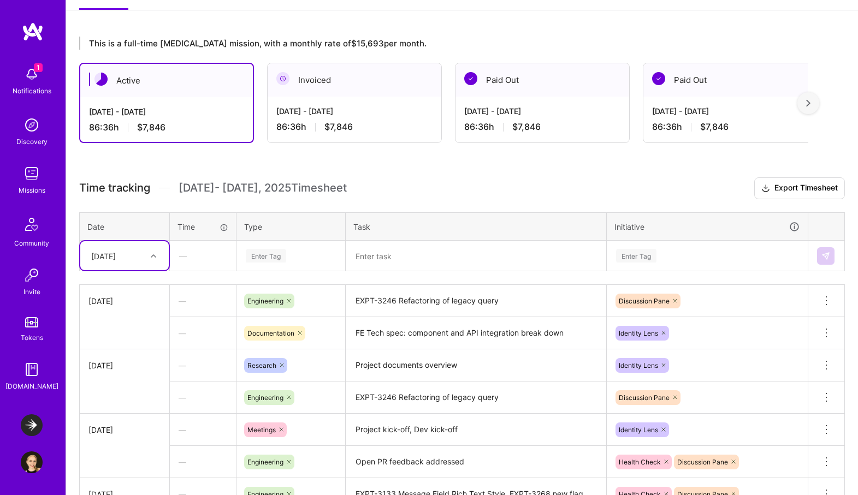
click at [116, 256] on div "[DATE]" at bounding box center [103, 255] width 25 height 11
click at [121, 416] on div "[DATE]" at bounding box center [124, 426] width 88 height 20
click at [138, 252] on div "[DATE]" at bounding box center [116, 256] width 61 height 18
drag, startPoint x: 123, startPoint y: 407, endPoint x: 123, endPoint y: 422, distance: 14.8
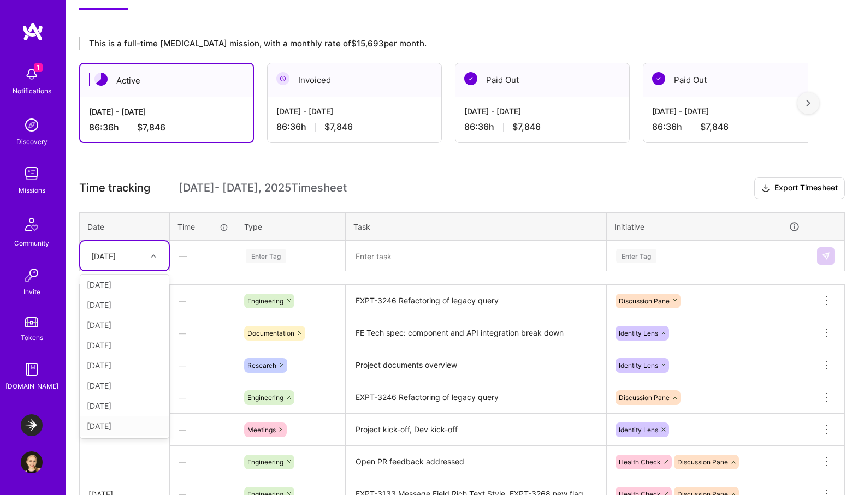
click at [123, 422] on div "[DATE] [DATE] [DATE] [DATE] [DATE] [DATE] [DATE] [DATE] [DATE] [DATE]" at bounding box center [124, 357] width 88 height 164
click at [126, 422] on div "[DATE]" at bounding box center [124, 426] width 88 height 20
click at [283, 254] on div "Enter Tag" at bounding box center [266, 255] width 40 height 17
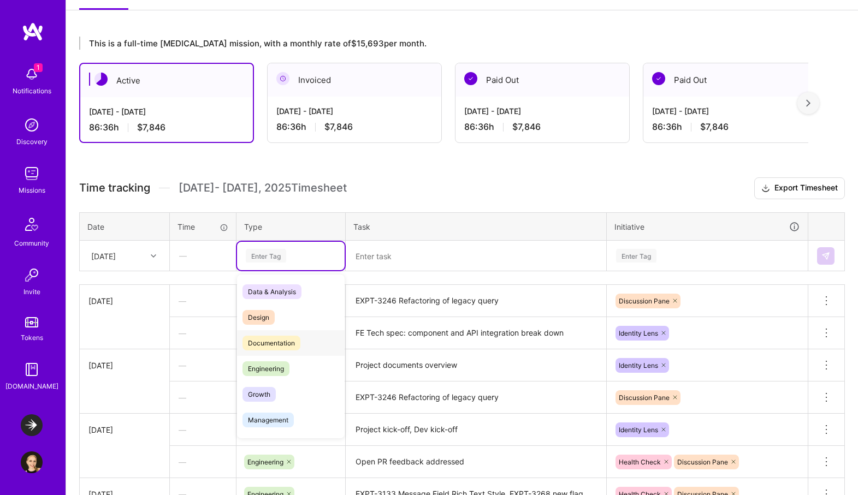
click at [272, 347] on span "Documentation" at bounding box center [271, 343] width 58 height 15
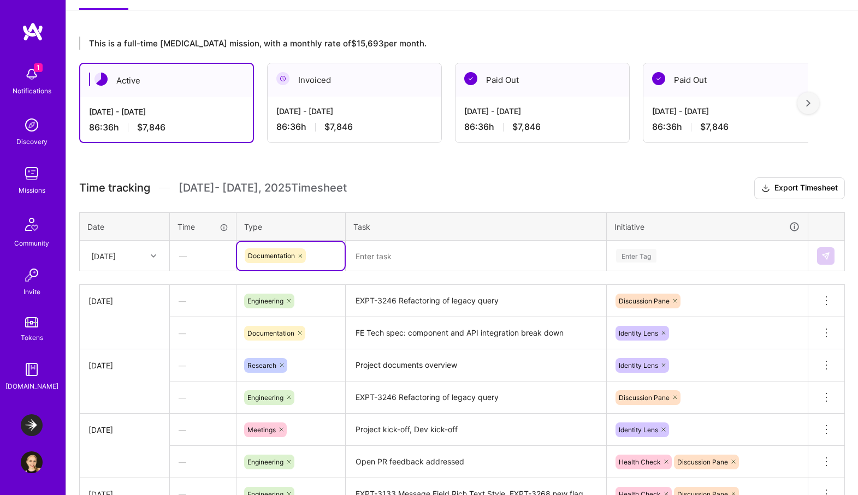
click at [410, 250] on textarea at bounding box center [476, 256] width 258 height 29
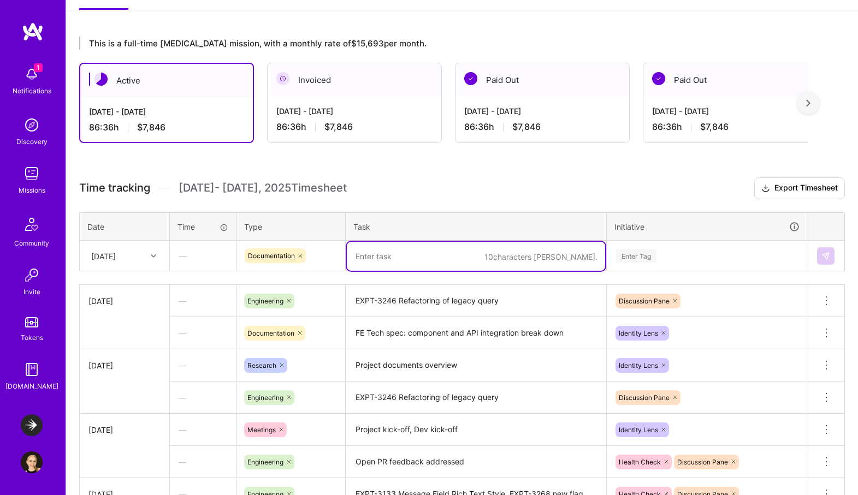
type textarea "T"
type textarea "D"
type textarea "FE Tech Spec: Architecture and state management draft"
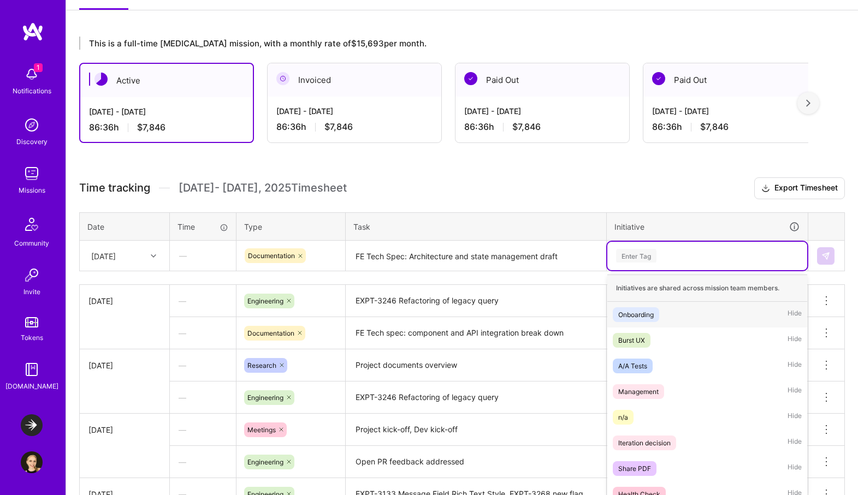
scroll to position [171, 0]
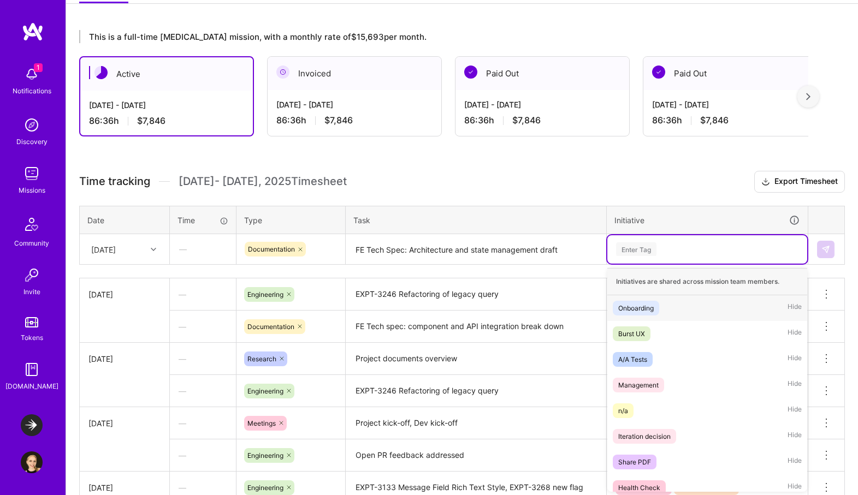
click at [646, 259] on div "Enter Tag" at bounding box center [707, 249] width 200 height 28
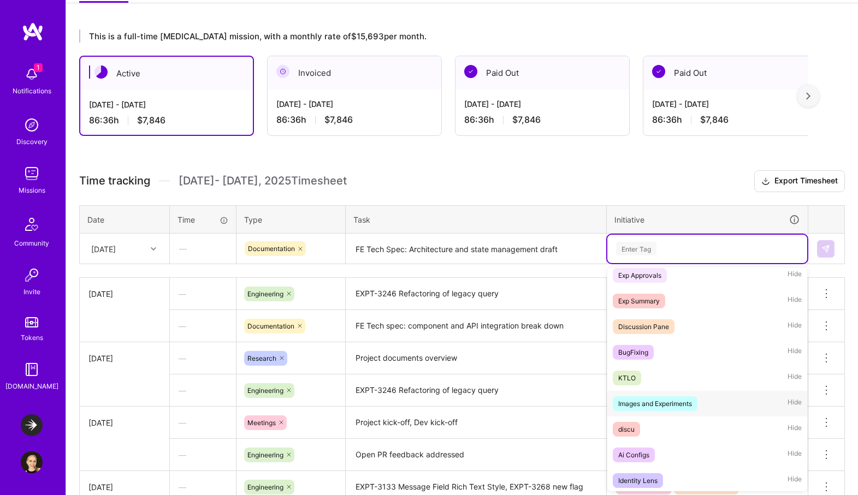
scroll to position [445, 0]
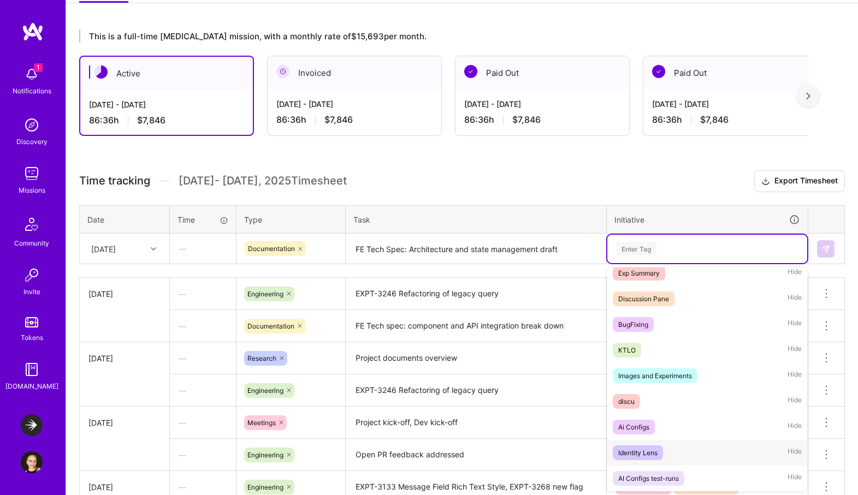
click at [683, 446] on div "Identity Lens Hide" at bounding box center [707, 453] width 200 height 26
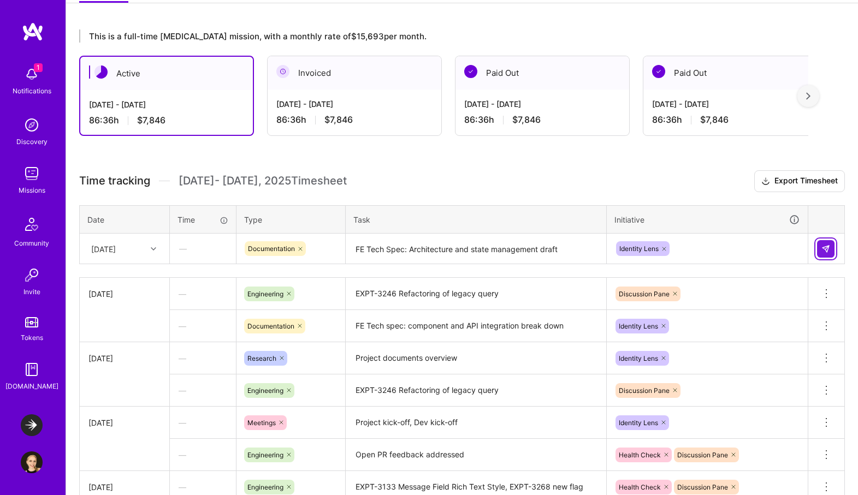
click at [828, 248] on img at bounding box center [825, 249] width 9 height 9
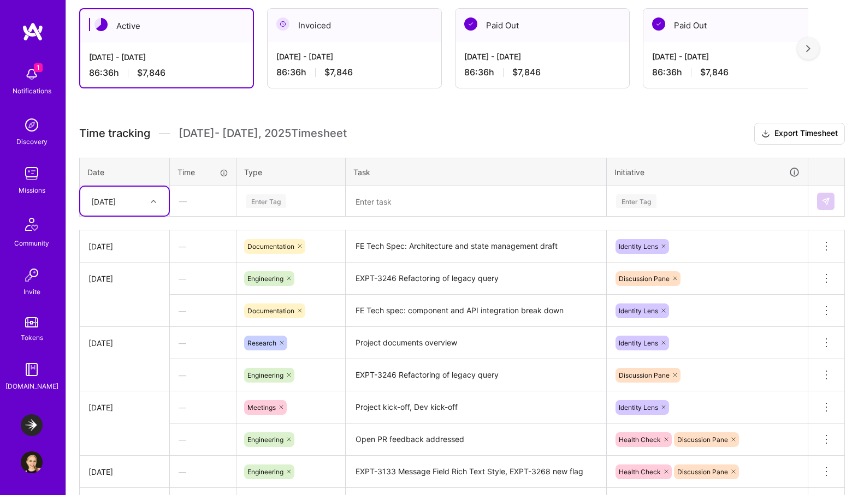
scroll to position [240, 0]
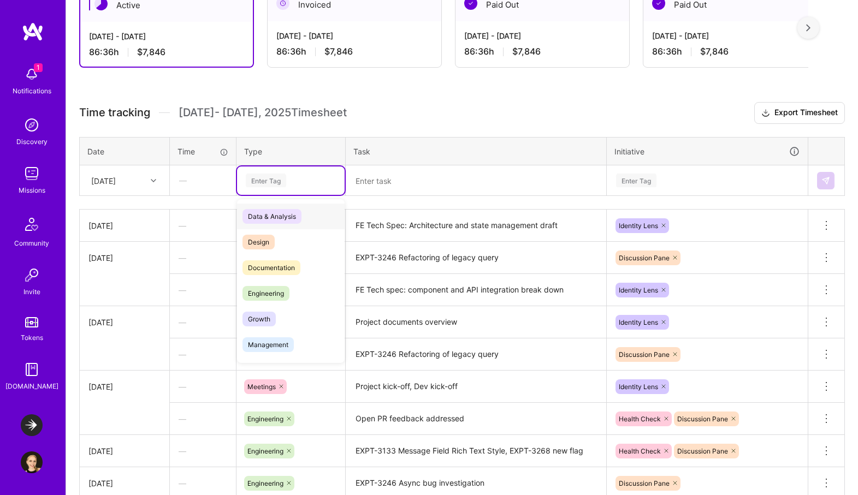
click at [260, 182] on div "Enter Tag" at bounding box center [266, 180] width 40 height 17
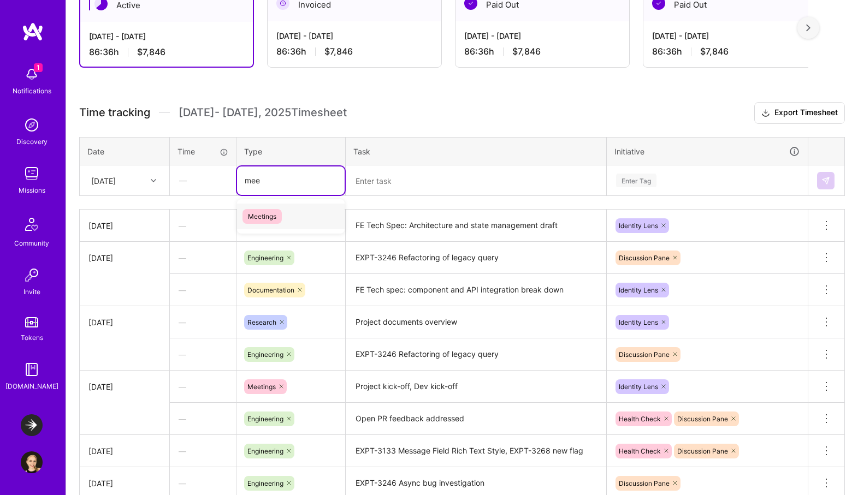
type input "meet"
click at [277, 212] on span "Meetings" at bounding box center [261, 216] width 39 height 15
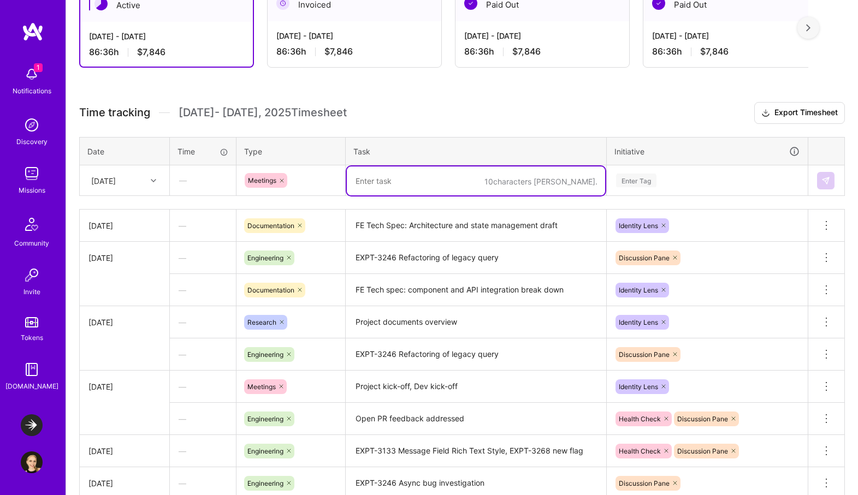
click at [398, 182] on textarea at bounding box center [476, 181] width 258 height 29
click at [400, 181] on textarea "Team sync, tech spec Eng review" at bounding box center [476, 181] width 258 height 29
click at [649, 180] on div "Enter Tag" at bounding box center [636, 180] width 40 height 17
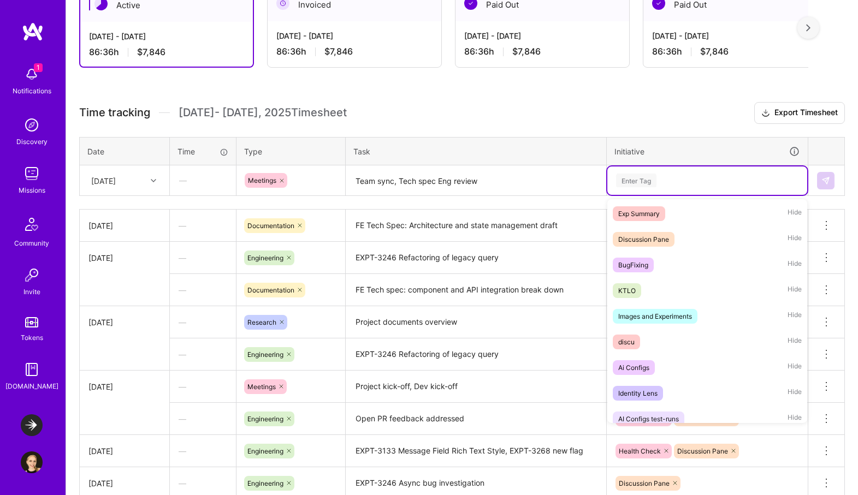
scroll to position [445, 0]
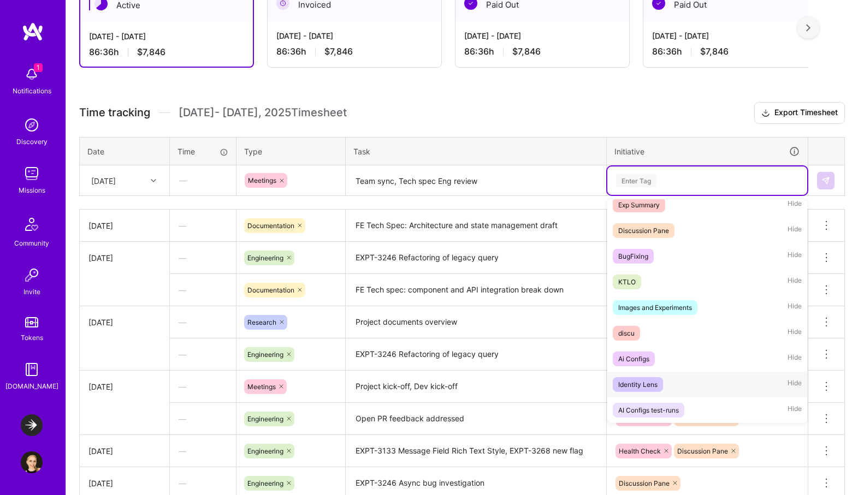
click at [659, 381] on span "Identity Lens" at bounding box center [638, 384] width 50 height 15
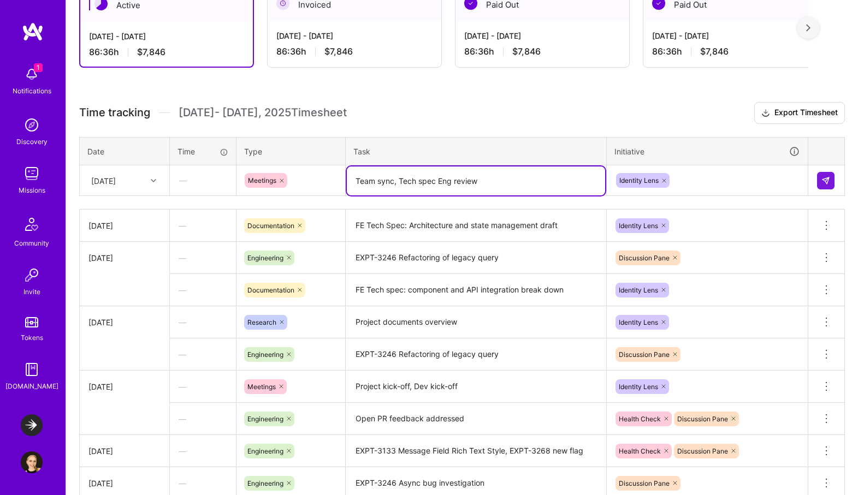
click at [457, 178] on textarea "Team sync, Tech spec Eng review" at bounding box center [476, 181] width 258 height 29
type textarea "Team sync, Tech spec Eng Review"
click at [832, 180] on button at bounding box center [825, 180] width 17 height 17
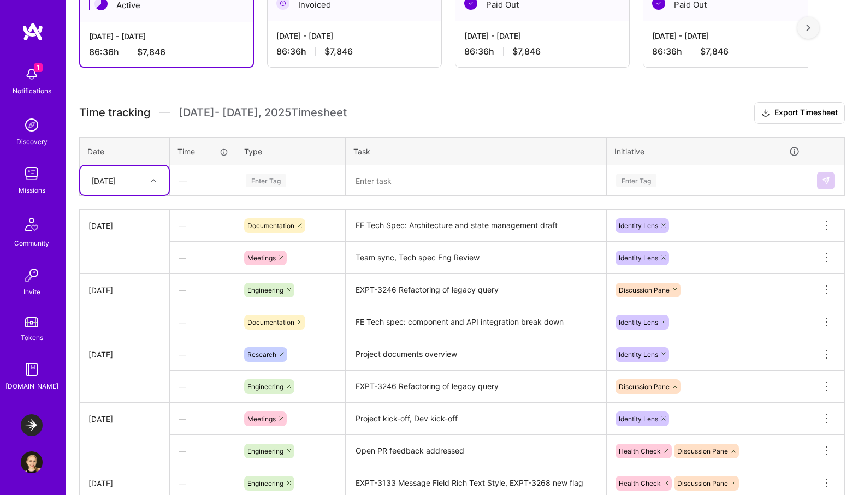
click at [379, 182] on textarea at bounding box center [476, 181] width 258 height 29
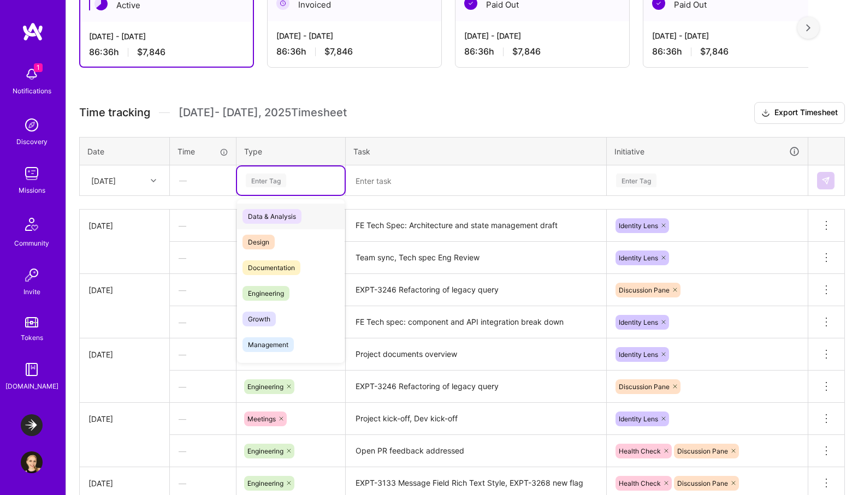
click at [290, 182] on div "Enter Tag" at bounding box center [291, 181] width 92 height 14
click at [289, 266] on span "Documentation" at bounding box center [271, 267] width 58 height 15
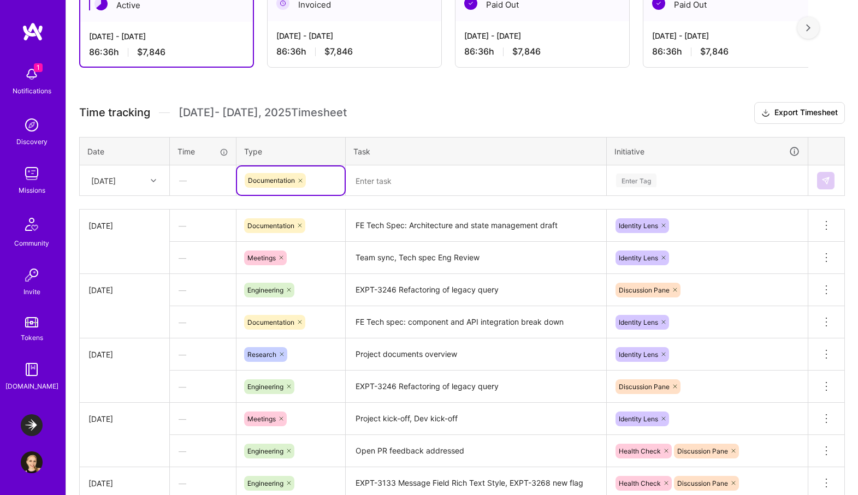
click at [391, 181] on textarea at bounding box center [476, 181] width 258 height 29
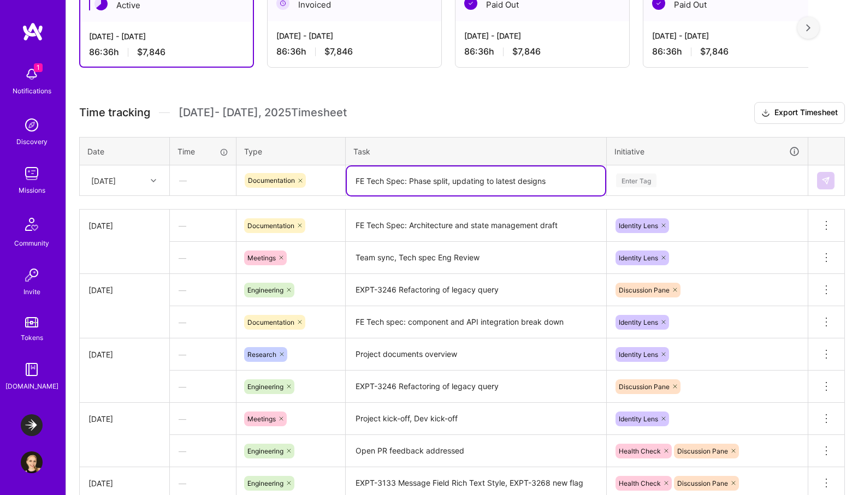
click at [675, 175] on div "Enter Tag" at bounding box center [707, 181] width 185 height 14
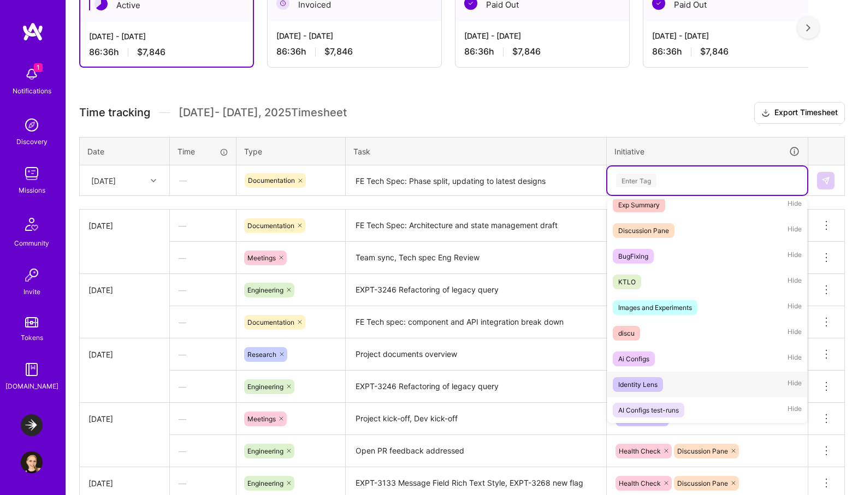
click at [668, 379] on div "Identity Lens Hide" at bounding box center [707, 385] width 200 height 26
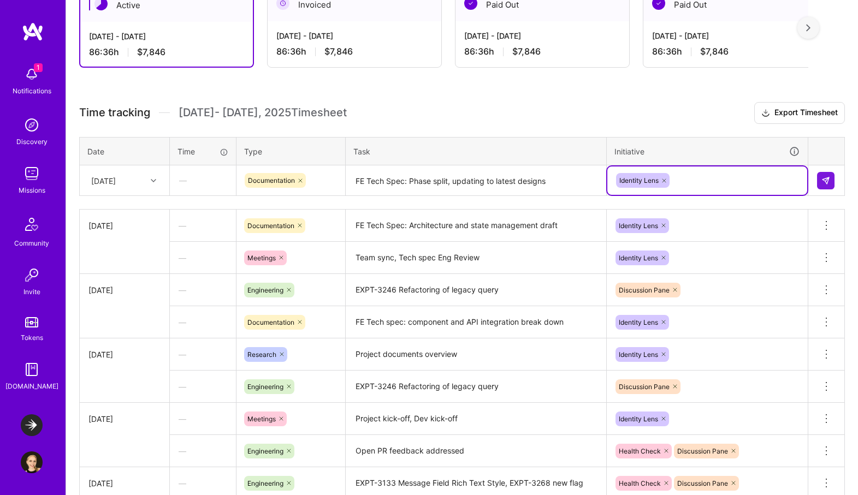
click at [145, 172] on div "[DATE]" at bounding box center [116, 180] width 61 height 18
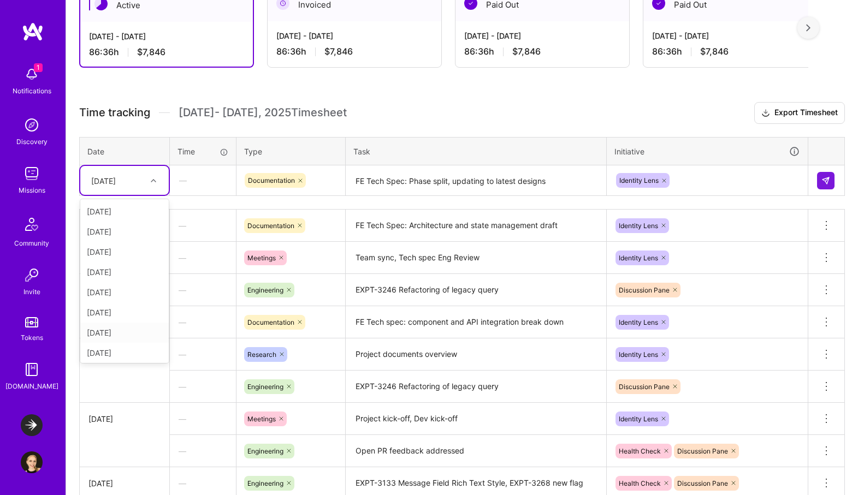
scroll to position [43, 0]
click at [127, 352] on div "[DATE]" at bounding box center [124, 351] width 88 height 20
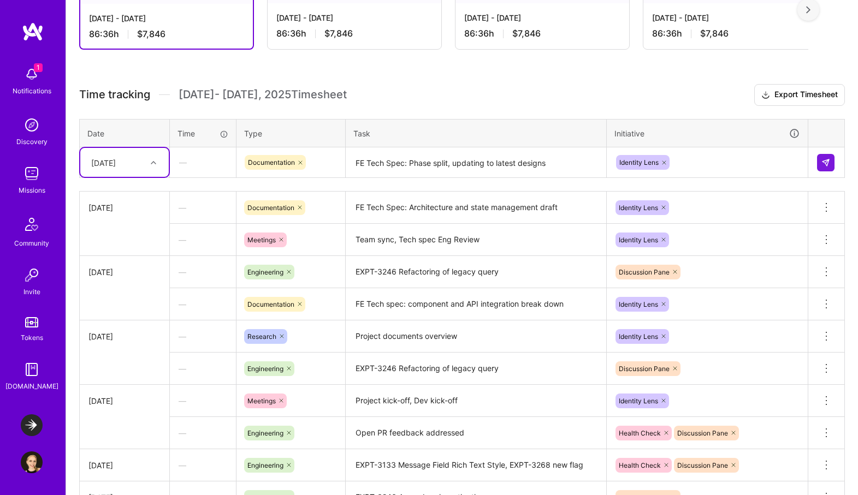
scroll to position [259, 0]
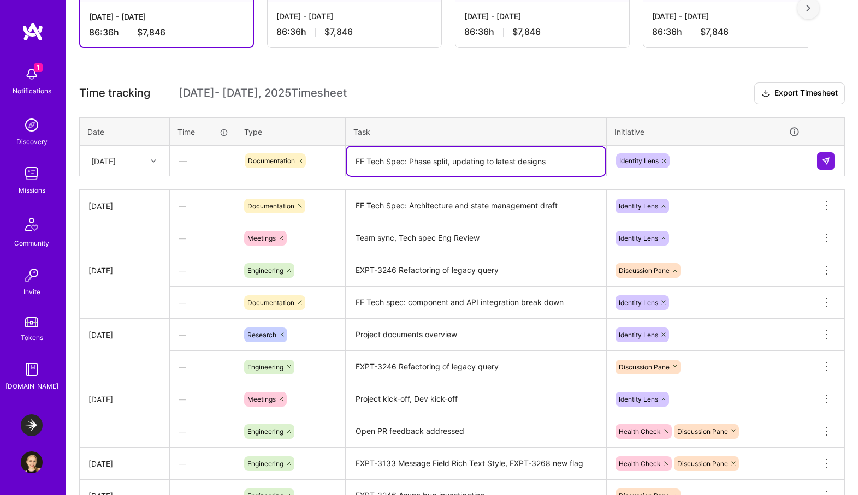
drag, startPoint x: 485, startPoint y: 160, endPoint x: 473, endPoint y: 159, distance: 12.6
click at [473, 159] on textarea "FE Tech Spec: Phase split, updating to latest designs" at bounding box center [476, 161] width 258 height 29
click at [556, 161] on textarea "FE Tech Spec: Phase split, update to latest designs" at bounding box center [476, 161] width 258 height 29
type textarea "FE Tech Spec: Phase split, update to latest designs"
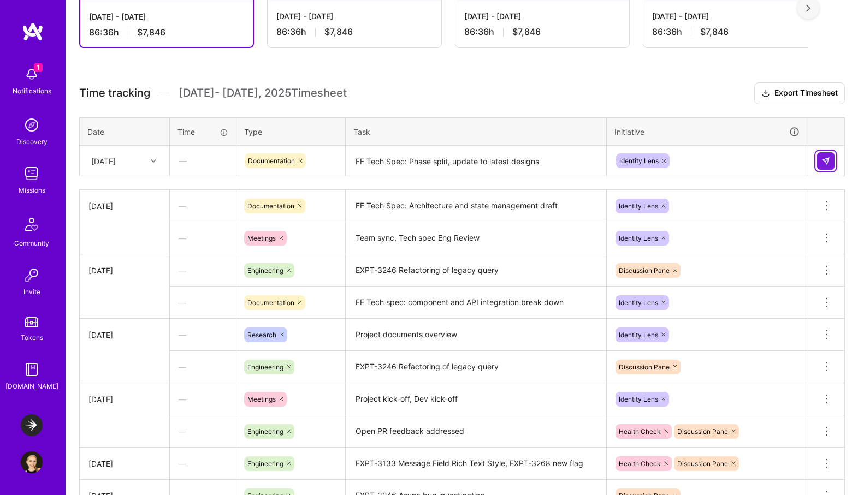
click at [821, 162] on img at bounding box center [825, 161] width 9 height 9
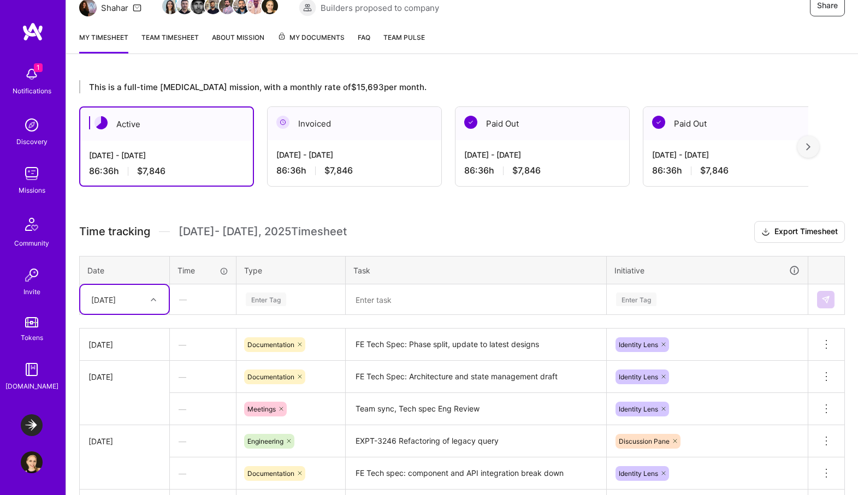
scroll to position [4, 0]
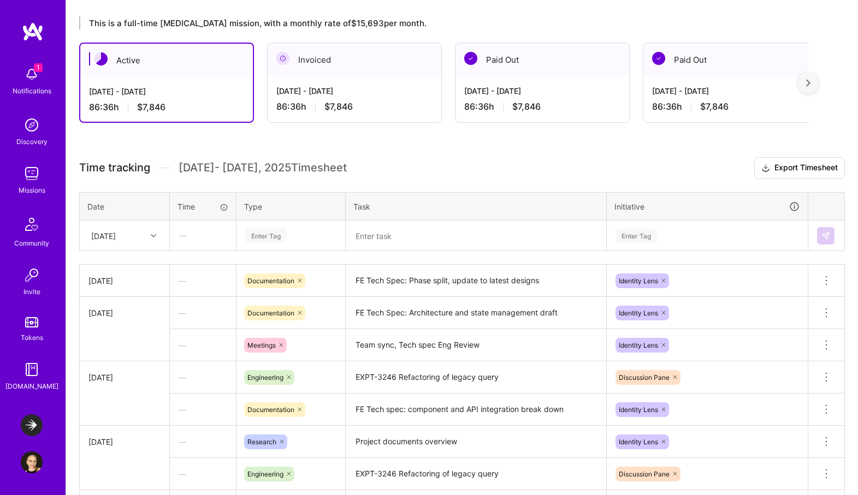
scroll to position [186, 0]
click at [143, 238] on div "[DATE]" at bounding box center [116, 235] width 61 height 18
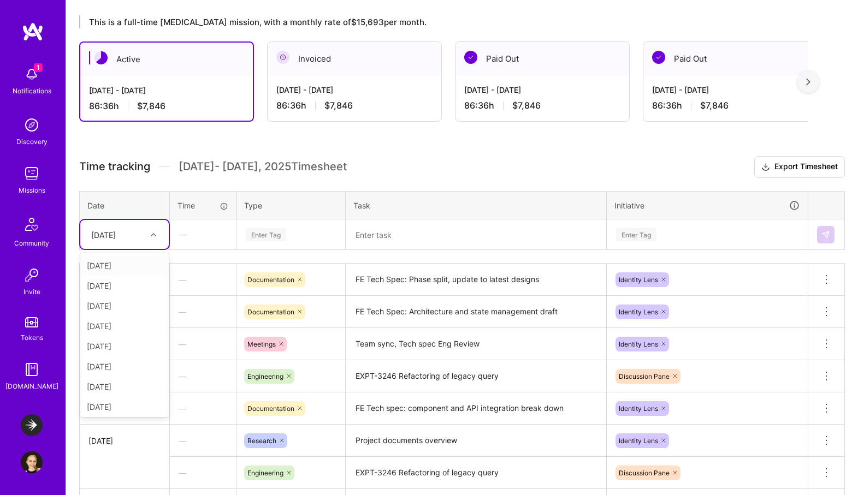
click at [210, 151] on div "This is a full-time [MEDICAL_DATA] mission, with a monthly rate of $15,693 per …" at bounding box center [462, 383] width 792 height 763
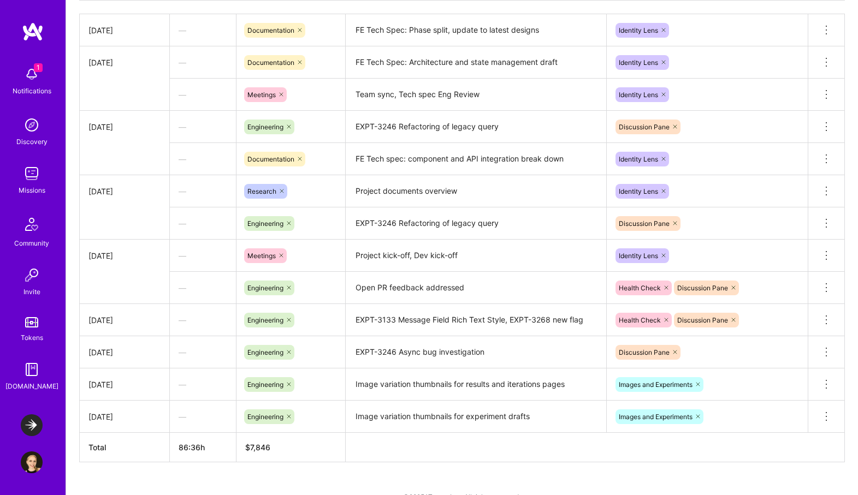
scroll to position [436, 0]
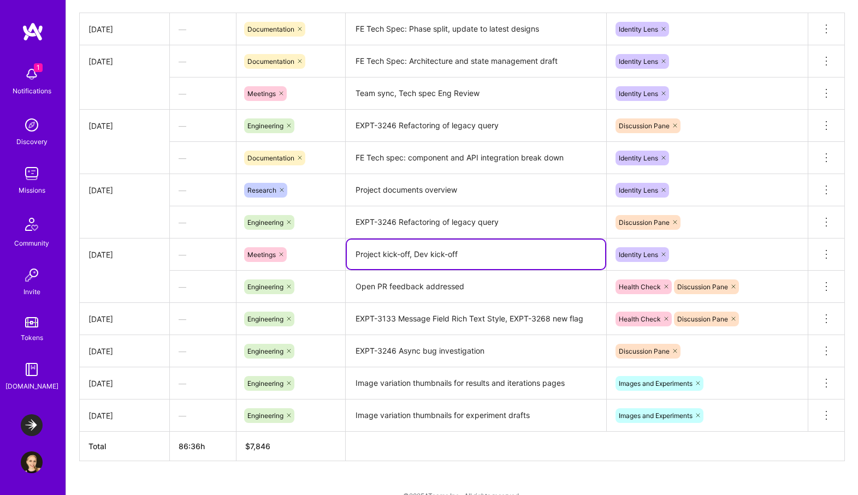
click at [402, 249] on textarea "Project kick-off, Dev kick-off" at bounding box center [476, 254] width 258 height 29
click at [124, 249] on div "[DATE]" at bounding box center [124, 254] width 72 height 11
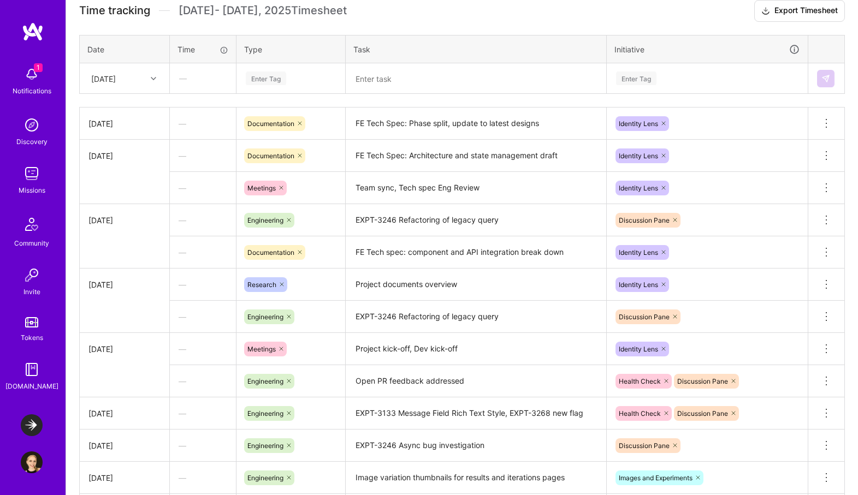
scroll to position [339, 0]
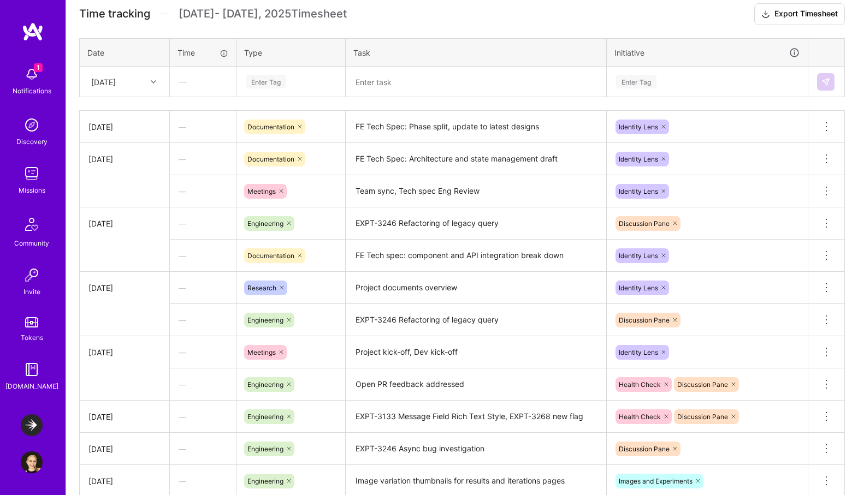
click at [386, 382] on textarea "Open PR feedback addressed" at bounding box center [476, 385] width 258 height 30
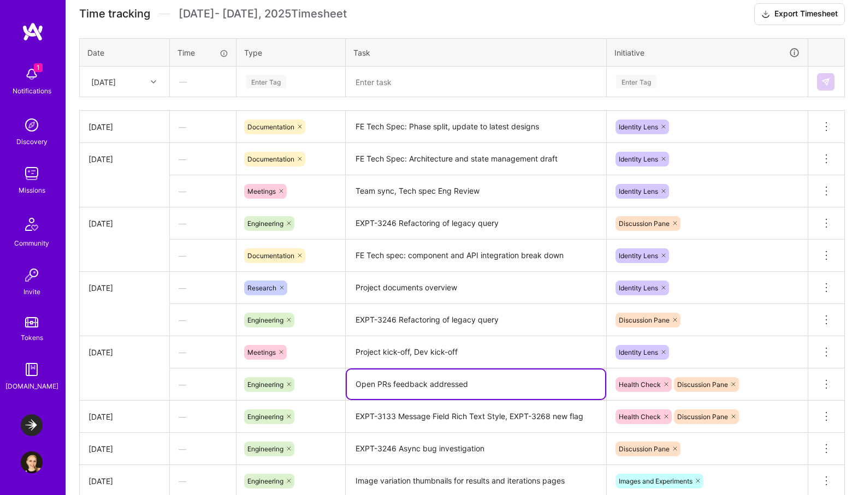
click at [357, 386] on textarea "Open PRs feedback addressed" at bounding box center [476, 384] width 258 height 29
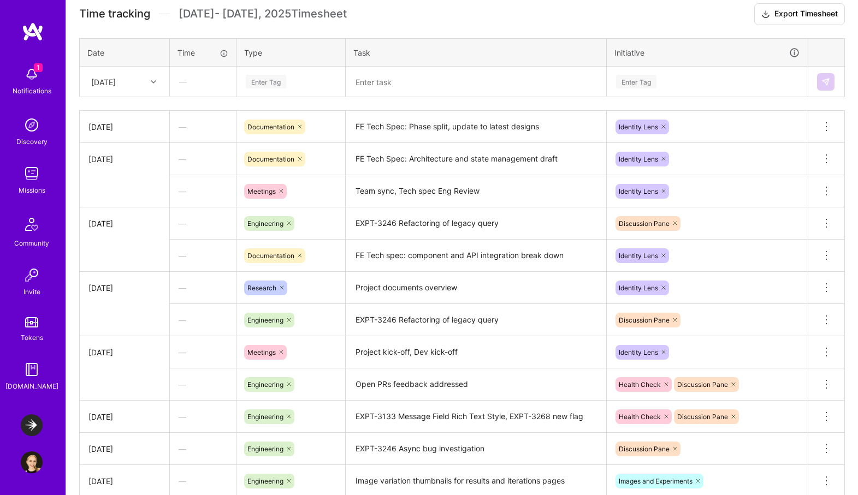
click at [116, 384] on td at bounding box center [125, 385] width 90 height 32
click at [375, 381] on textarea "Open PRs feedback addressed" at bounding box center [476, 385] width 258 height 31
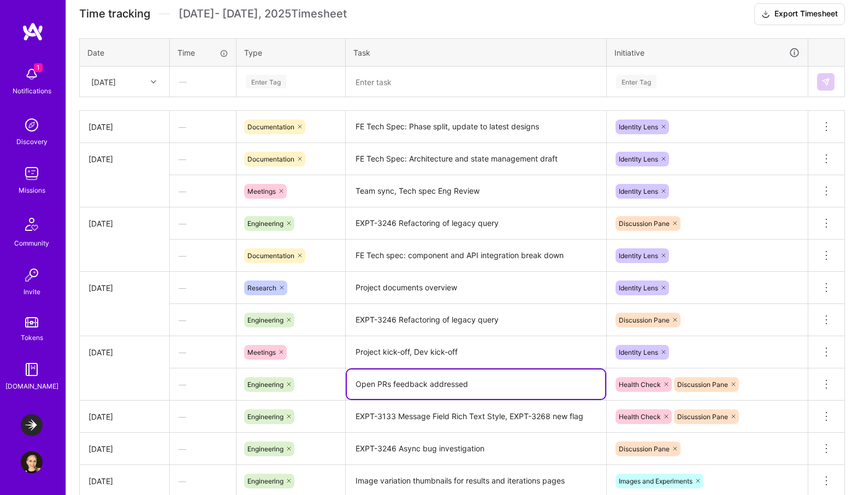
click at [355, 383] on textarea "Open PRs feedback addressed" at bounding box center [476, 384] width 258 height 29
click at [398, 381] on textarea "4 Open PRs feedback addressed" at bounding box center [476, 384] width 258 height 29
click at [165, 370] on td at bounding box center [125, 385] width 90 height 32
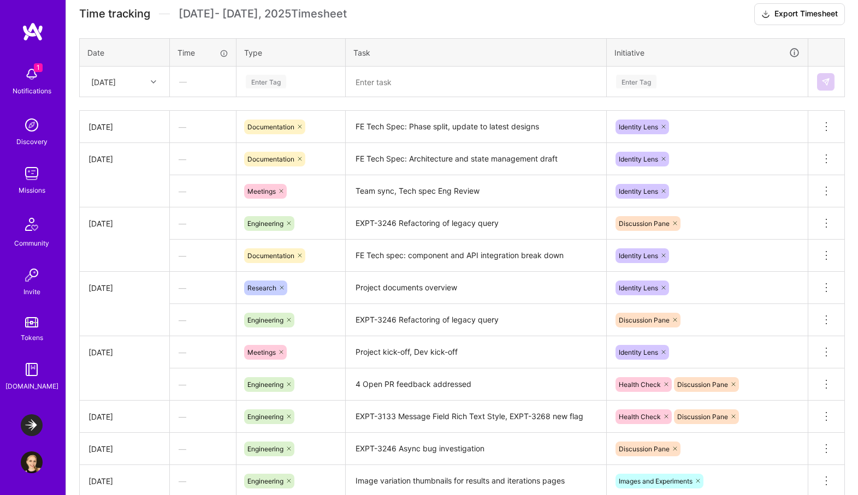
click at [363, 381] on textarea "4 Open PR feedback addressed" at bounding box center [476, 385] width 258 height 31
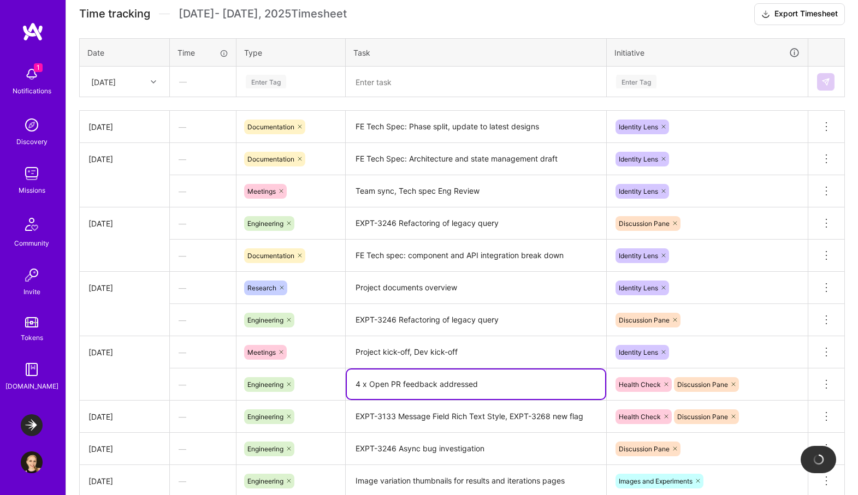
type textarea "4 x Open PR feedback addressed"
click at [98, 386] on td at bounding box center [125, 385] width 90 height 32
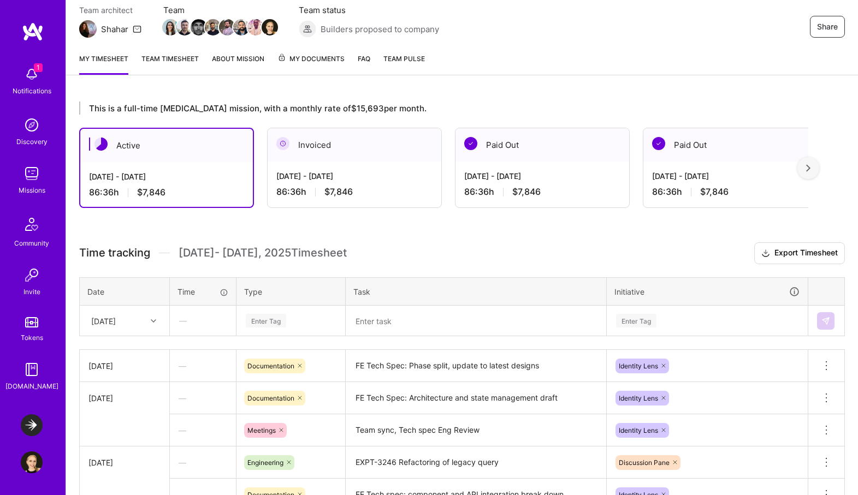
scroll to position [0, 0]
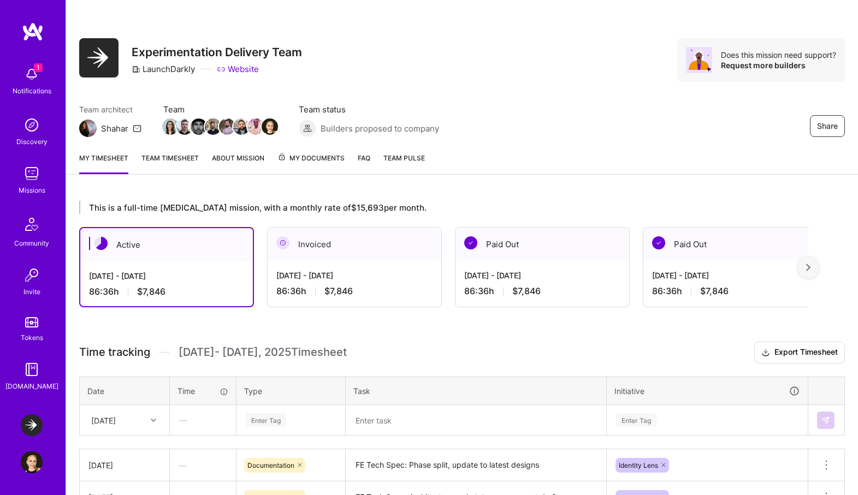
click at [356, 252] on div "Invoiced" at bounding box center [355, 244] width 174 height 33
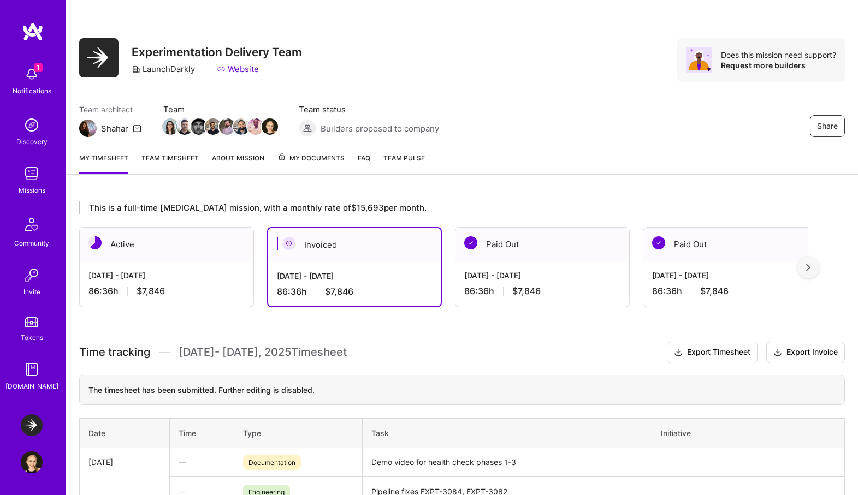
click at [179, 269] on div "[DATE] - [DATE] 86:36 h $7,846" at bounding box center [167, 283] width 174 height 45
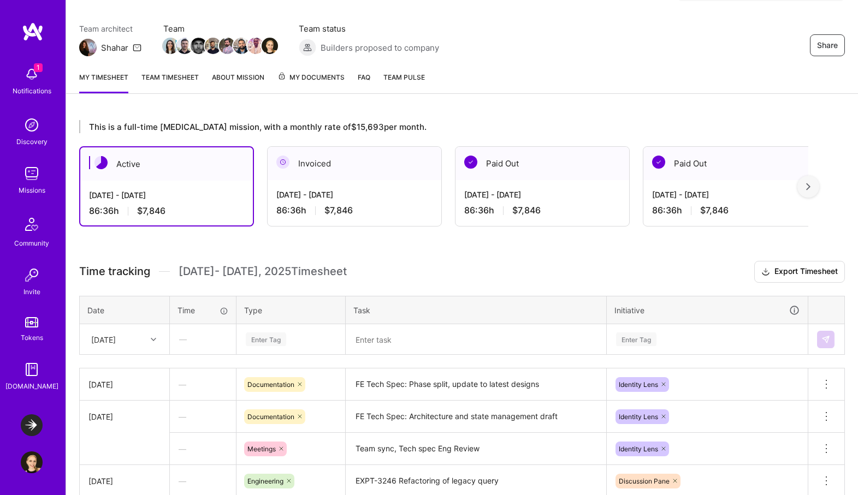
scroll to position [82, 0]
click at [166, 77] on link "Team timesheet" at bounding box center [169, 81] width 57 height 22
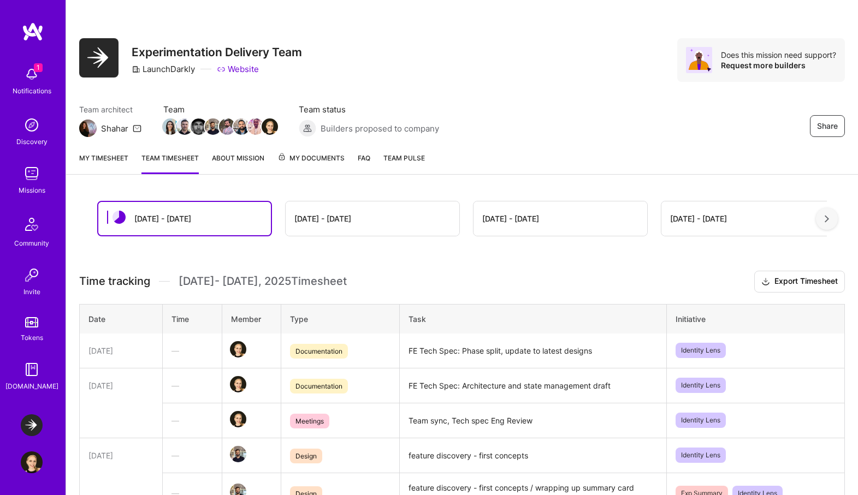
click at [330, 221] on div "[DATE] - [DATE]" at bounding box center [322, 218] width 57 height 11
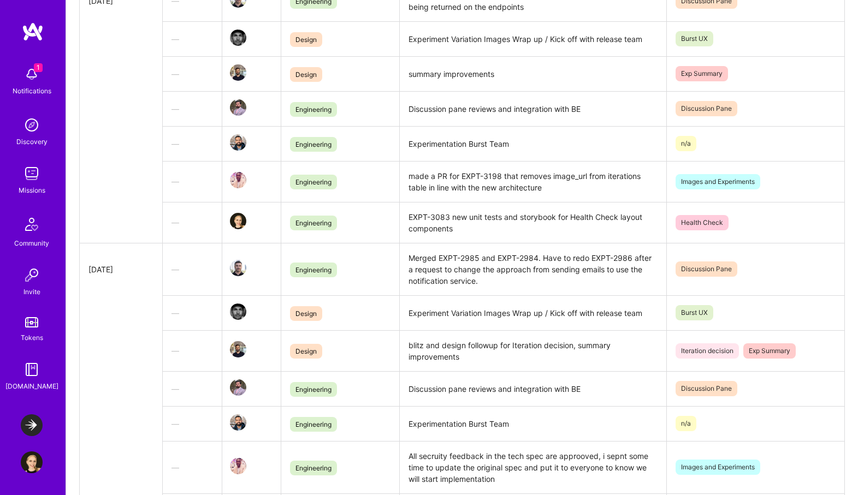
scroll to position [936, 0]
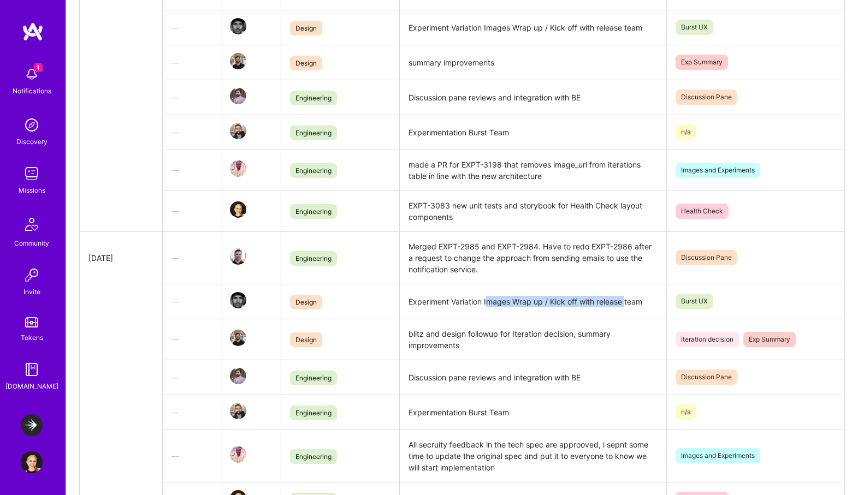
drag, startPoint x: 488, startPoint y: 305, endPoint x: 627, endPoint y: 303, distance: 138.7
click at [627, 303] on td "Experiment Variation Images Wrap up / Kick off with release team" at bounding box center [533, 301] width 267 height 35
click at [626, 303] on td "Experiment Variation Images Wrap up / Kick off with release team" at bounding box center [533, 301] width 267 height 35
drag, startPoint x: 652, startPoint y: 305, endPoint x: 550, endPoint y: 307, distance: 102.1
click at [550, 307] on td "Experiment Variation Images Wrap up / Kick off with release team" at bounding box center [533, 301] width 267 height 35
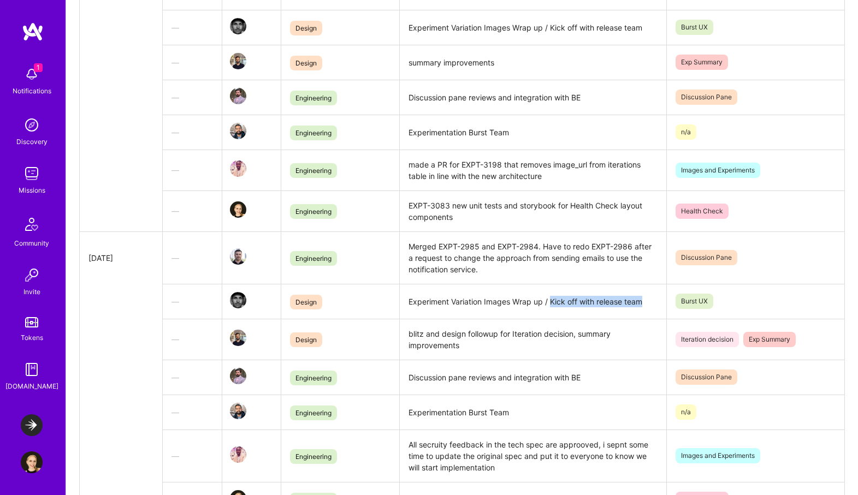
click at [550, 307] on td "Experiment Variation Images Wrap up / Kick off with release team" at bounding box center [533, 301] width 267 height 35
drag, startPoint x: 570, startPoint y: 302, endPoint x: 650, endPoint y: 301, distance: 80.3
click at [650, 301] on td "Experiment Variation Images Wrap up / Kick off with release team" at bounding box center [533, 301] width 267 height 35
drag, startPoint x: 649, startPoint y: 301, endPoint x: 405, endPoint y: 303, distance: 244.1
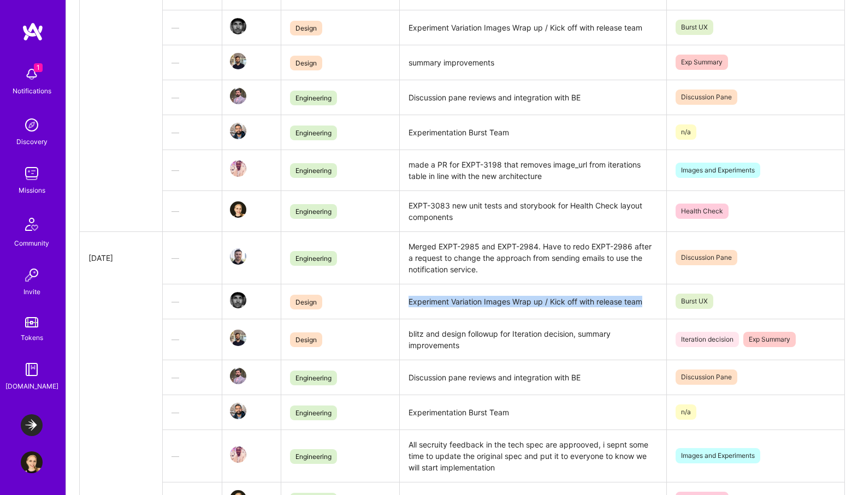
click at [405, 303] on td "Experiment Variation Images Wrap up / Kick off with release team" at bounding box center [533, 301] width 267 height 35
click at [446, 309] on td "Experiment Variation Images Wrap up / Kick off with release team" at bounding box center [533, 301] width 267 height 35
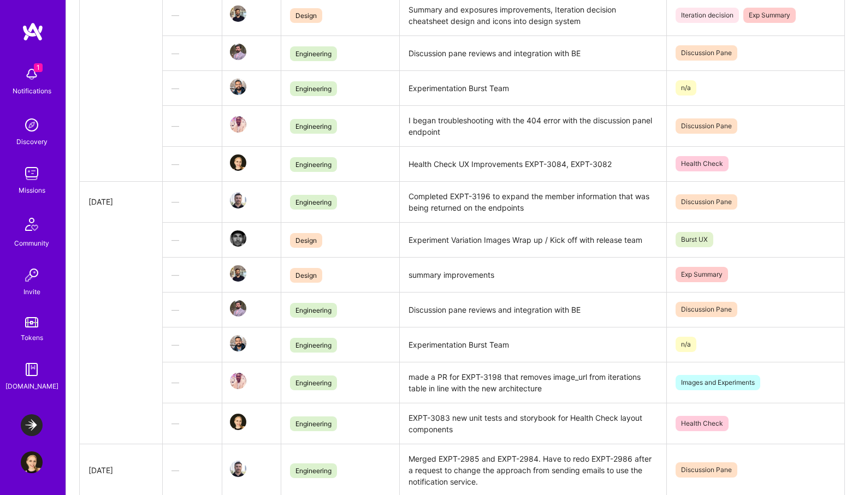
scroll to position [720, 0]
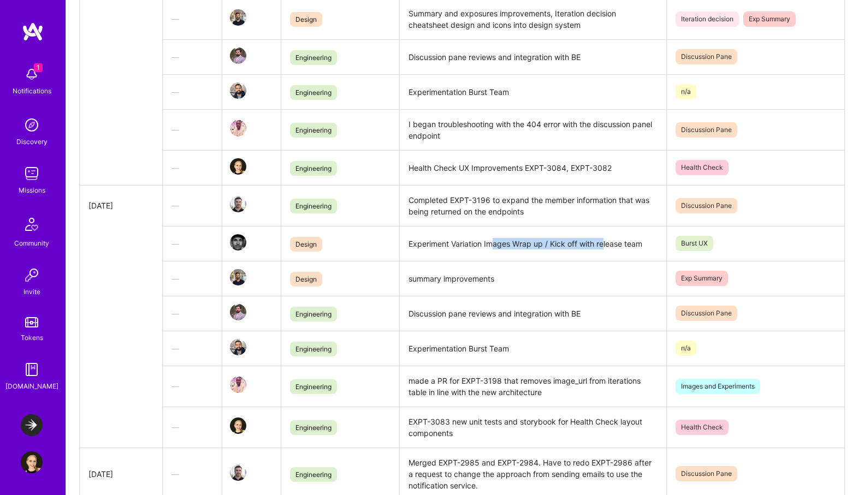
drag, startPoint x: 491, startPoint y: 244, endPoint x: 604, endPoint y: 246, distance: 113.1
click at [604, 246] on td "Experiment Variation Images Wrap up / Kick off with release team" at bounding box center [533, 243] width 267 height 35
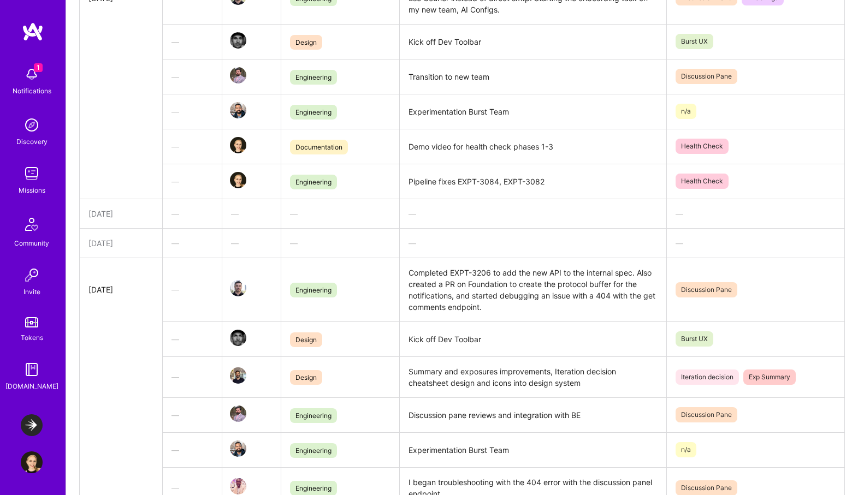
scroll to position [0, 0]
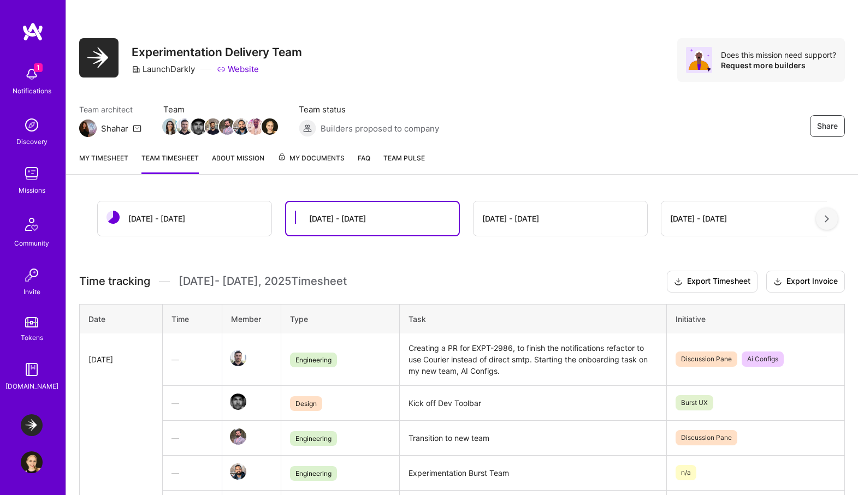
click at [201, 223] on div "[DATE] - [DATE]" at bounding box center [185, 218] width 174 height 34
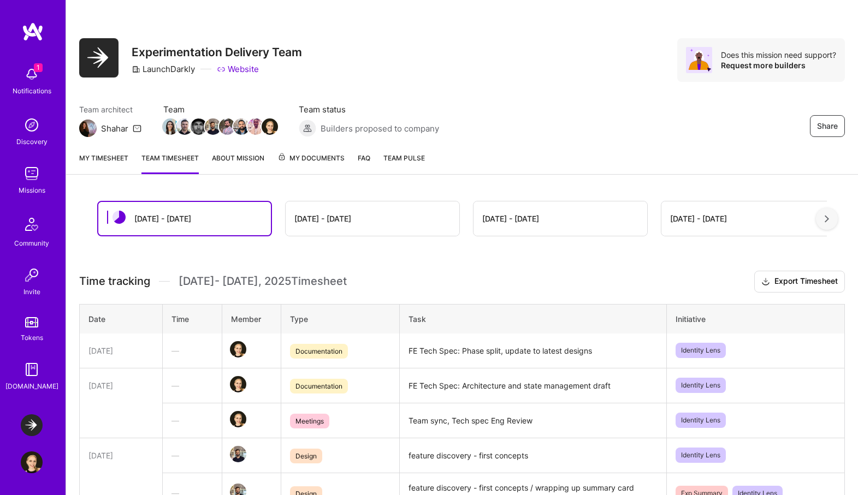
click at [346, 211] on div "[DATE] - [DATE]" at bounding box center [373, 218] width 174 height 34
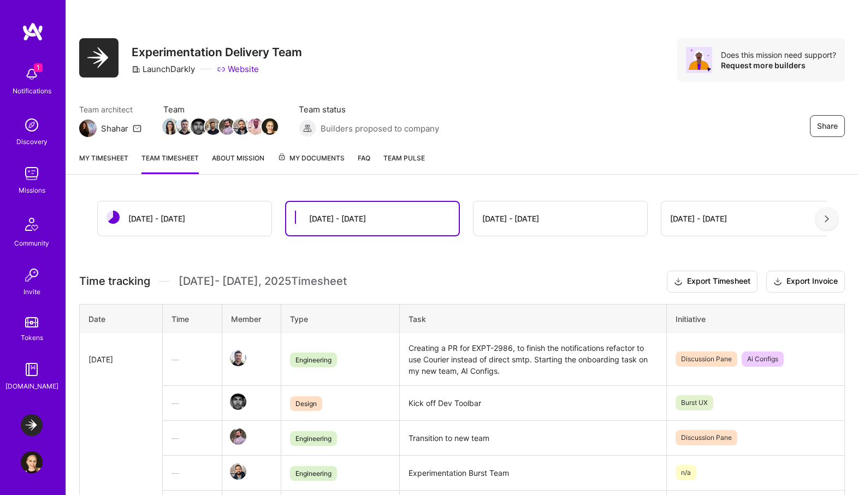
click at [183, 225] on div "[DATE] - [DATE]" at bounding box center [185, 218] width 174 height 34
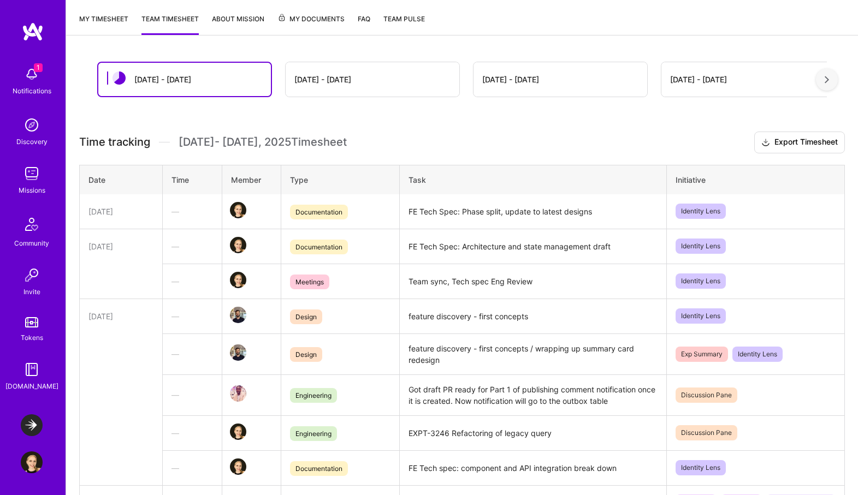
scroll to position [139, 0]
click at [828, 76] on img at bounding box center [827, 80] width 4 height 8
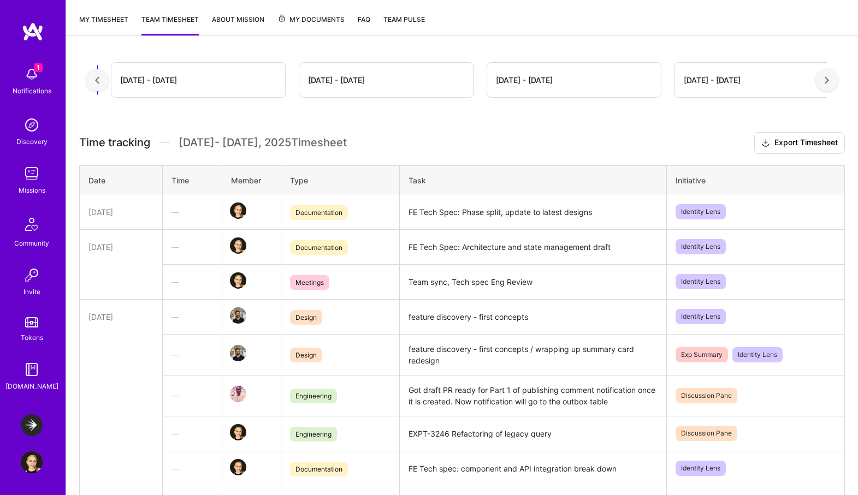
scroll to position [0, 197]
click at [98, 82] on img at bounding box center [97, 80] width 4 height 8
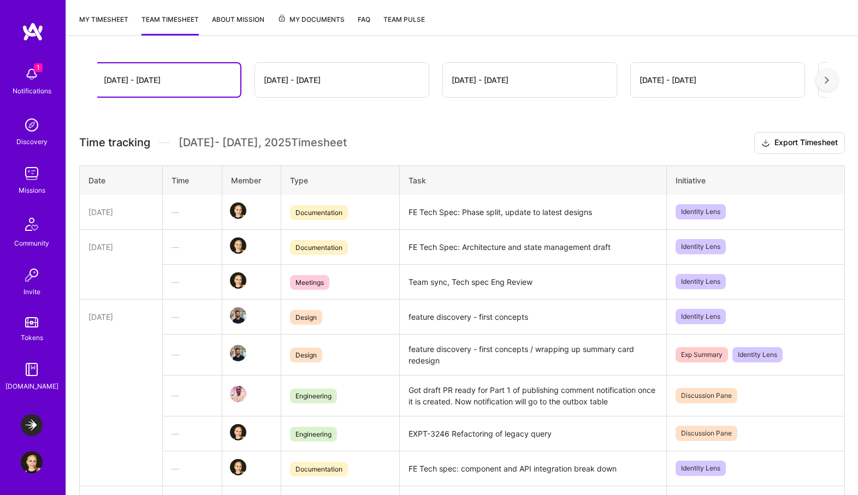
scroll to position [0, 0]
click at [825, 81] on img at bounding box center [827, 80] width 4 height 8
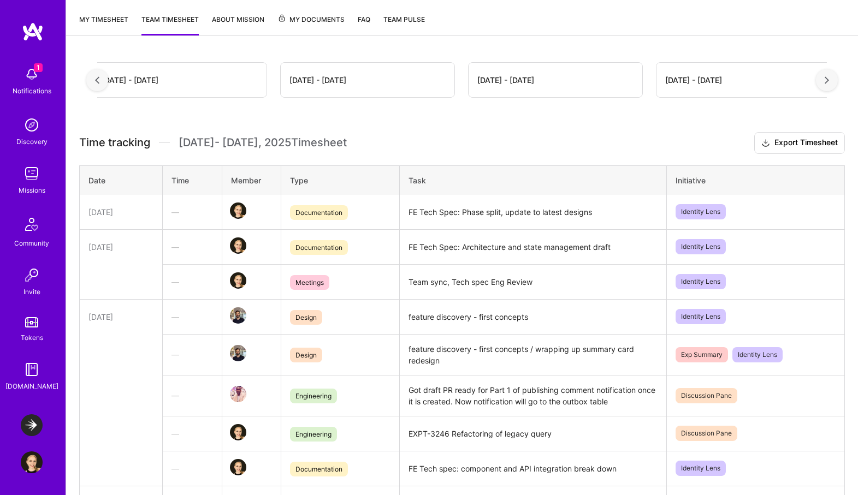
scroll to position [0, 197]
click at [94, 87] on div at bounding box center [97, 80] width 22 height 22
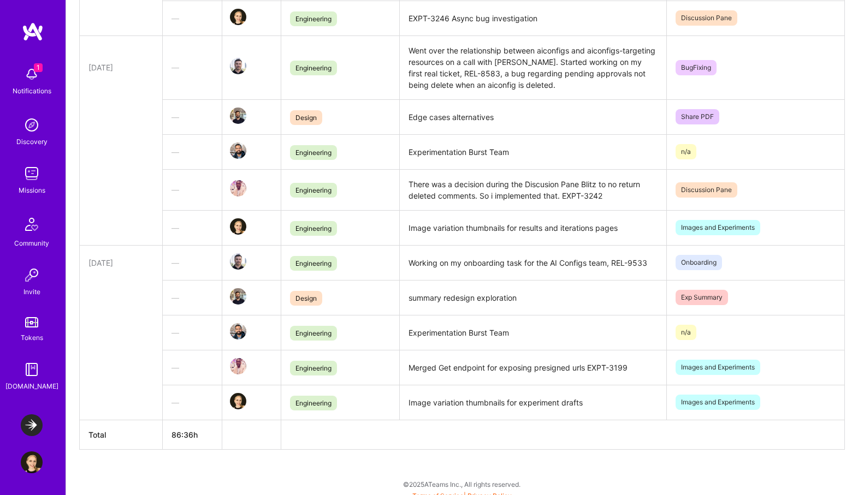
scroll to position [1452, 0]
